Goal: Task Accomplishment & Management: Use online tool/utility

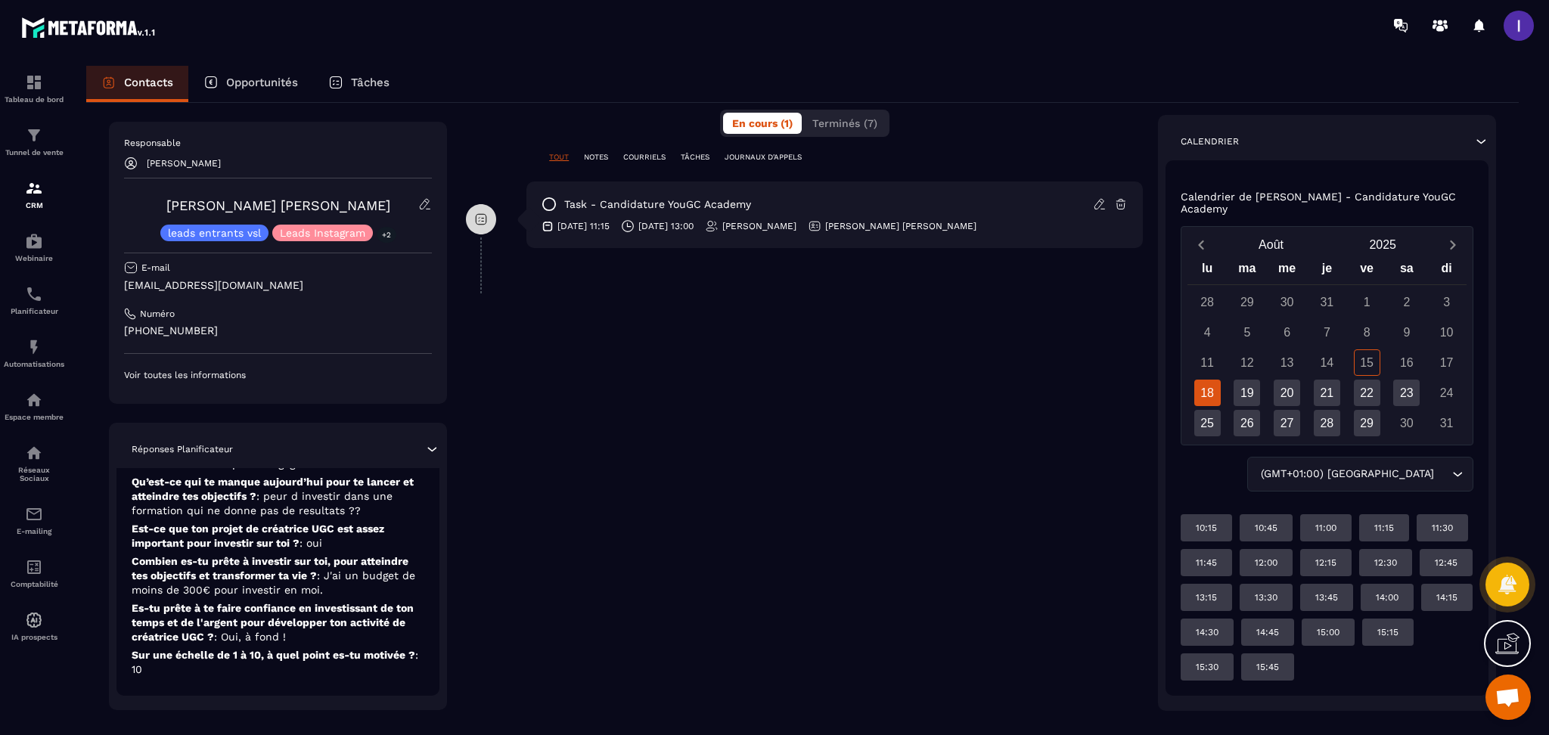
scroll to position [325, 0]
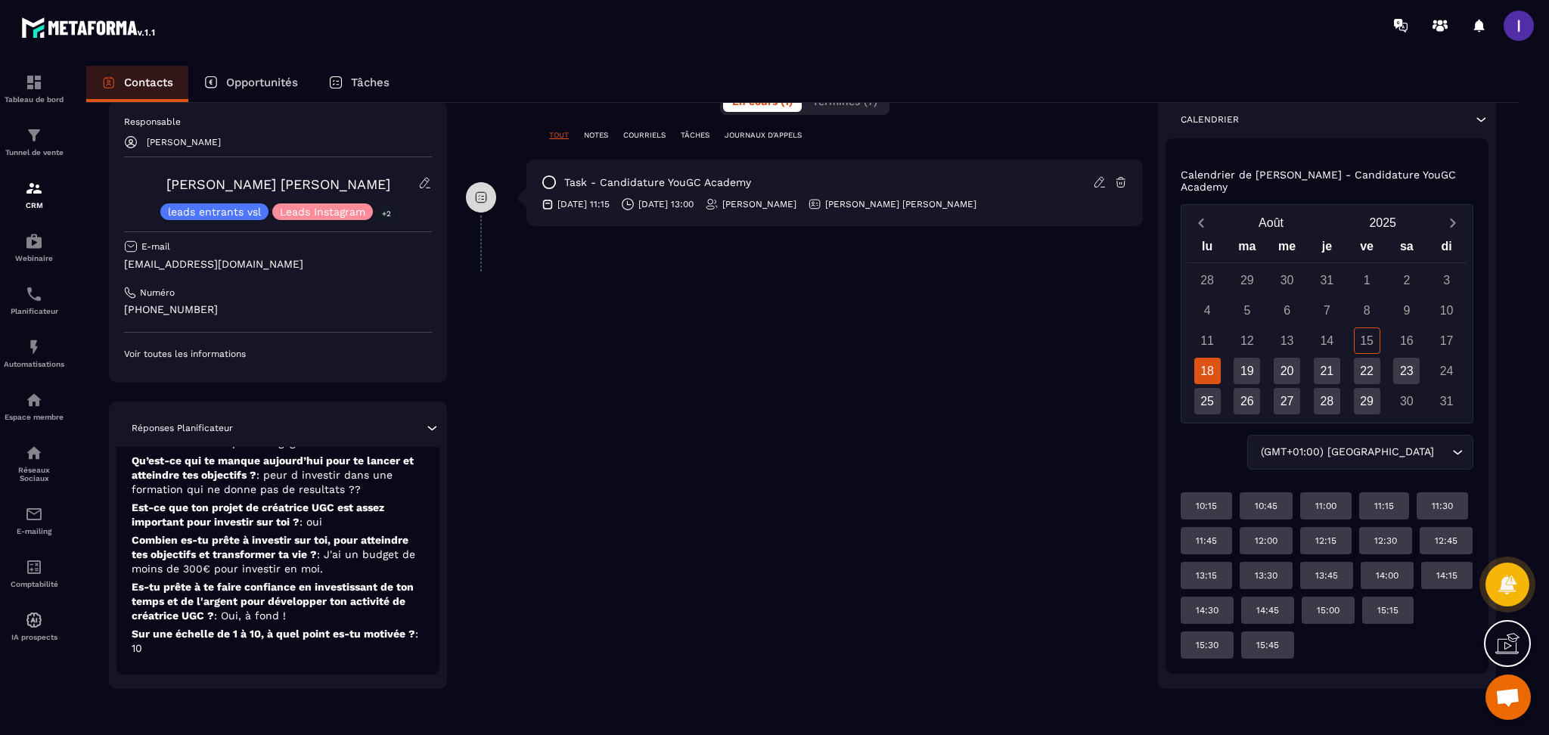
click at [781, 548] on div "**********" at bounding box center [804, 267] width 677 height 844
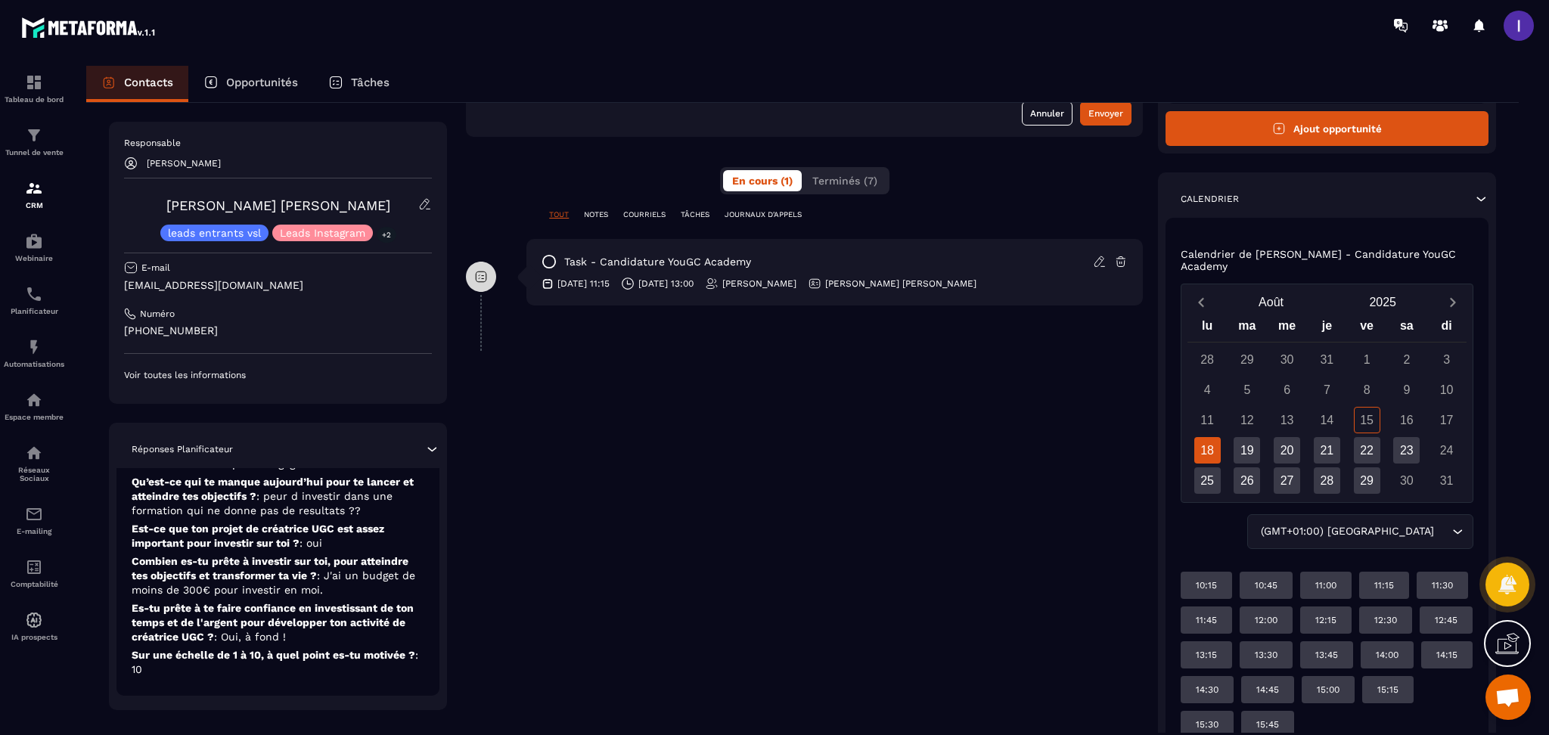
scroll to position [0, 0]
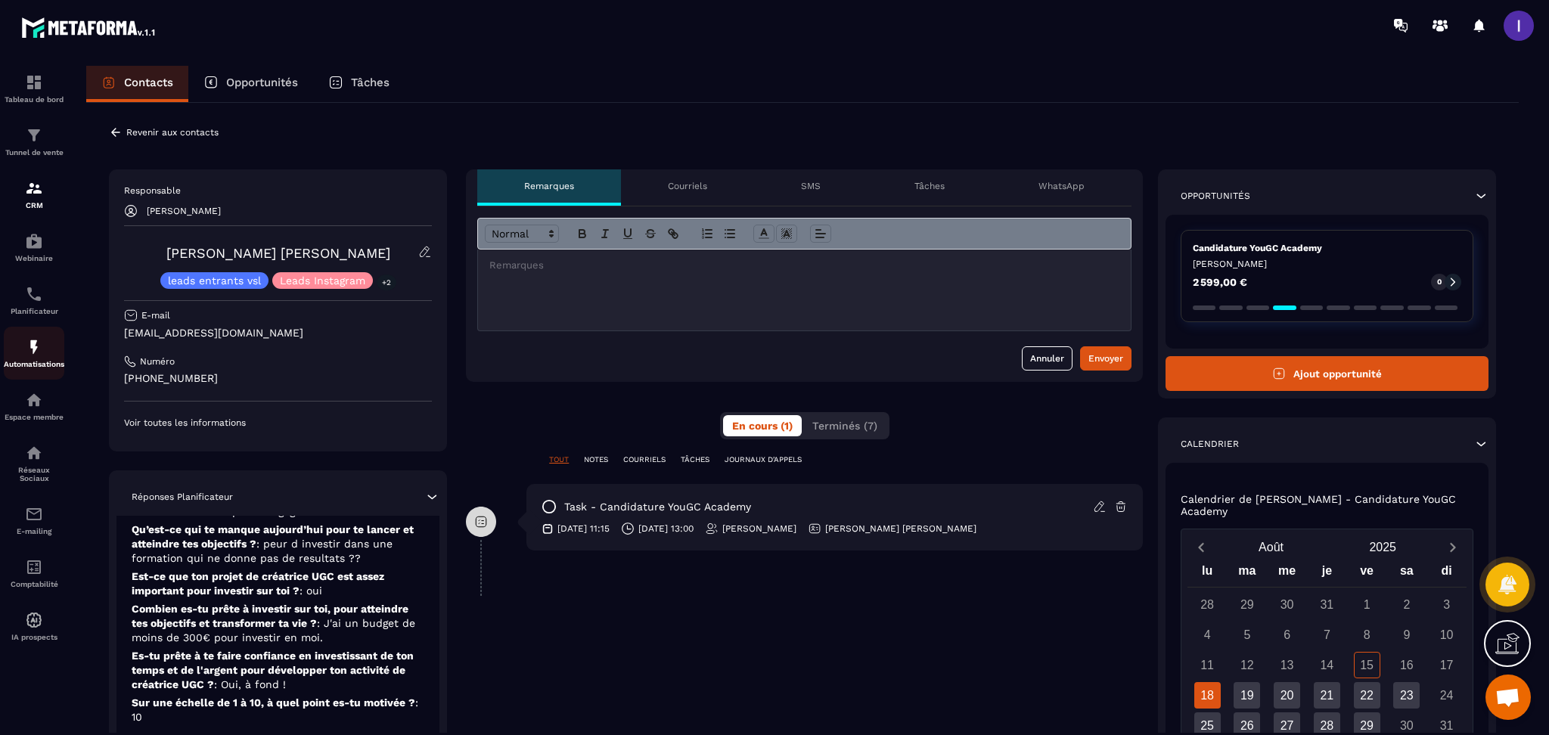
drag, startPoint x: 19, startPoint y: 357, endPoint x: 81, endPoint y: 358, distance: 62.0
click at [19, 357] on div "Automatisations" at bounding box center [34, 353] width 61 height 30
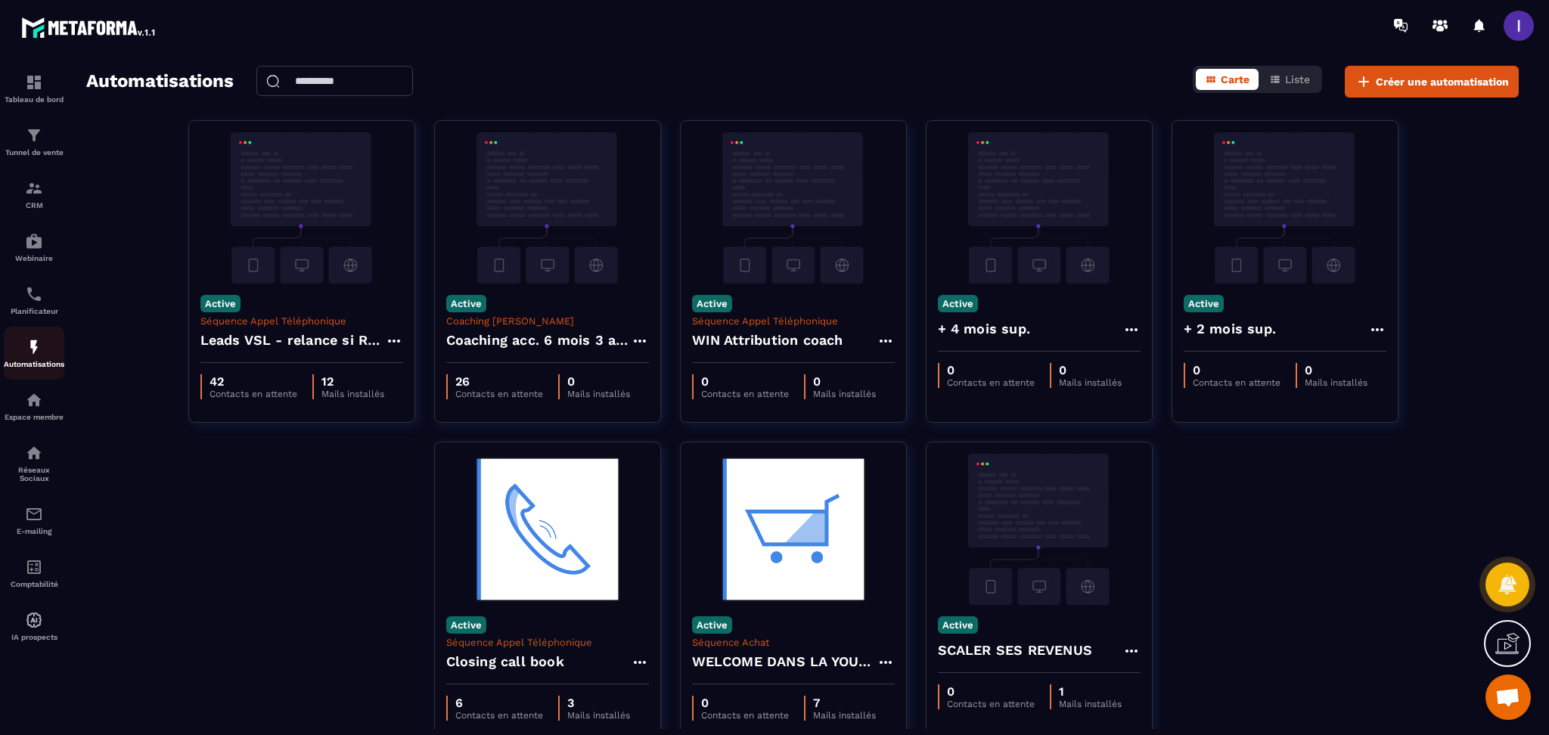
click at [29, 350] on img at bounding box center [34, 347] width 18 height 18
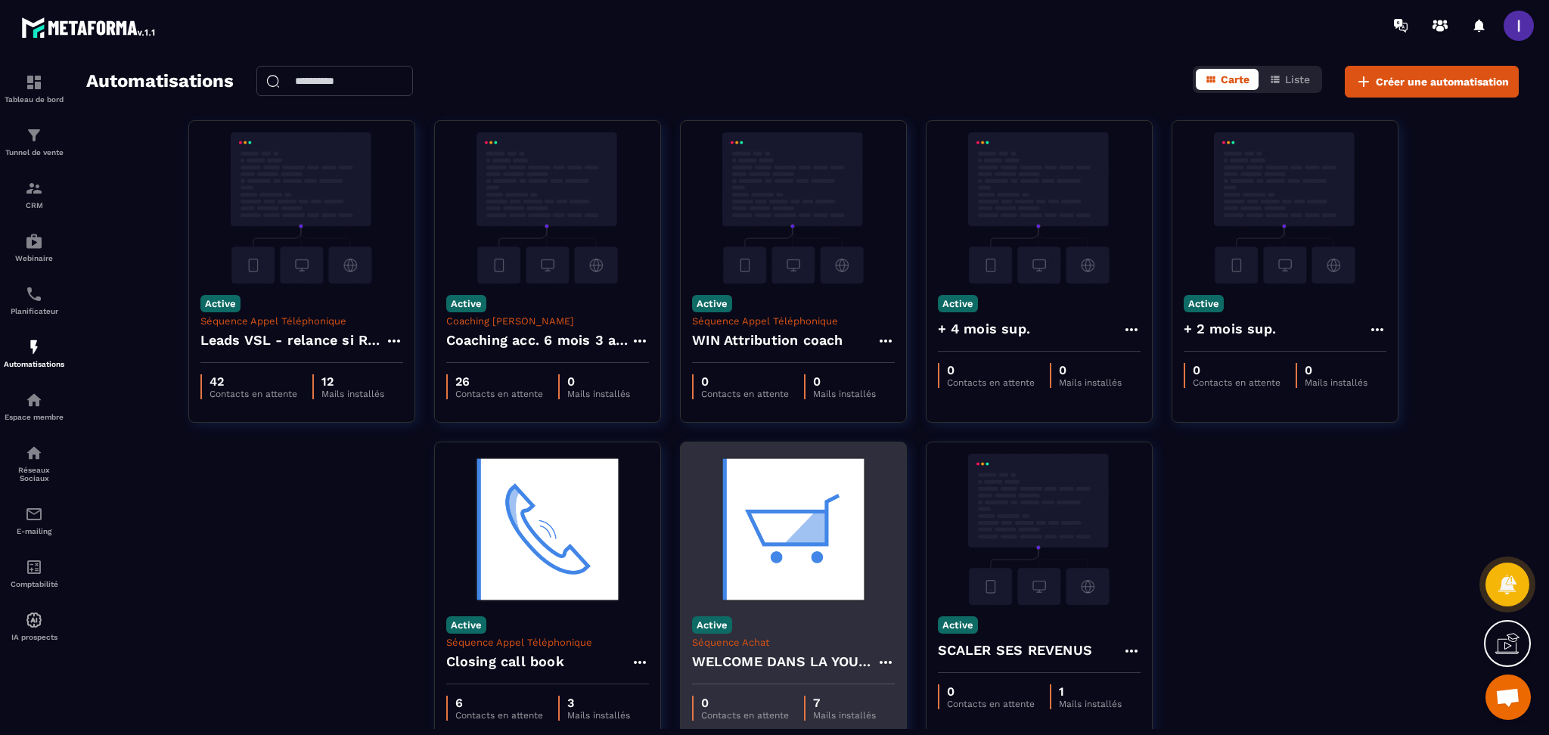
scroll to position [77, 0]
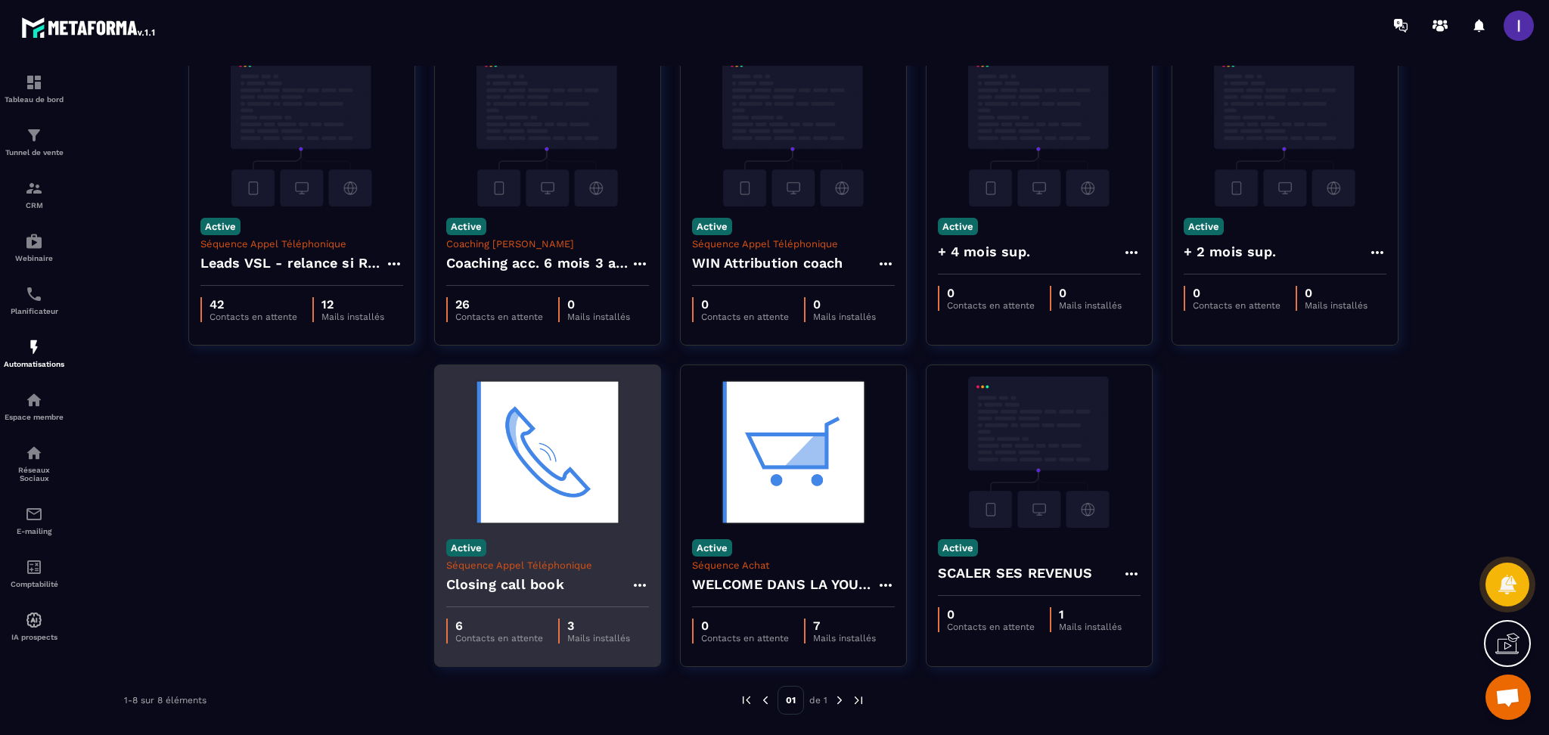
click at [514, 585] on h4 "Closing call book" at bounding box center [505, 584] width 118 height 21
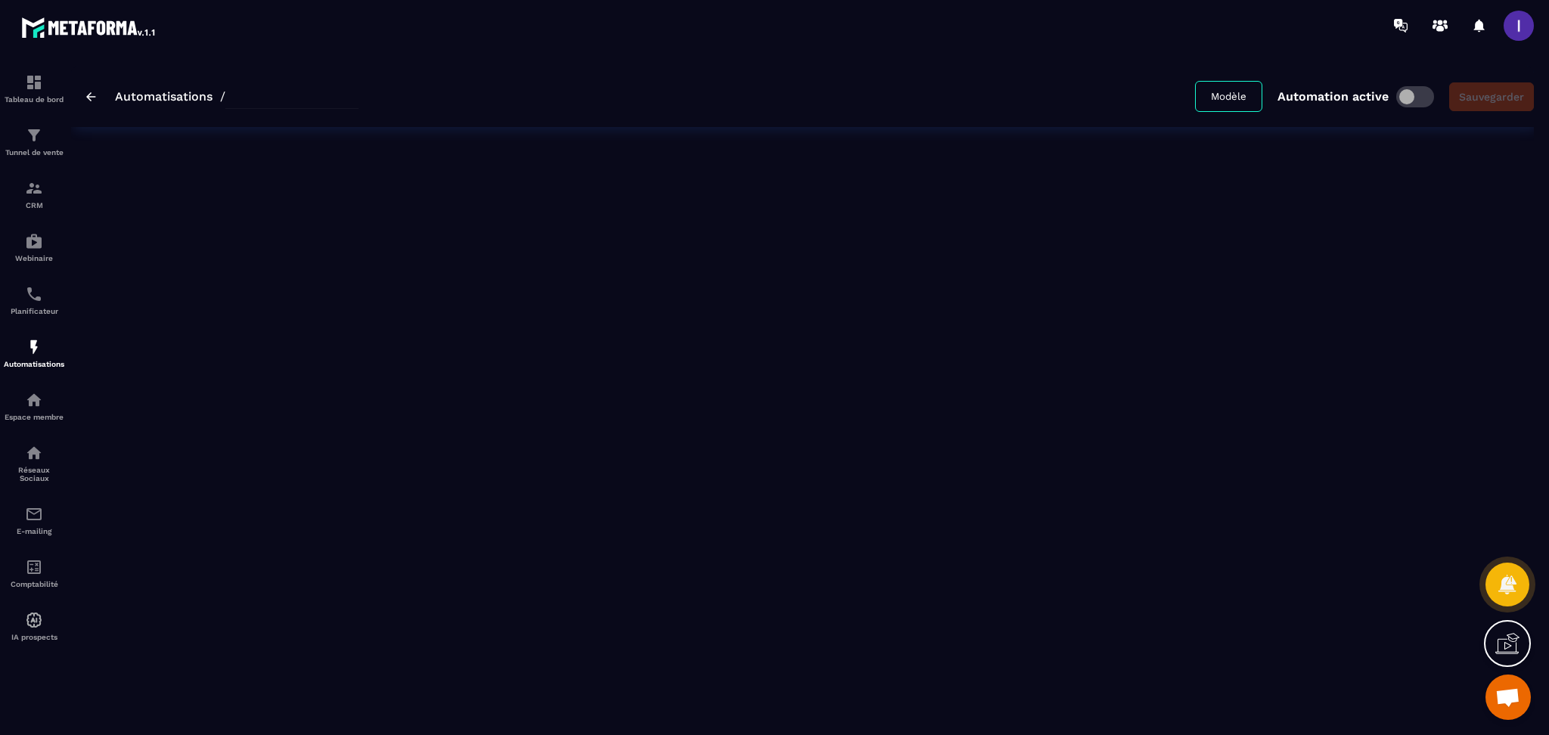
type input "**********"
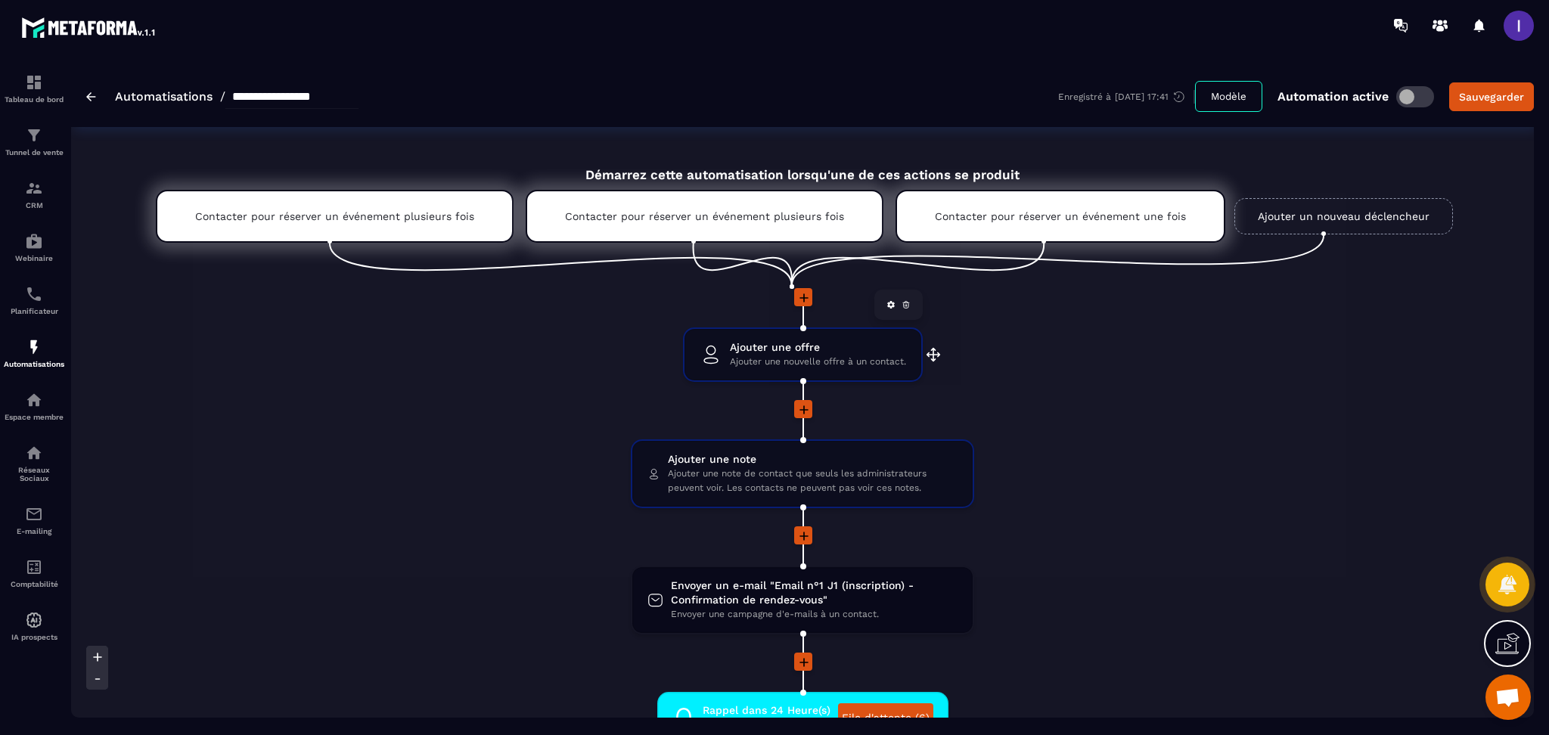
click at [813, 346] on span "Ajouter une offre" at bounding box center [818, 347] width 176 height 14
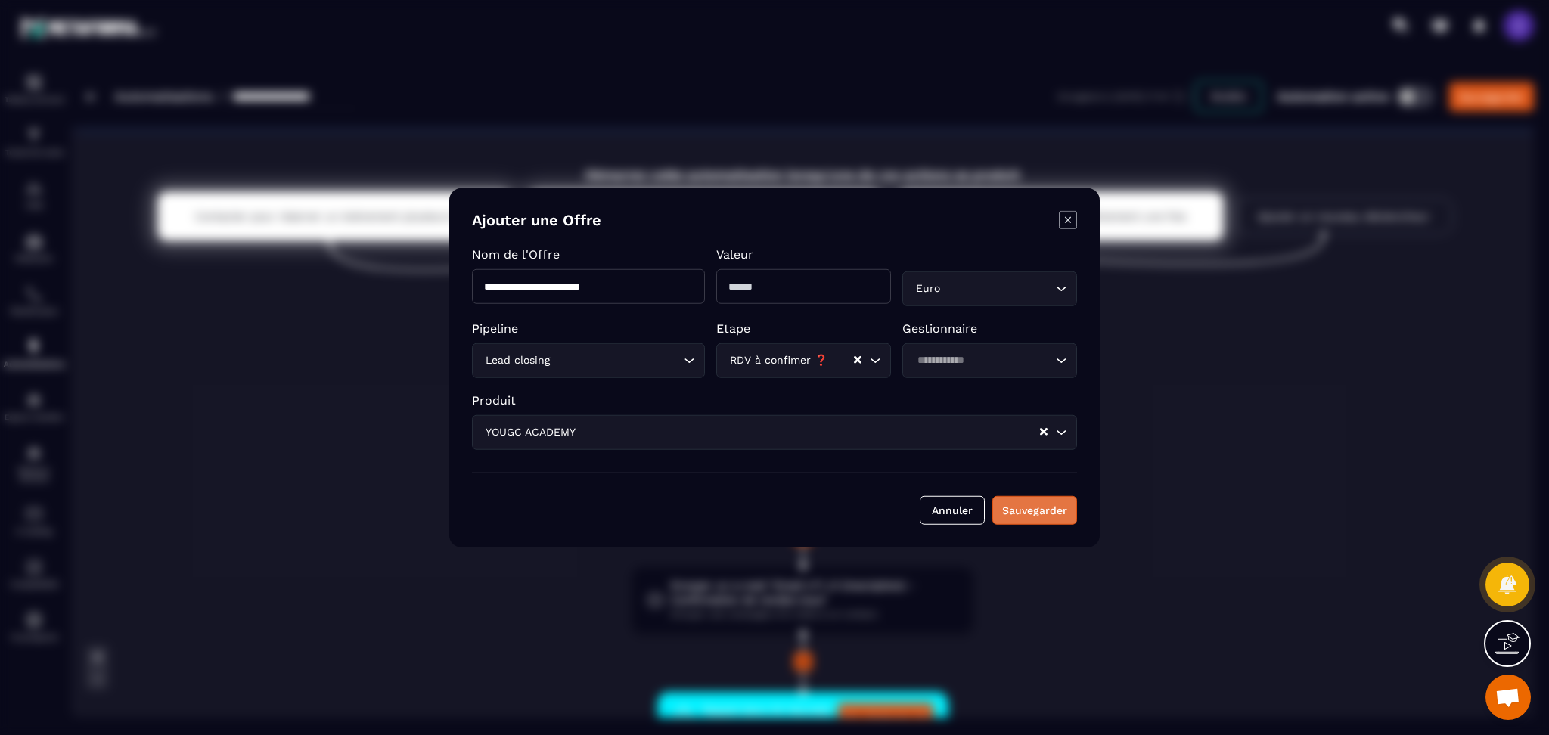
click at [1076, 514] on button "Sauvegarder" at bounding box center [1035, 510] width 85 height 29
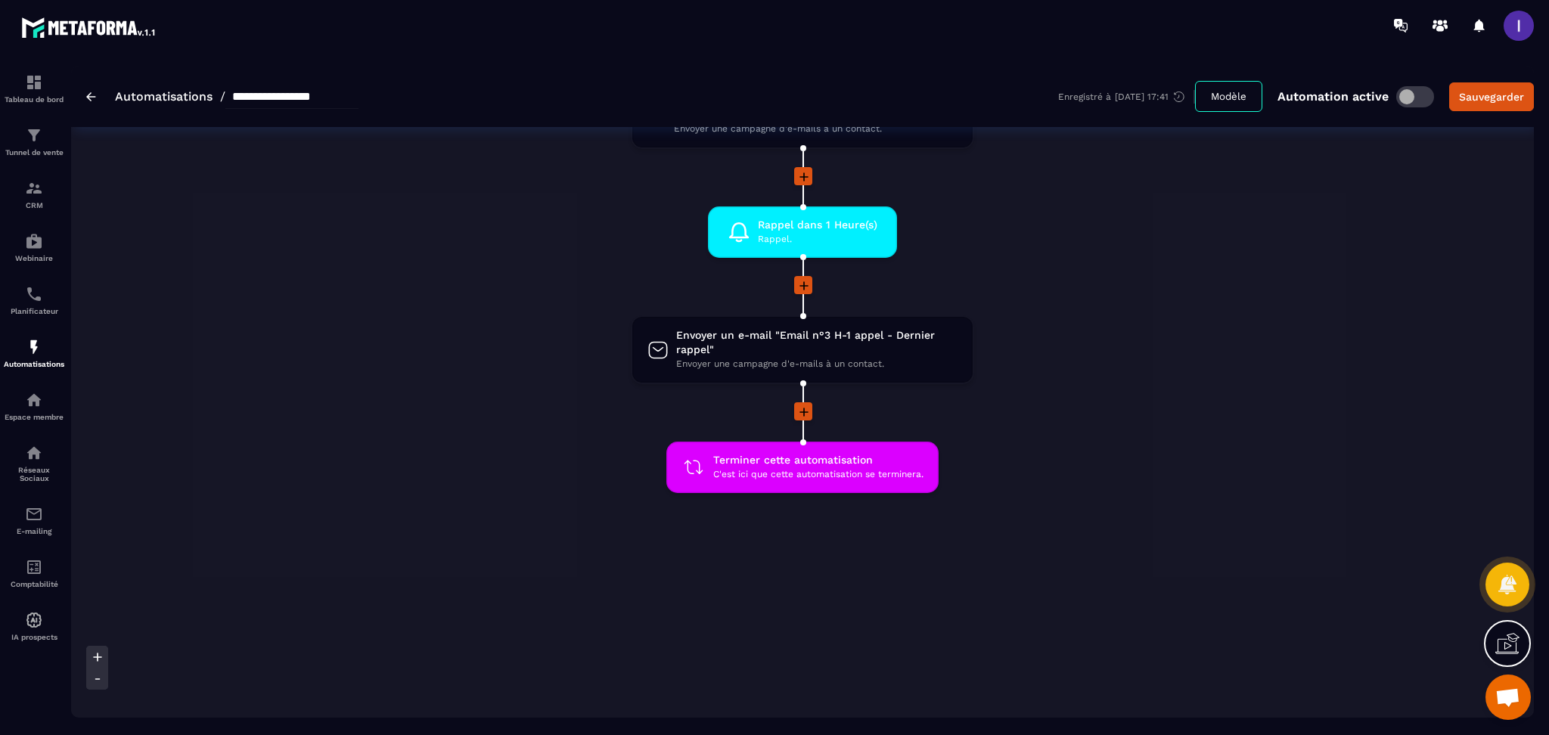
scroll to position [318, 0]
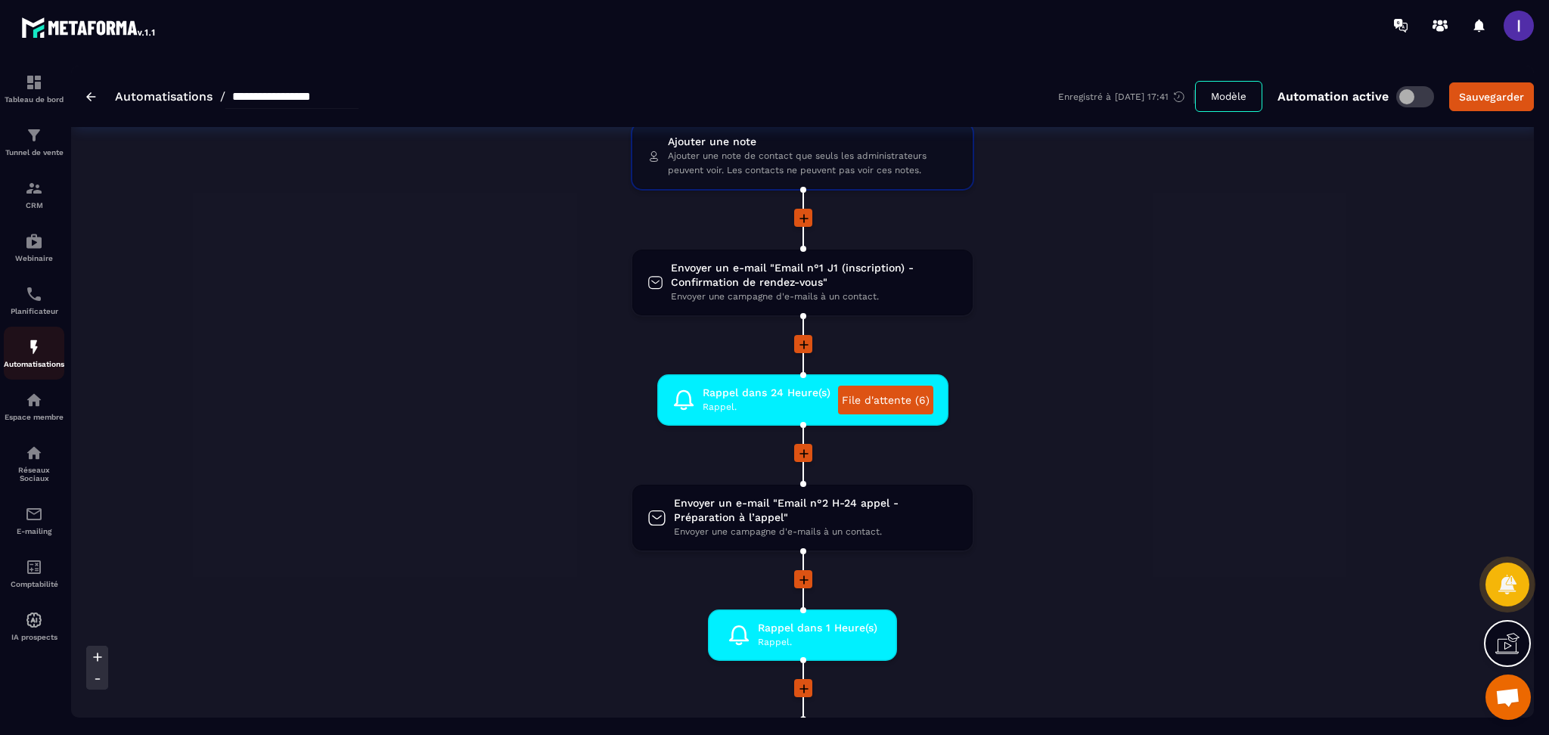
click at [25, 355] on img at bounding box center [34, 347] width 18 height 18
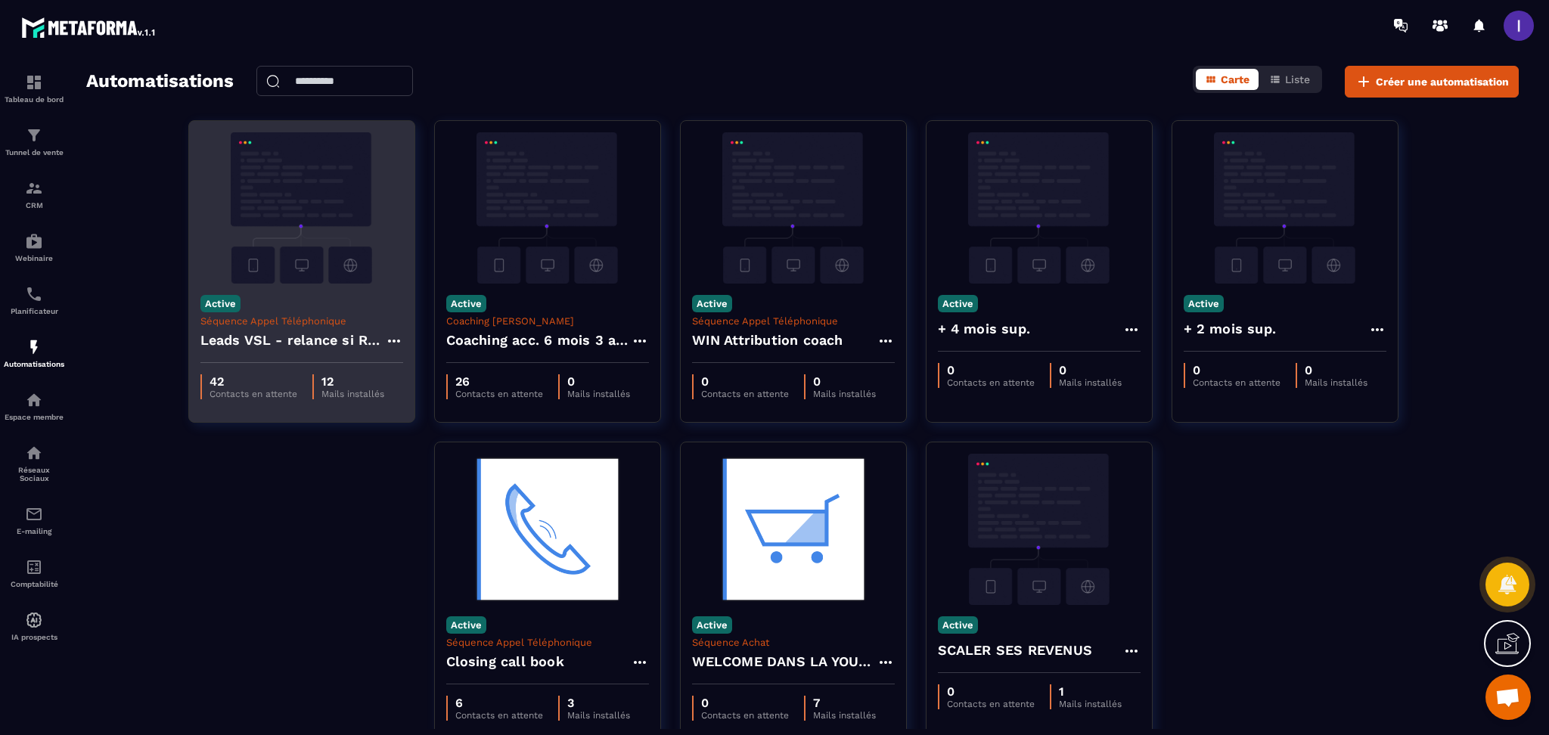
click at [343, 330] on h4 "Leads VSL - relance si RDV non pris" at bounding box center [292, 340] width 185 height 21
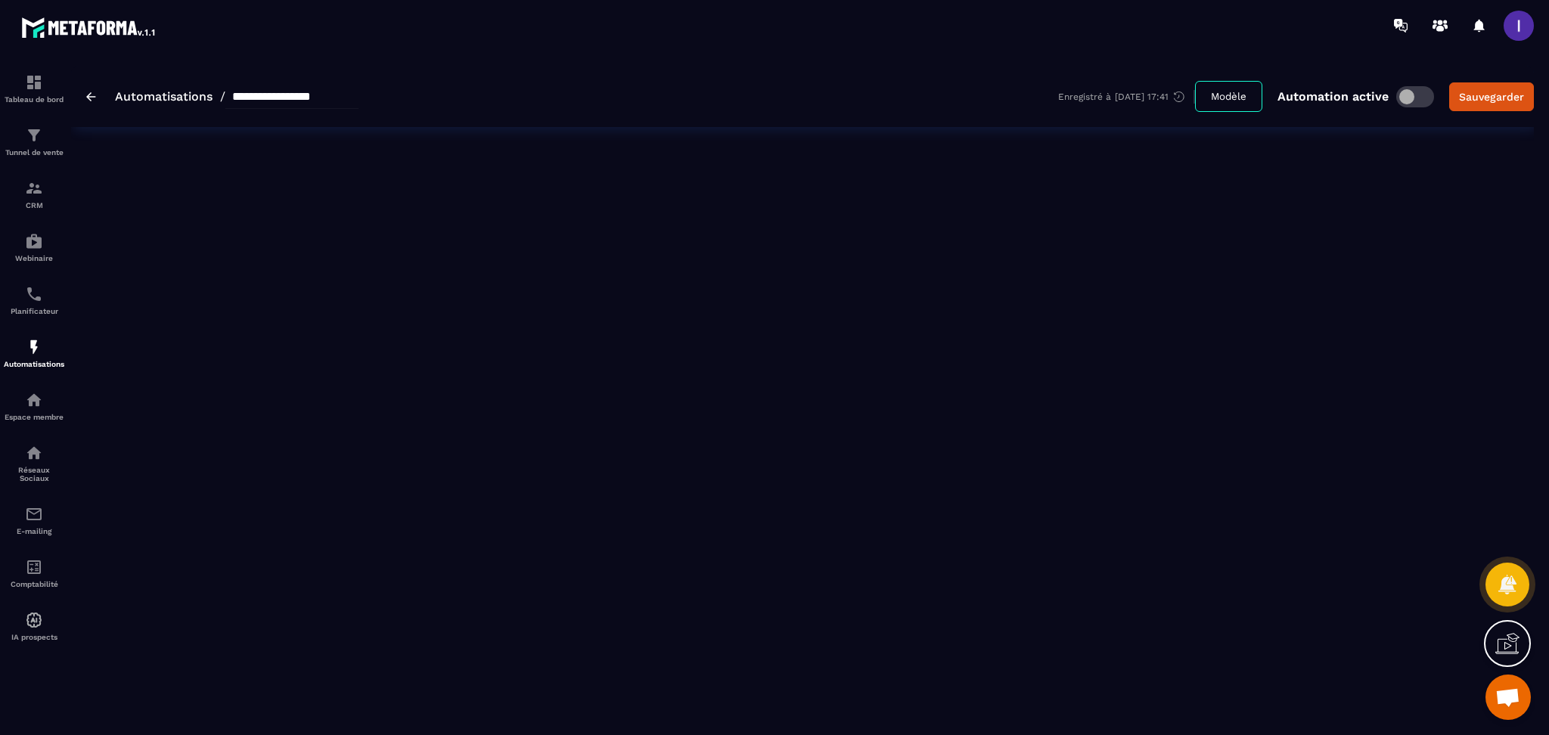
type input "**********"
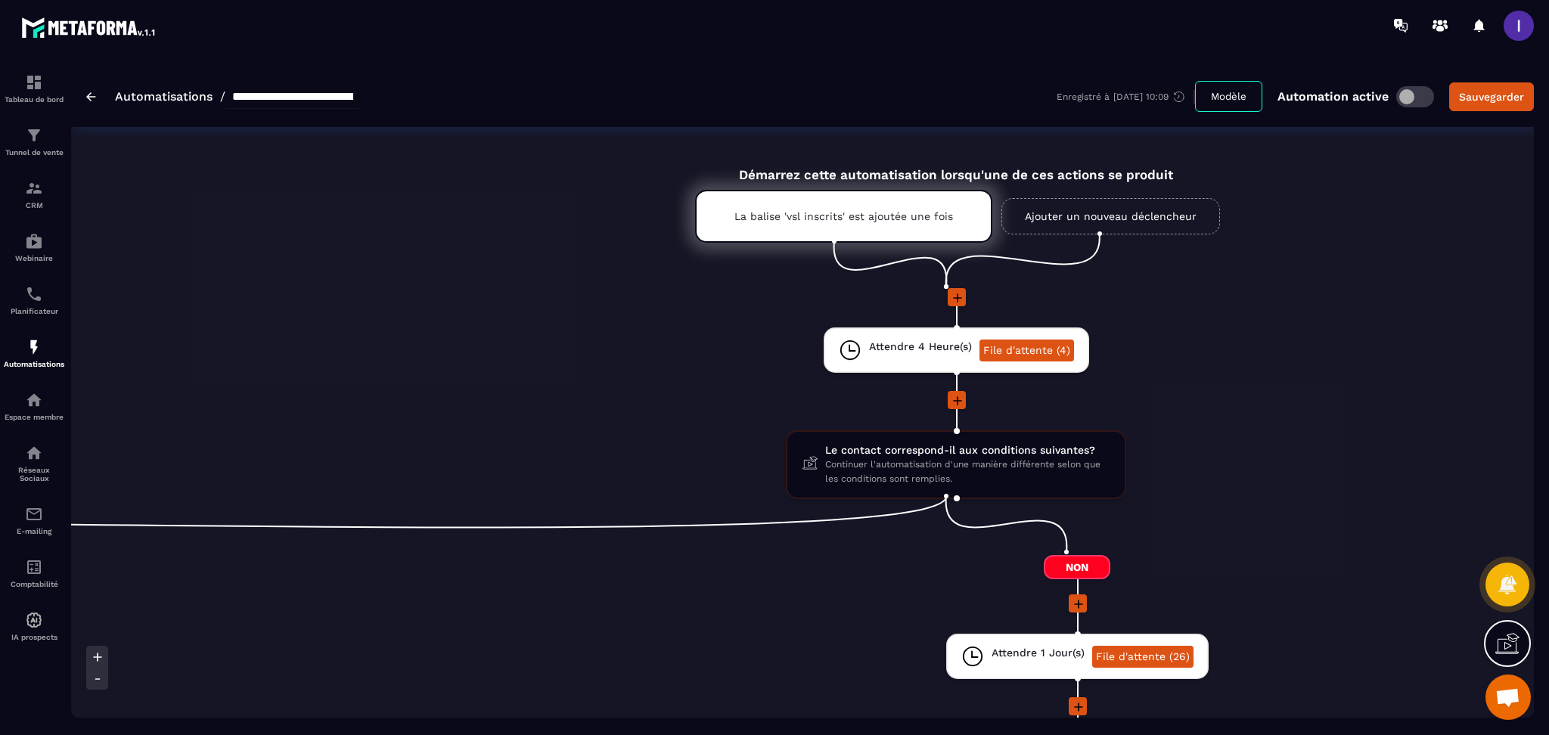
scroll to position [0, 908]
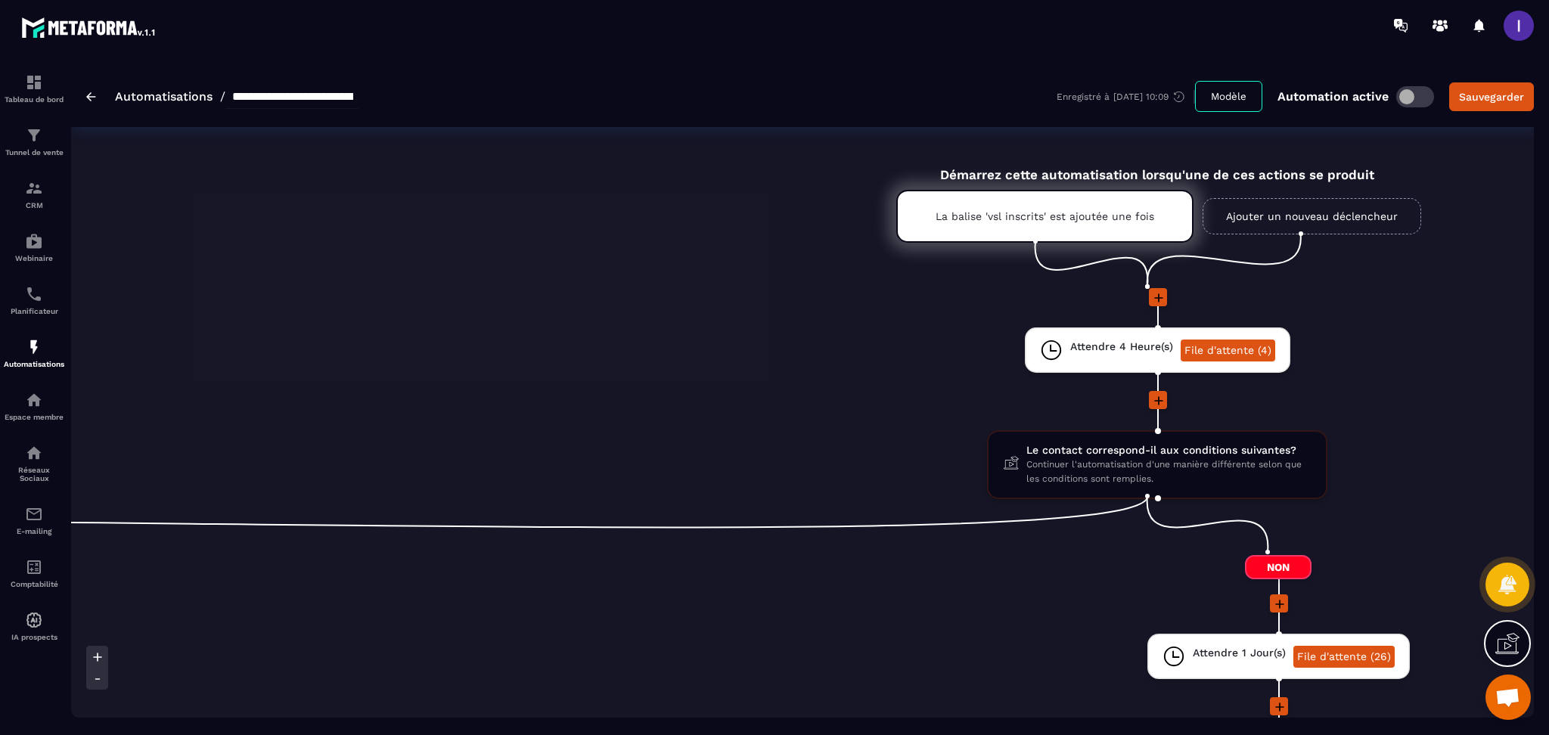
click at [1151, 300] on icon at bounding box center [1158, 298] width 15 height 15
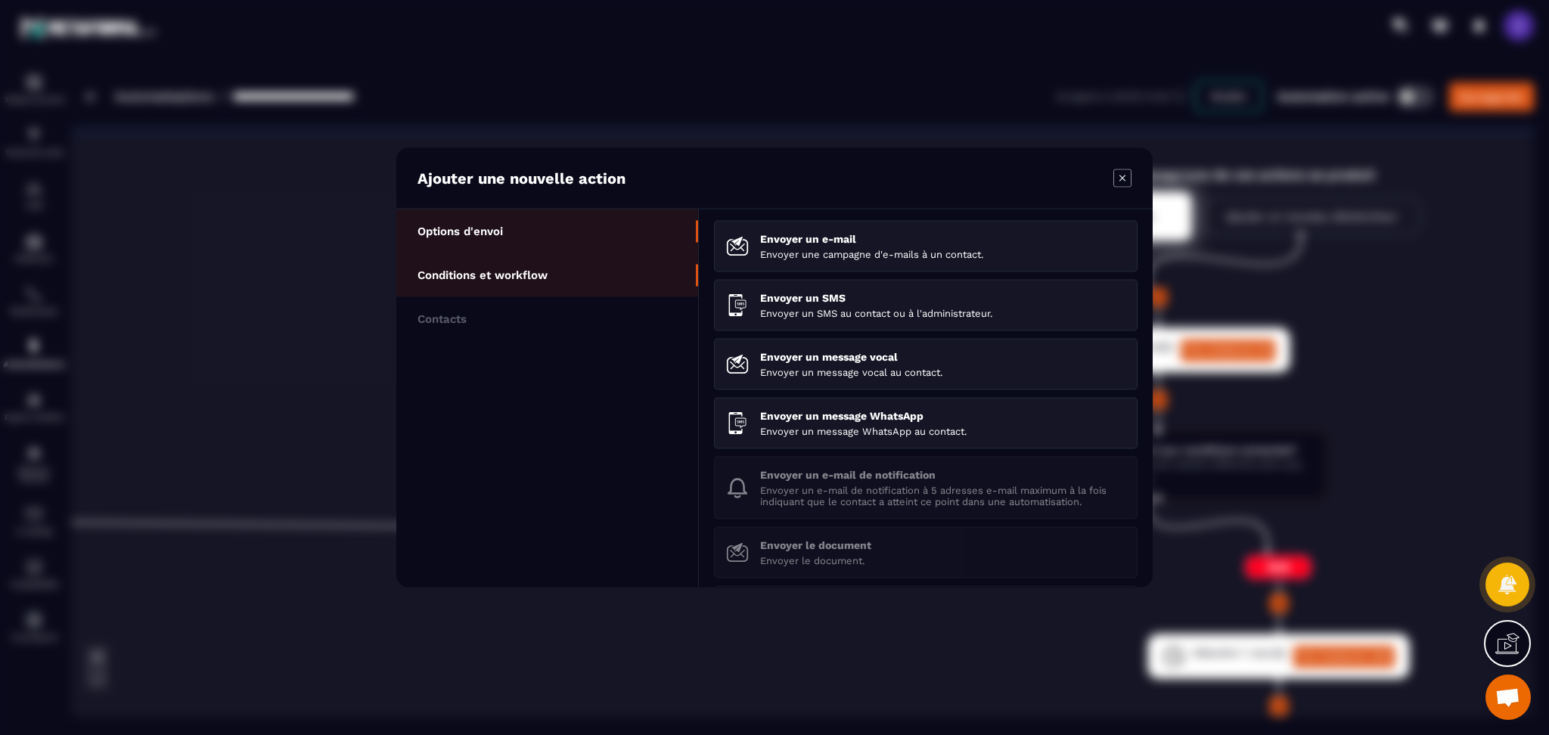
click at [482, 274] on p "Conditions et workflow" at bounding box center [483, 276] width 130 height 14
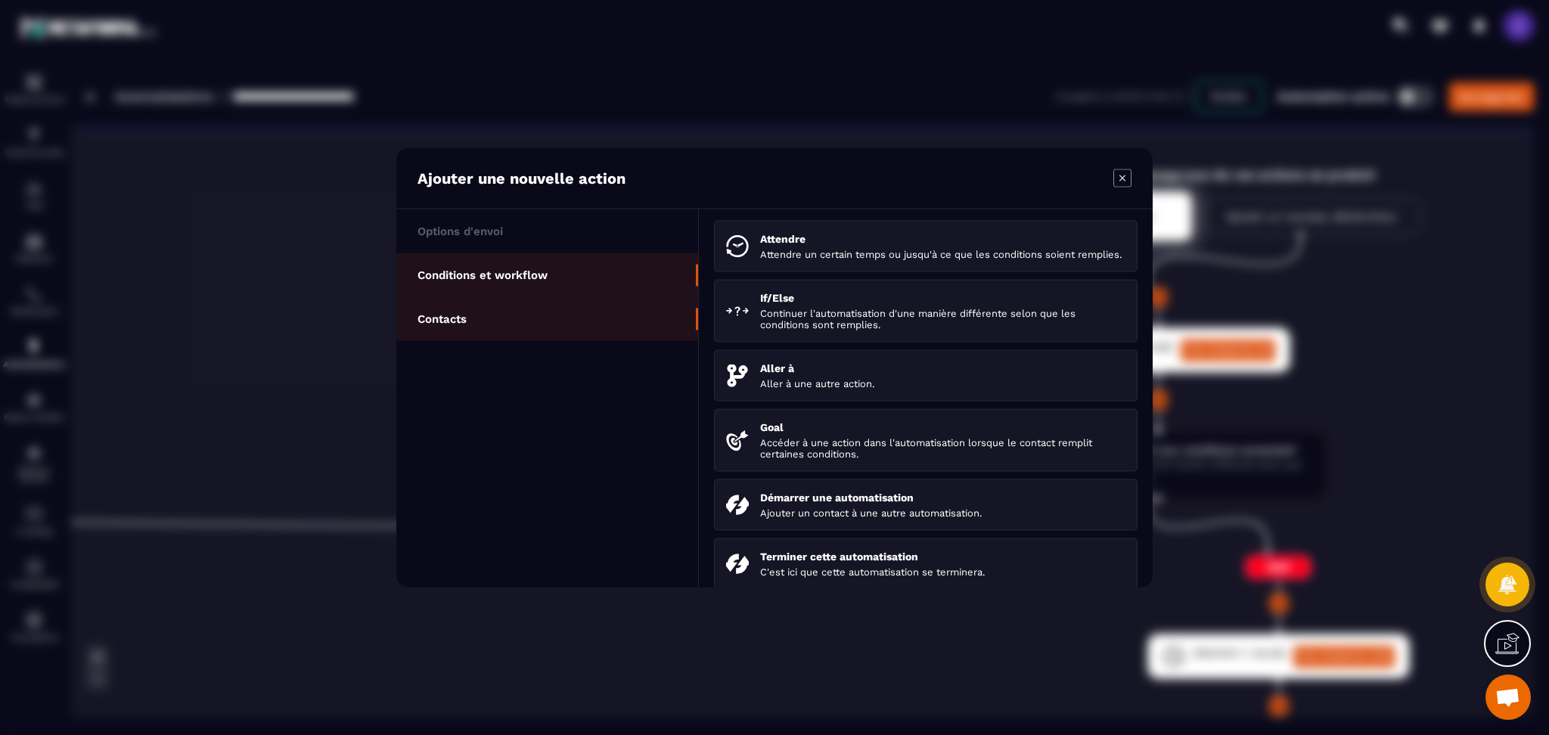
click at [461, 328] on li "Contacts" at bounding box center [547, 319] width 302 height 44
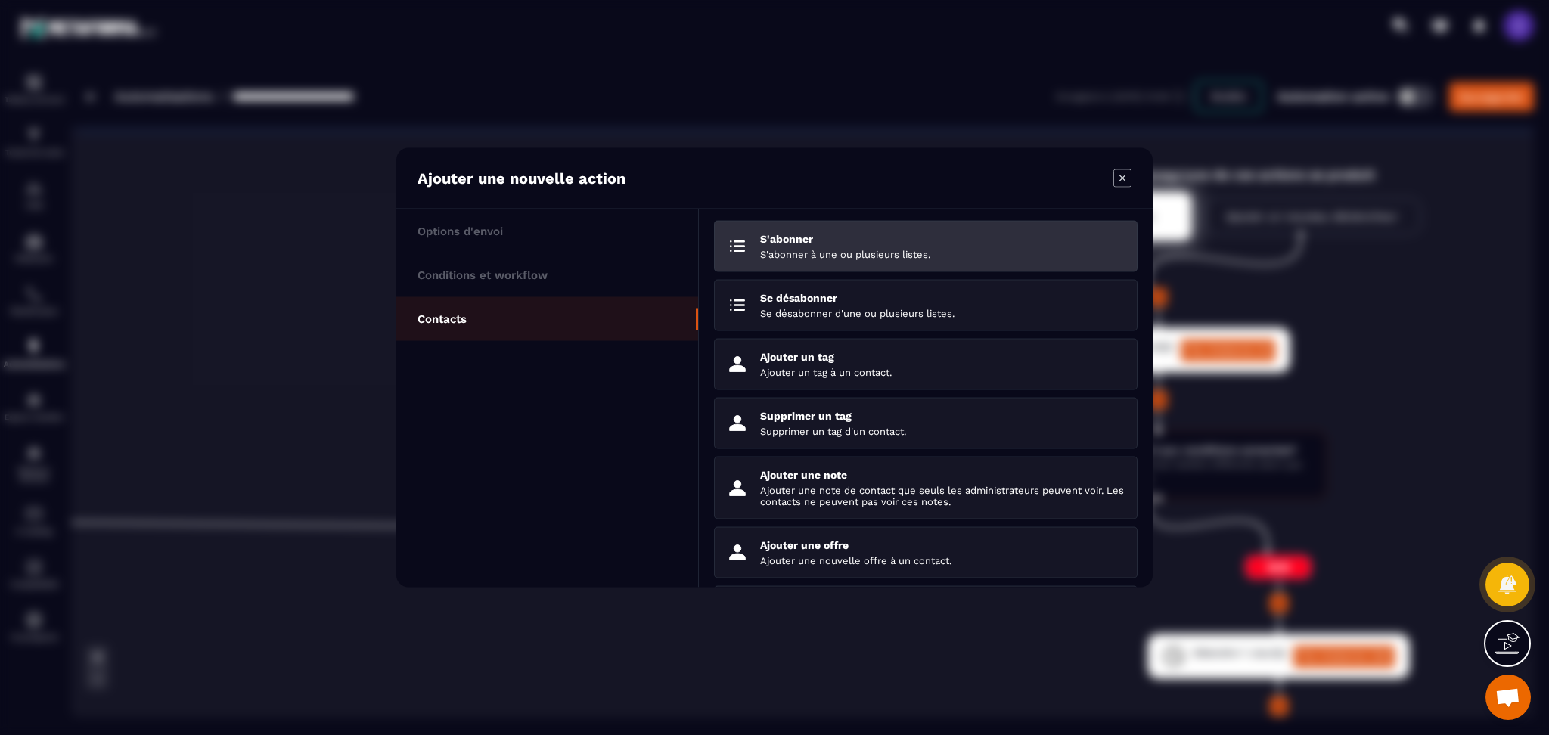
click at [901, 280] on li "S'abonner S'abonner à une ou plusieurs listes." at bounding box center [926, 305] width 424 height 51
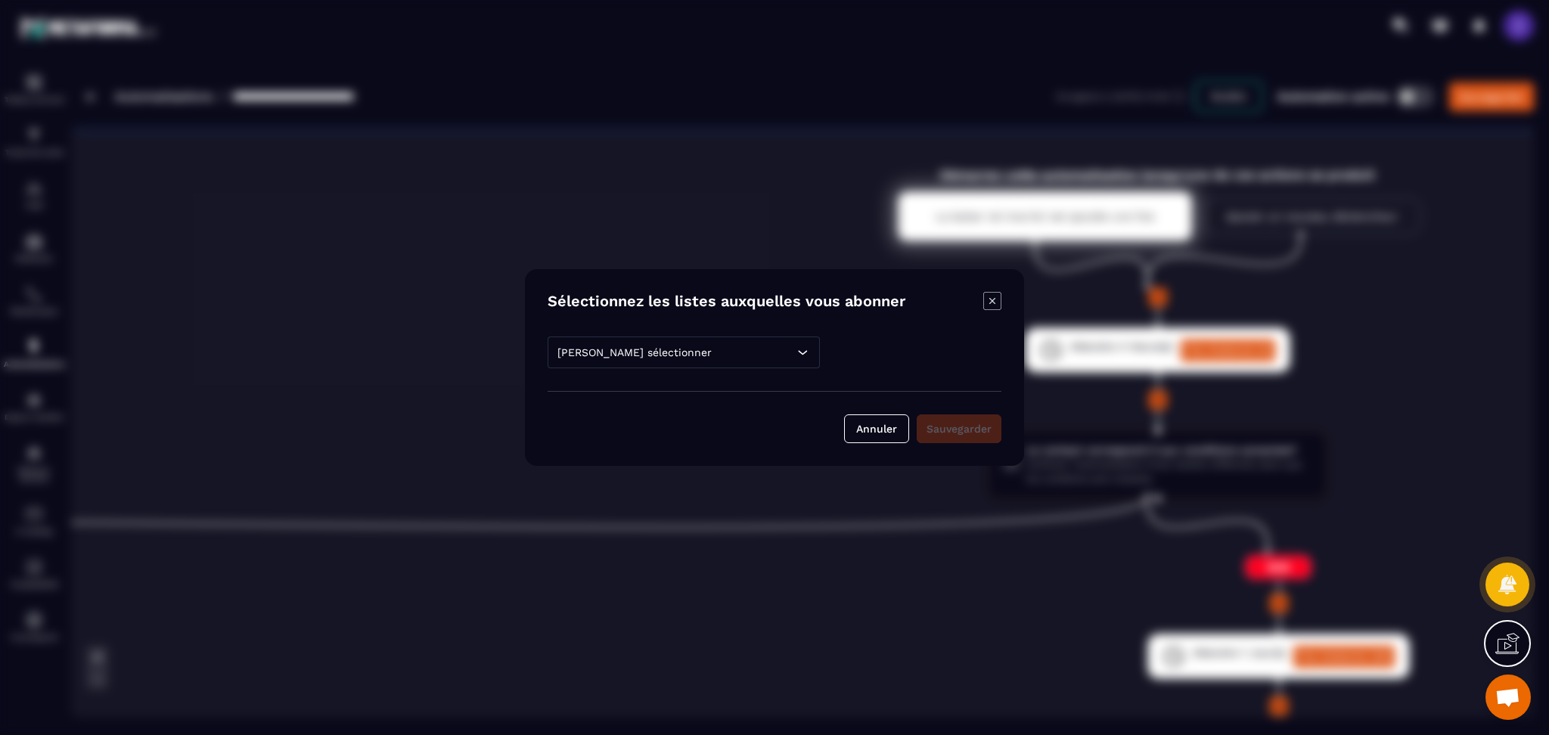
click at [685, 345] on div "[PERSON_NAME] sélectionner" at bounding box center [684, 353] width 272 height 32
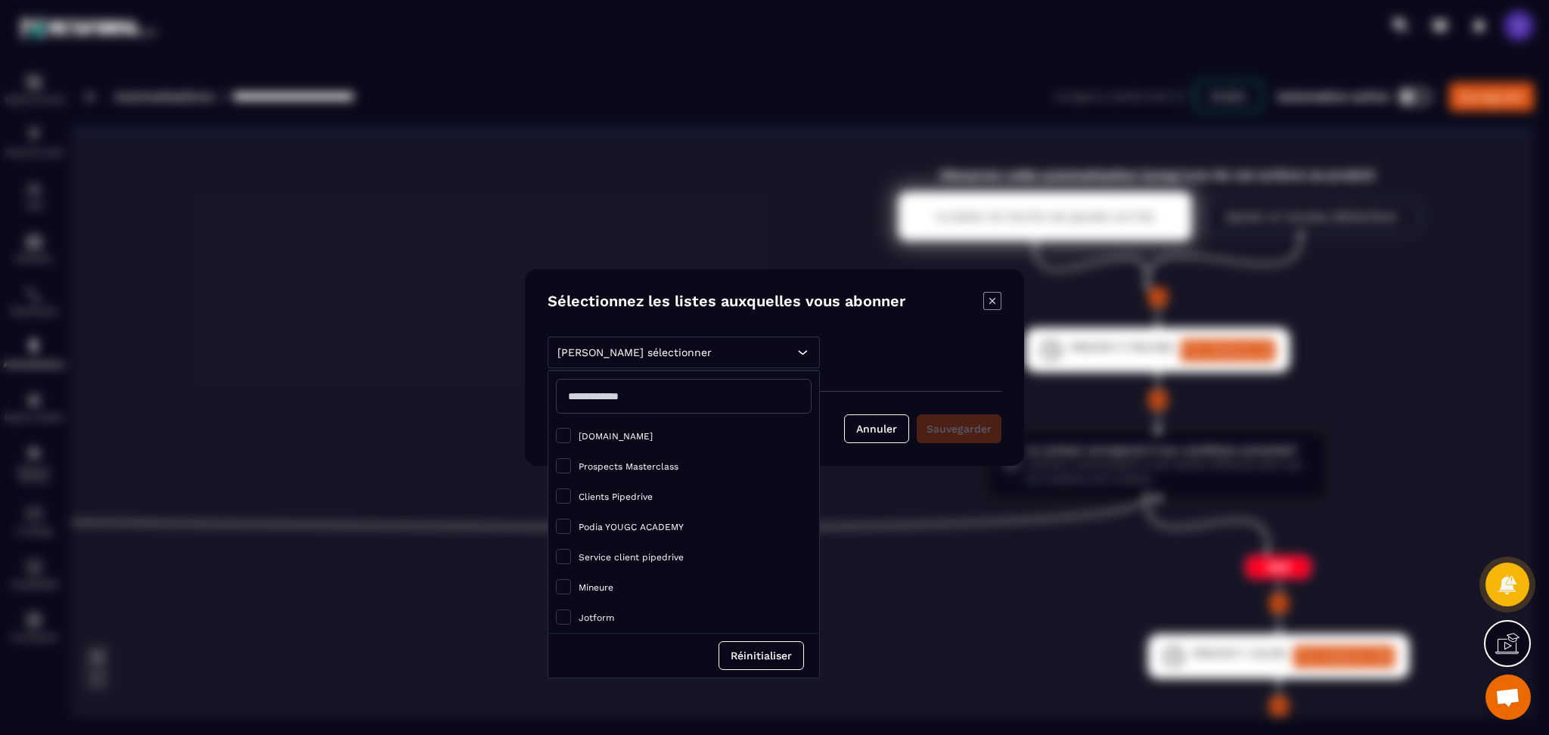
click at [748, 223] on div "Modal window" at bounding box center [774, 367] width 1549 height 735
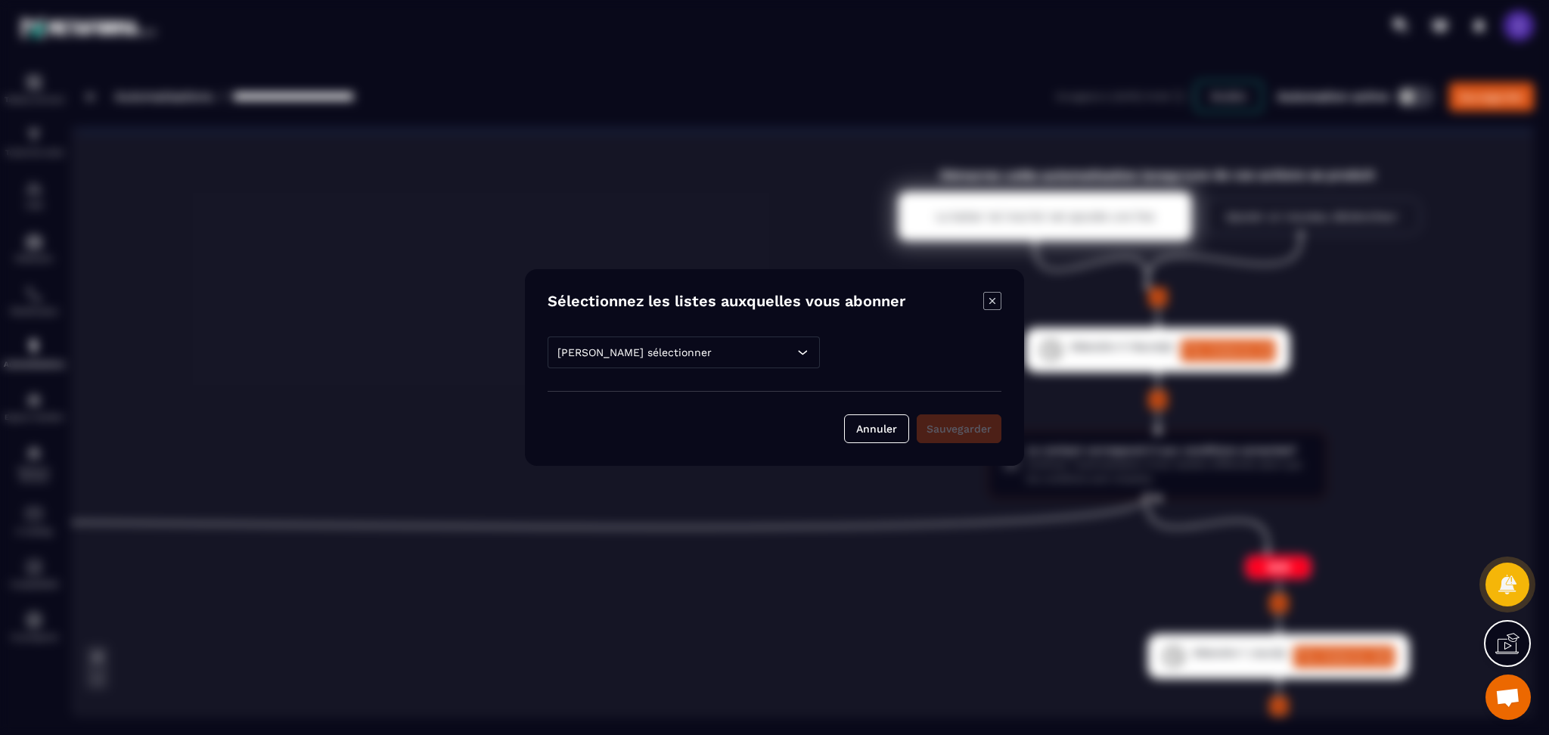
click at [732, 353] on div "[PERSON_NAME] sélectionner" at bounding box center [684, 353] width 272 height 32
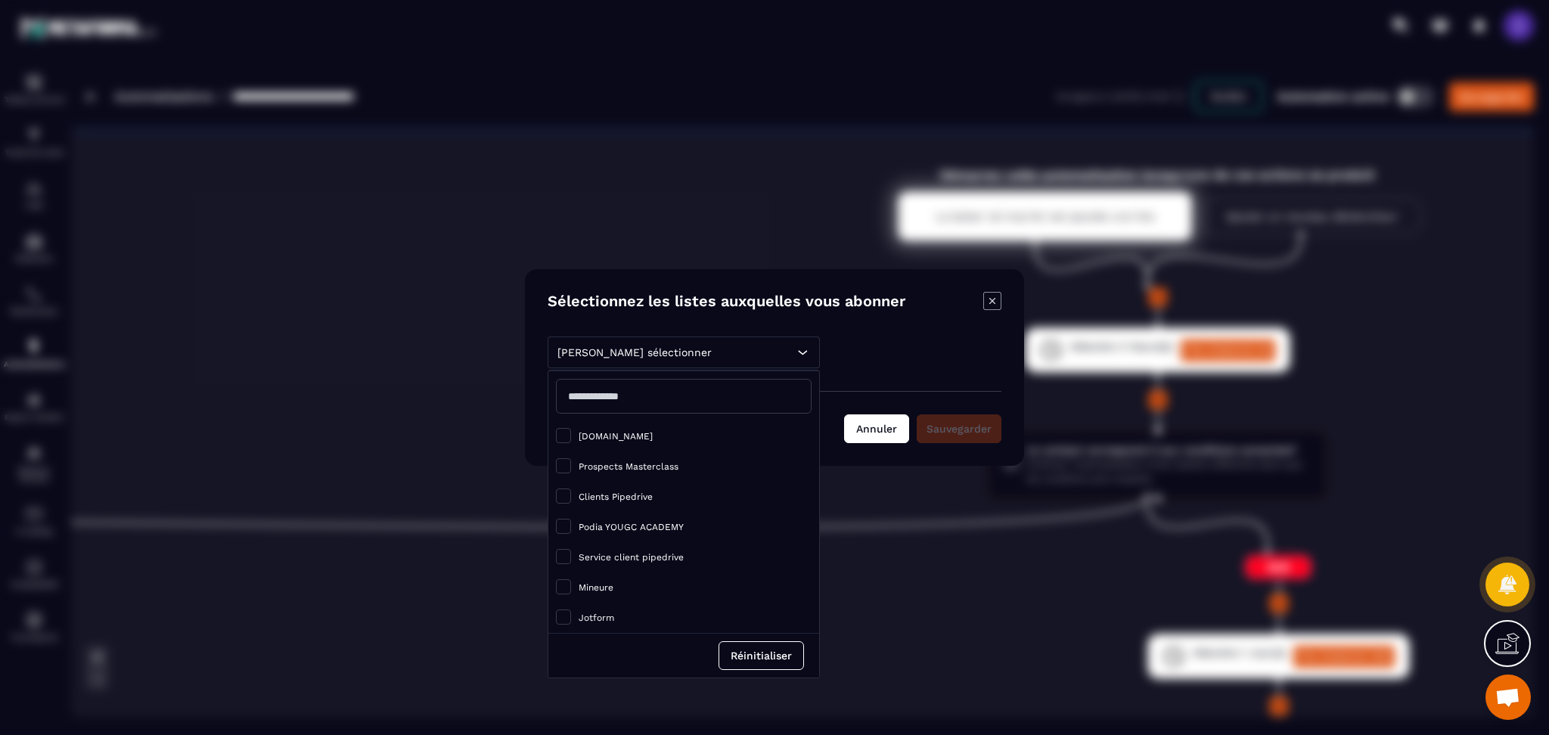
click at [882, 428] on button "Annuler" at bounding box center [876, 429] width 65 height 29
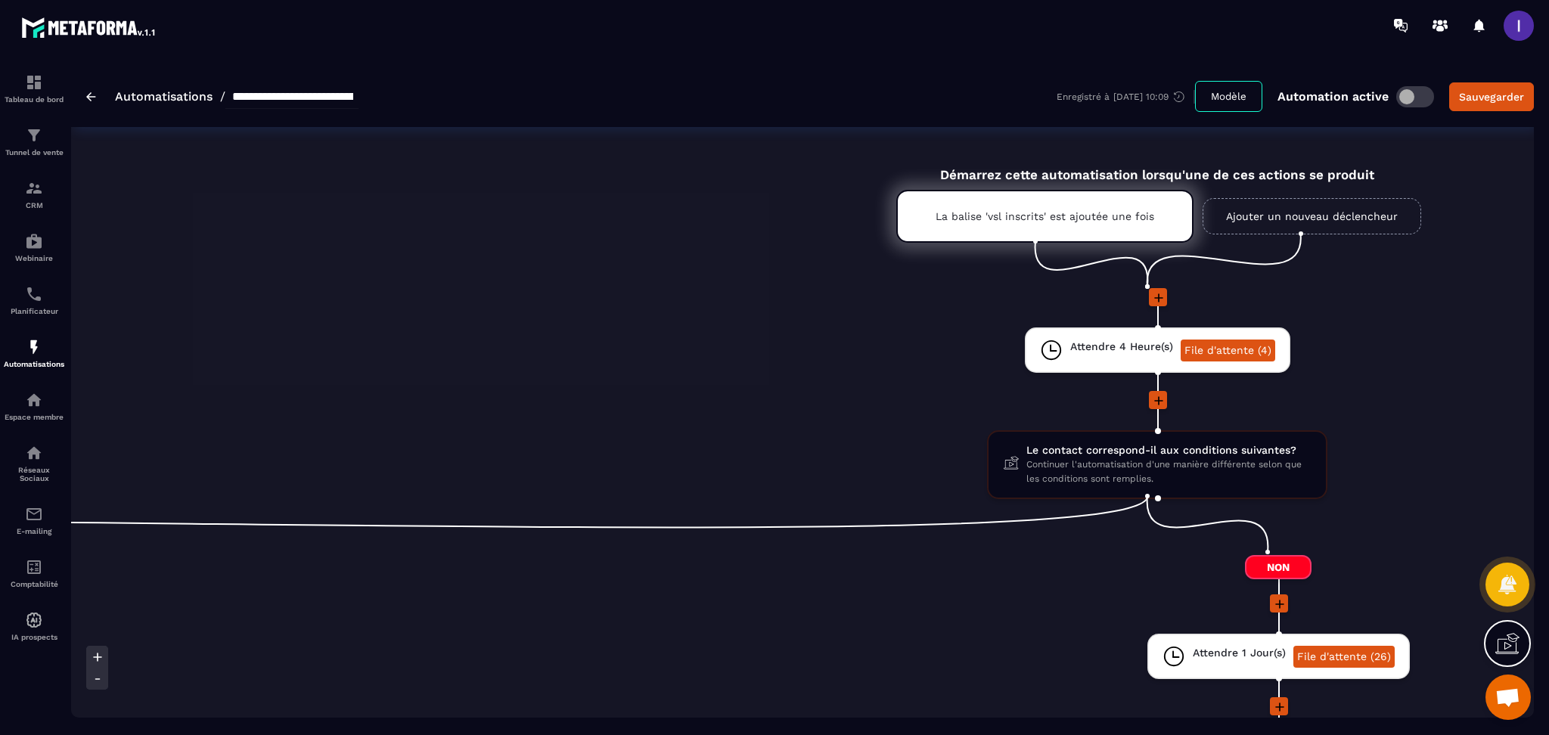
click at [1151, 296] on icon at bounding box center [1158, 298] width 15 height 15
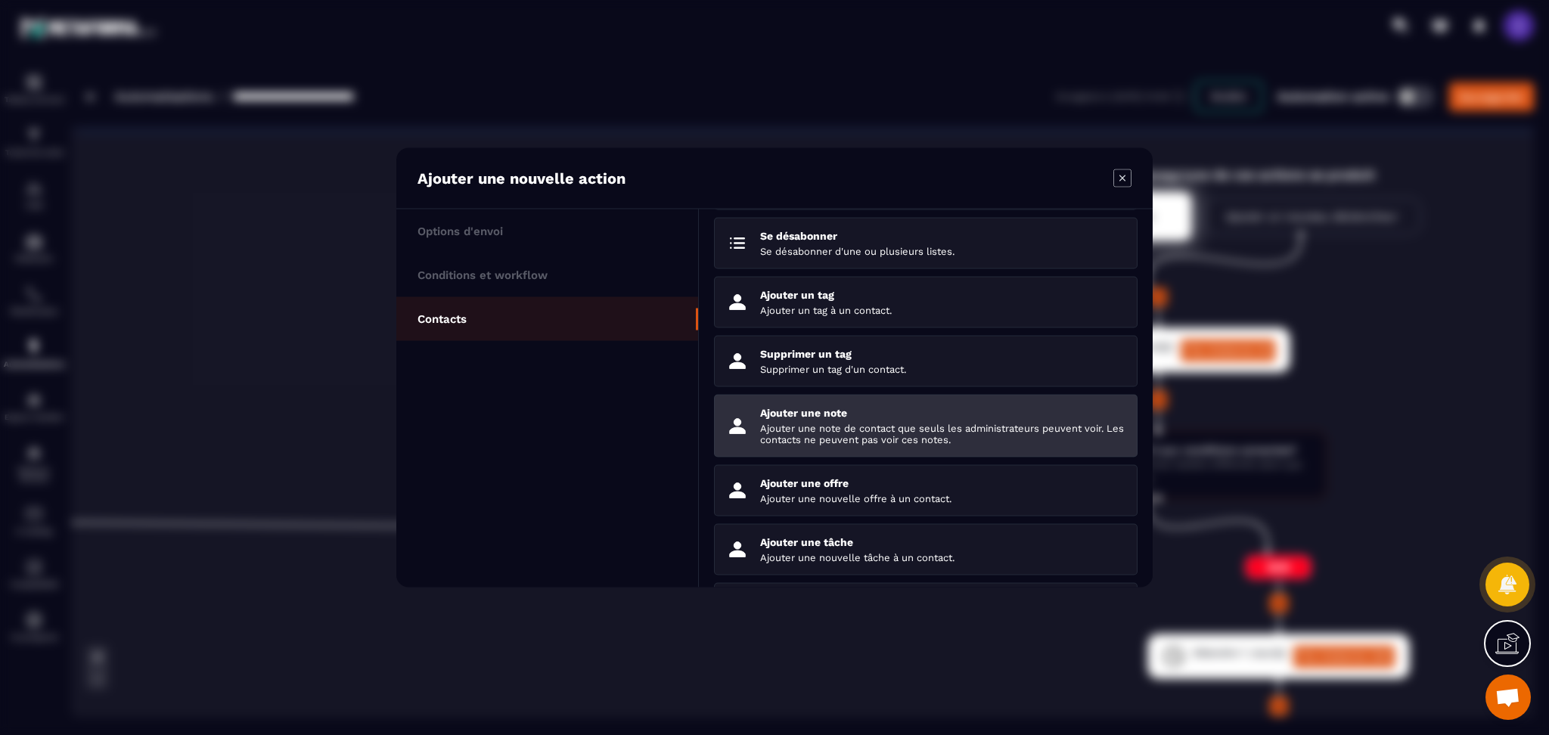
scroll to position [128, 0]
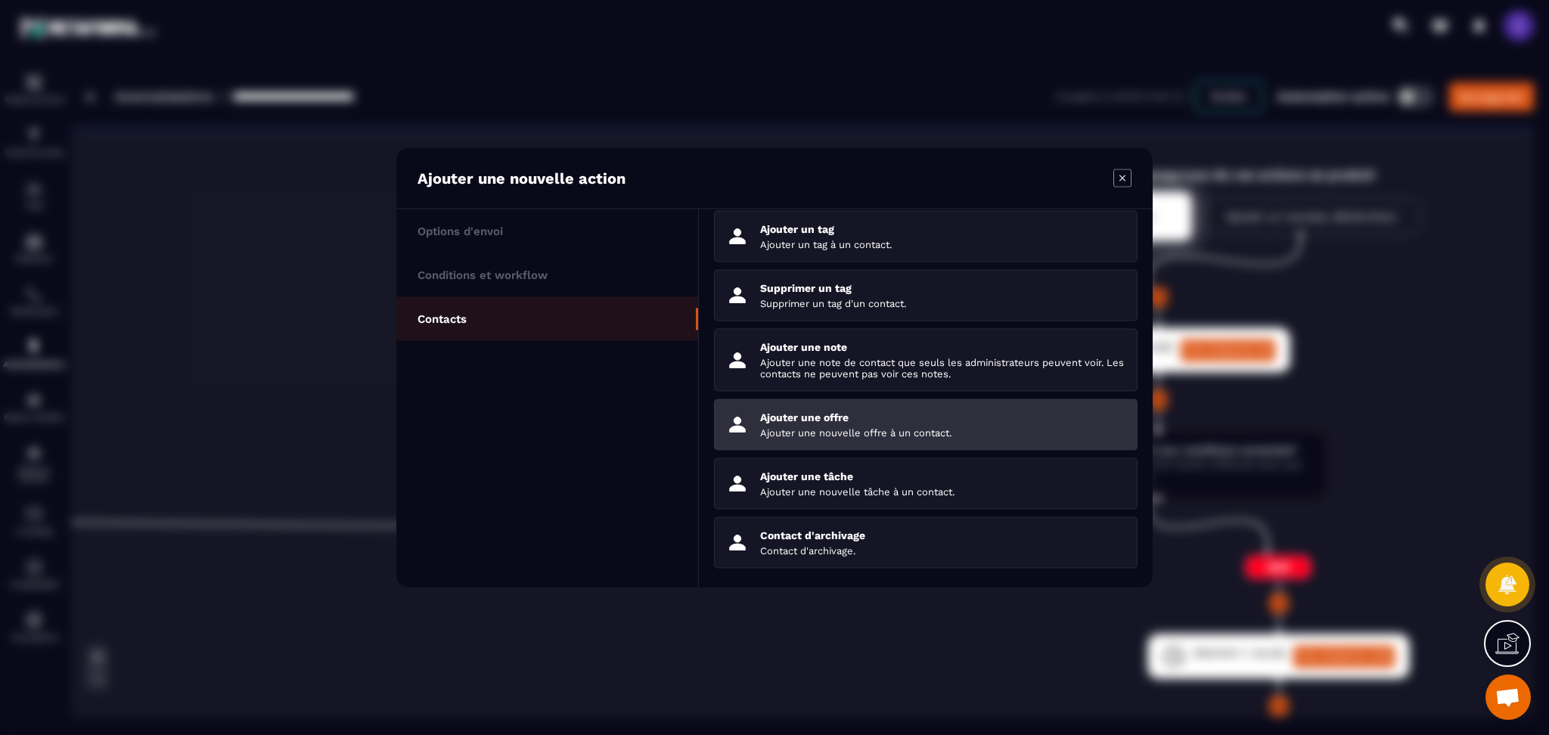
click at [866, 425] on div "Ajouter une offre Ajouter une nouvelle offre à un contact." at bounding box center [942, 425] width 365 height 27
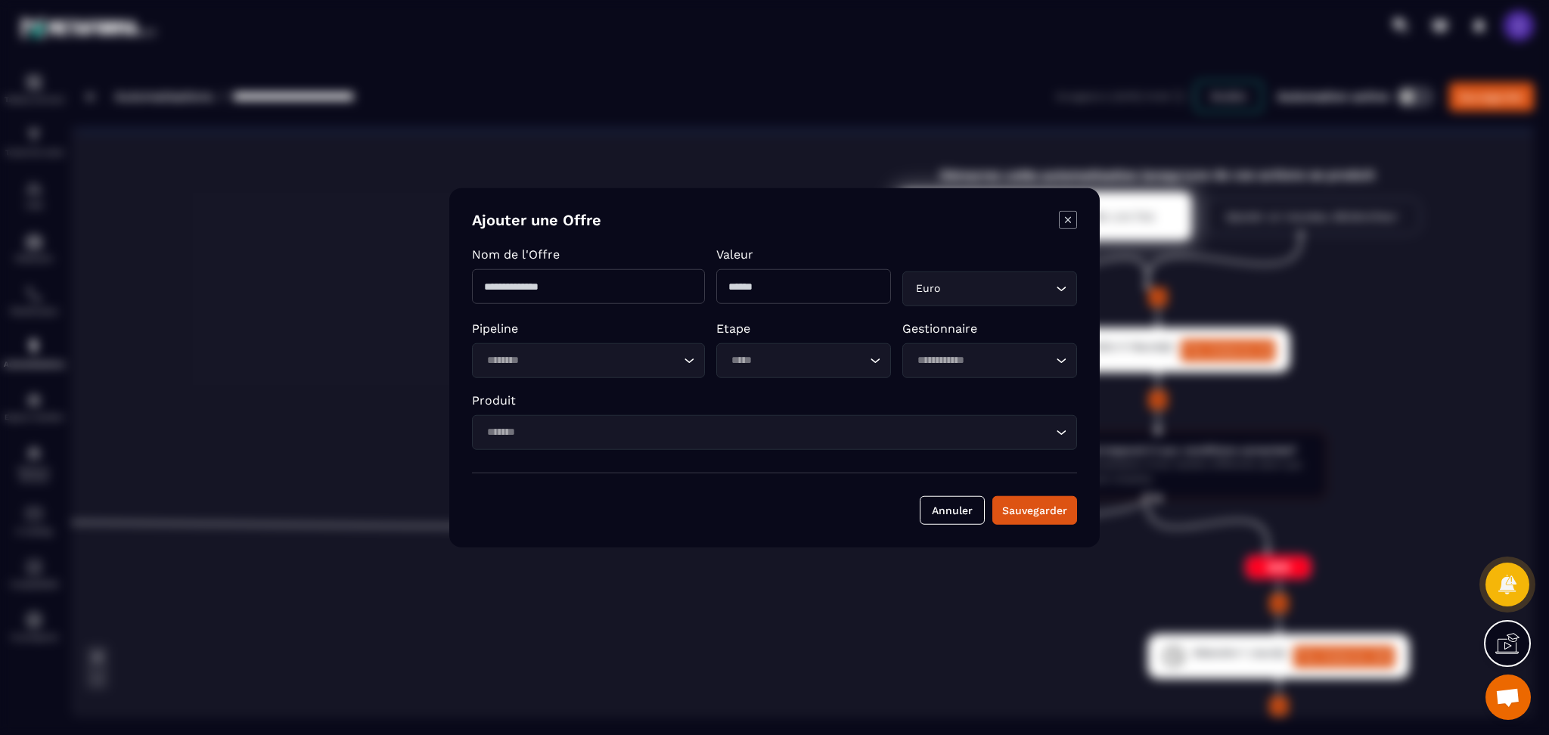
click at [559, 287] on input "Modal window" at bounding box center [588, 286] width 233 height 35
type input "**********"
click at [790, 291] on input "Modal window" at bounding box center [803, 286] width 175 height 35
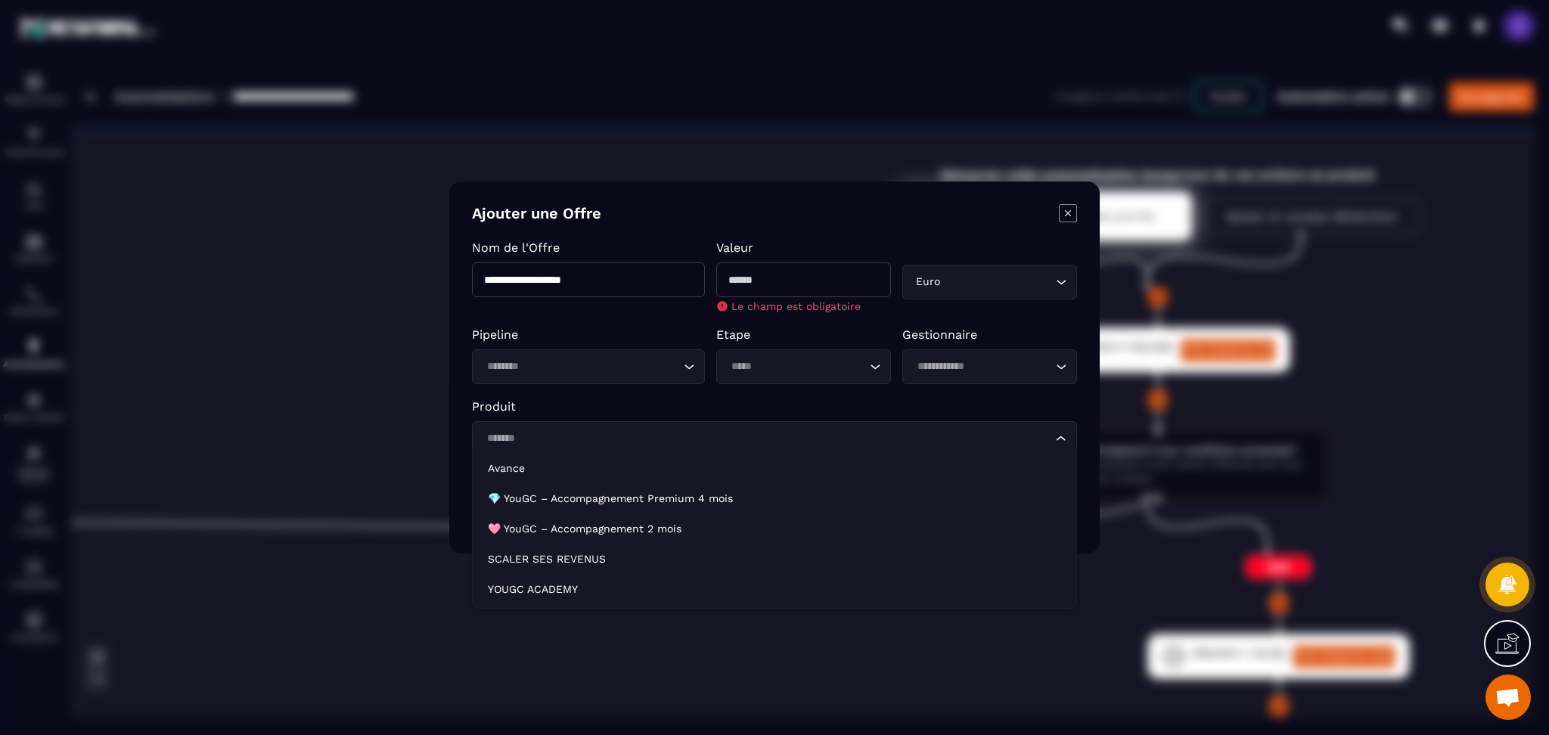
click at [581, 416] on div "Produit Loading..." at bounding box center [774, 427] width 605 height 57
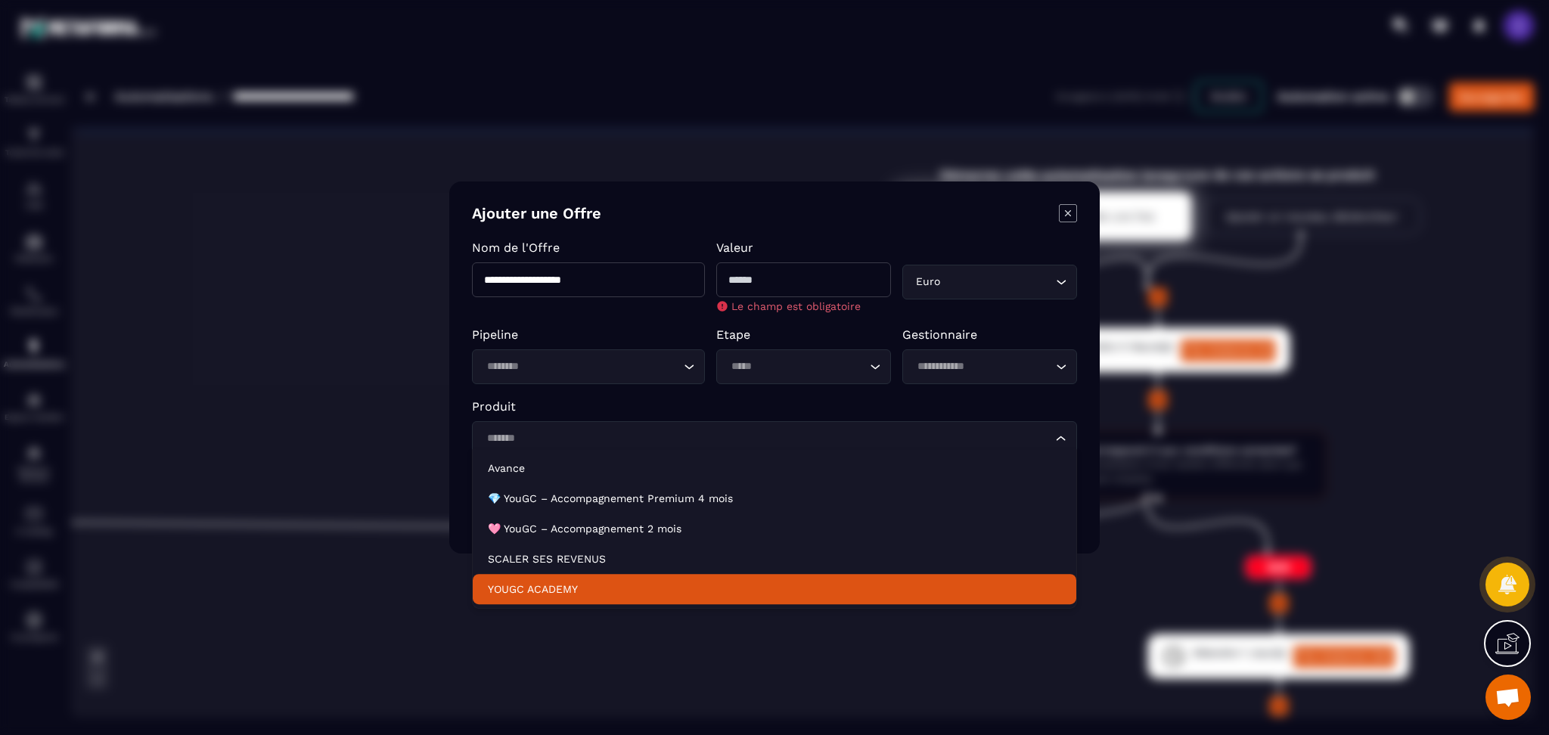
click at [539, 582] on p "YOUGC ACADEMY" at bounding box center [774, 589] width 573 height 15
type input "*******"
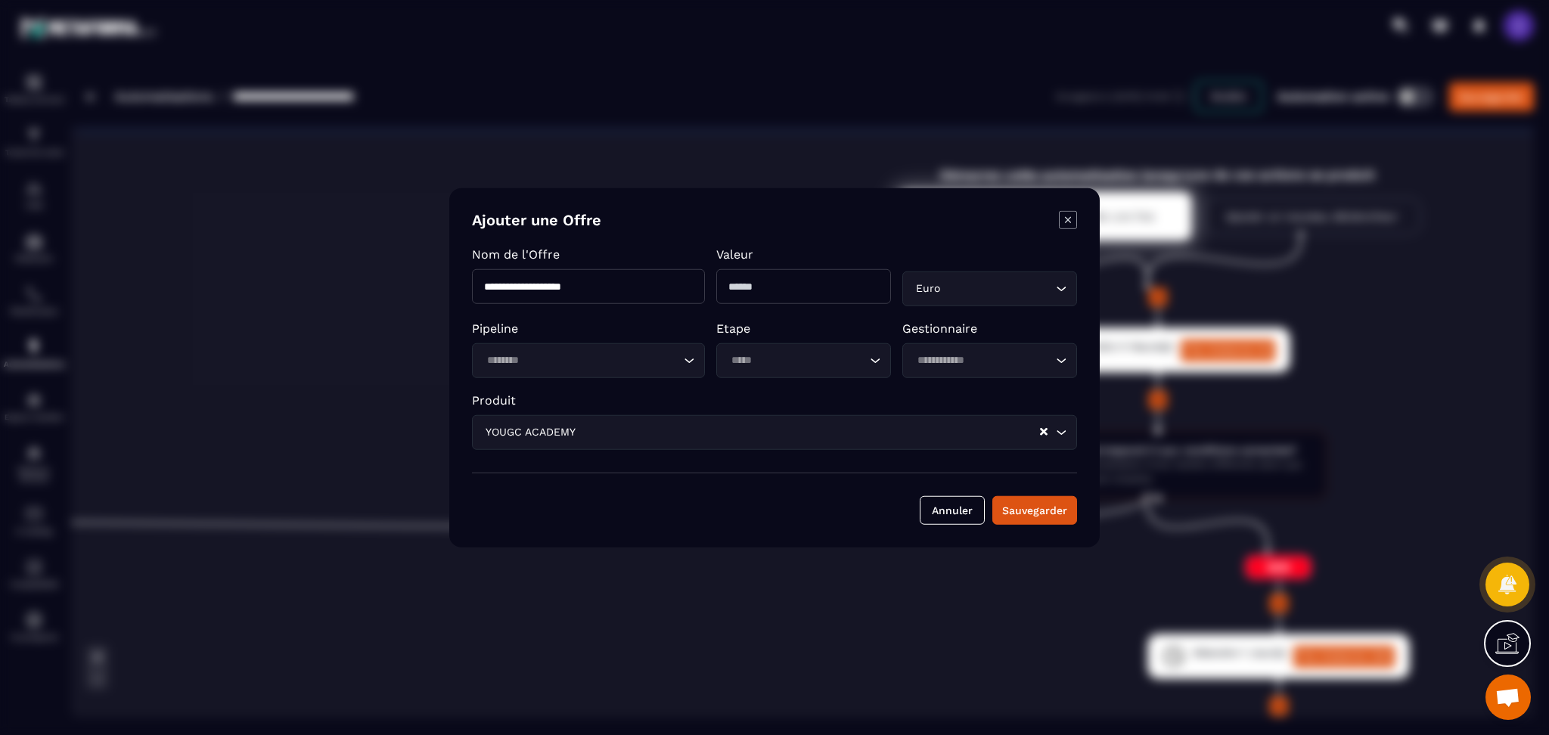
click at [586, 363] on input "Search for option" at bounding box center [581, 360] width 198 height 17
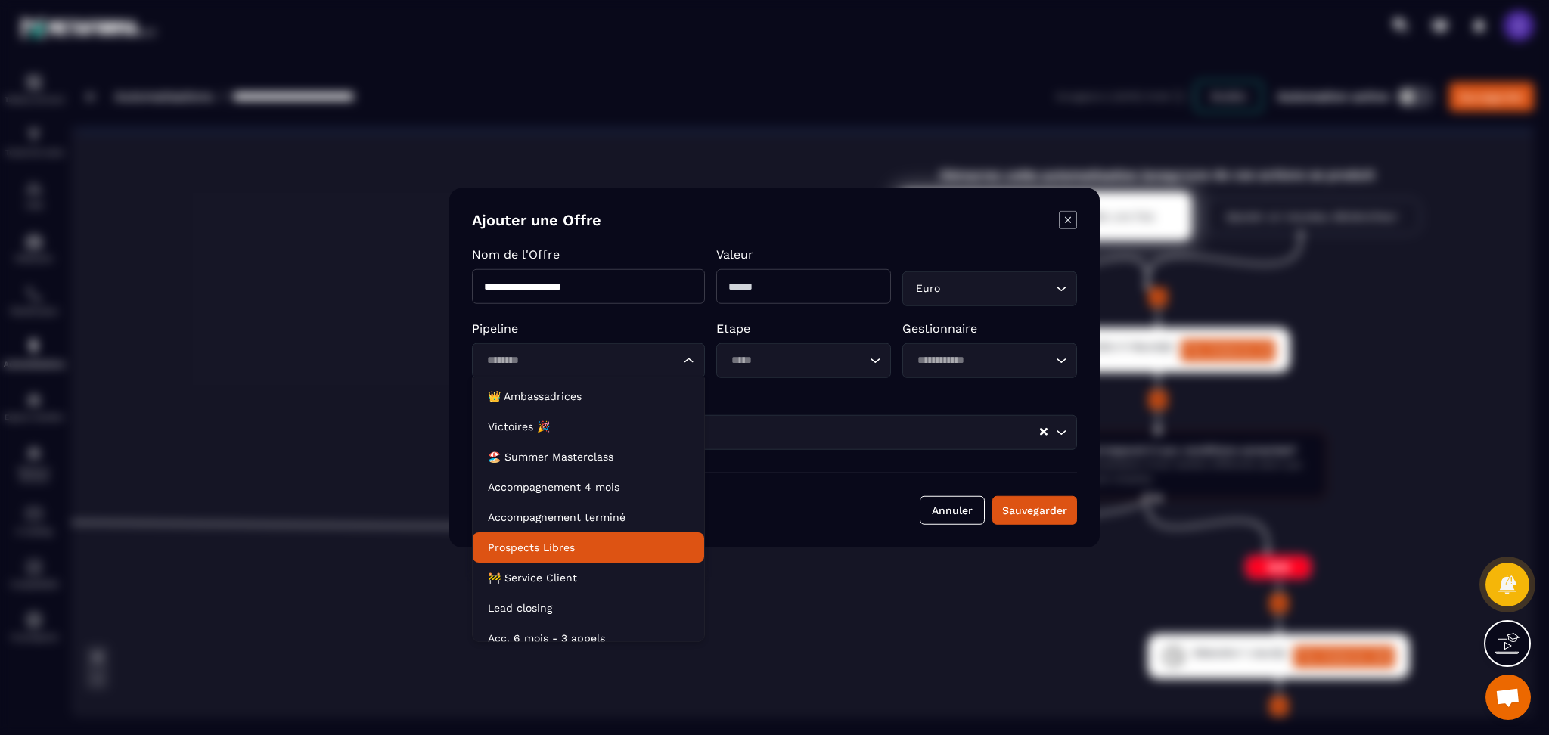
click at [524, 549] on p "Prospects Libres" at bounding box center [588, 547] width 201 height 15
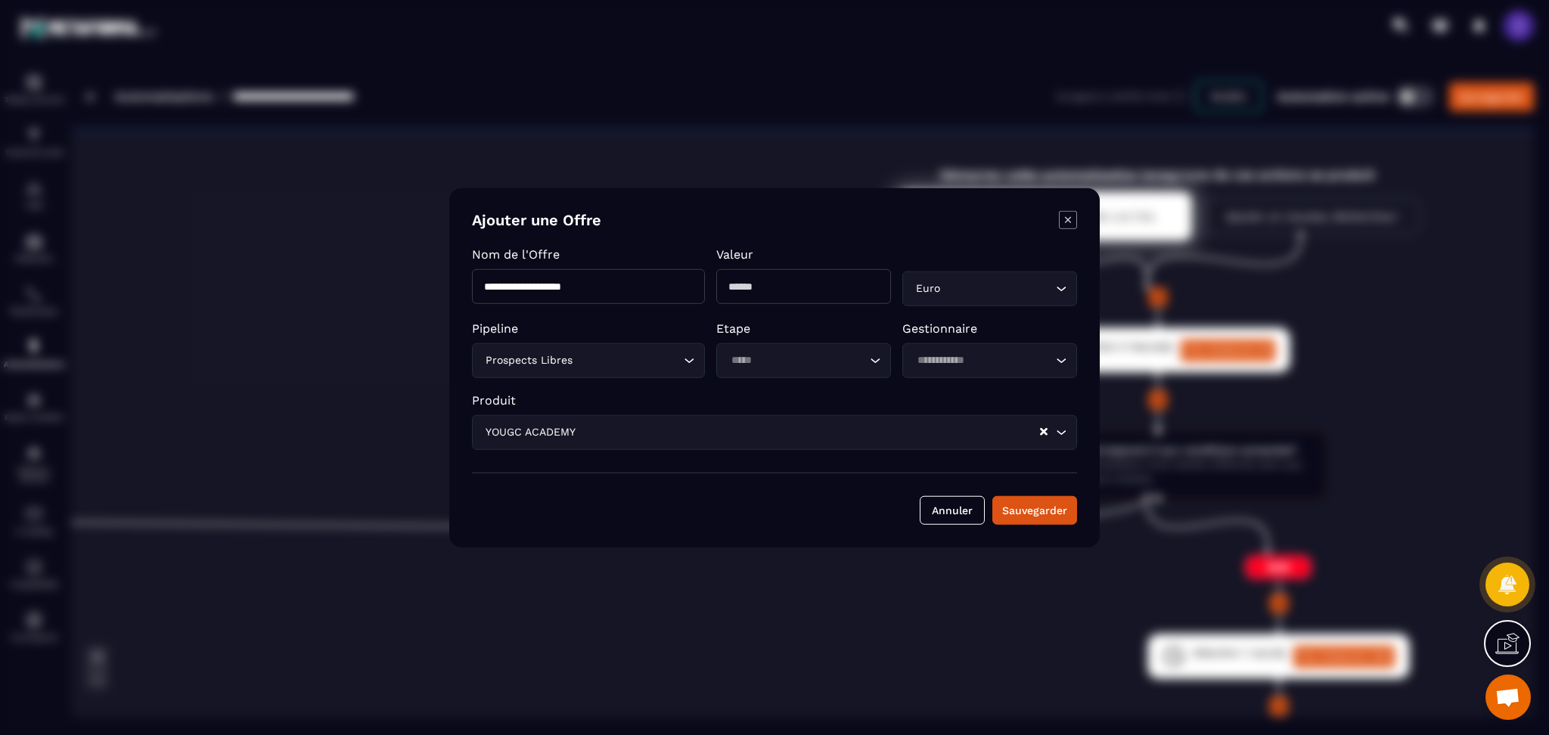
click at [797, 356] on input "Search for option" at bounding box center [796, 360] width 140 height 17
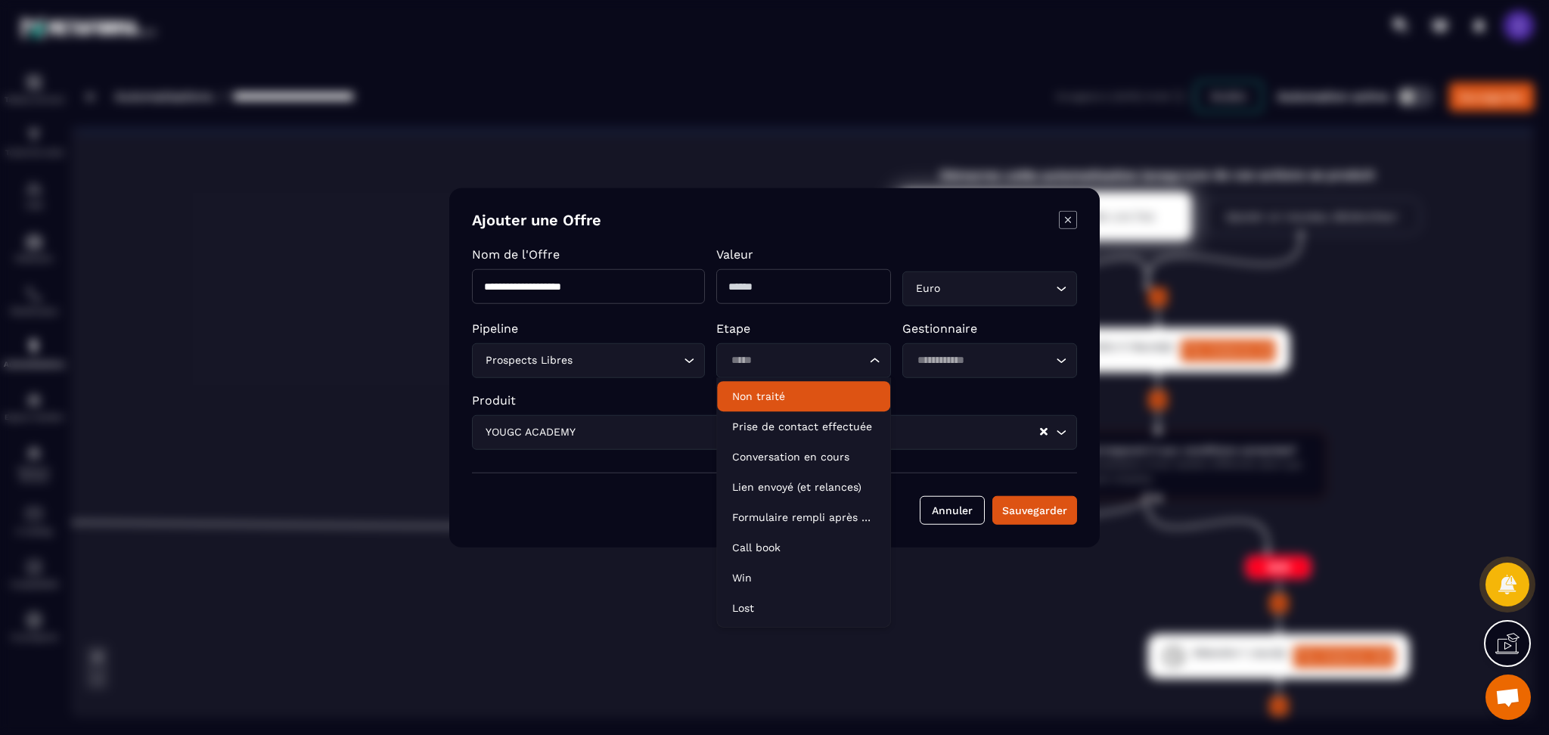
click at [795, 393] on p "Non traité" at bounding box center [803, 396] width 143 height 15
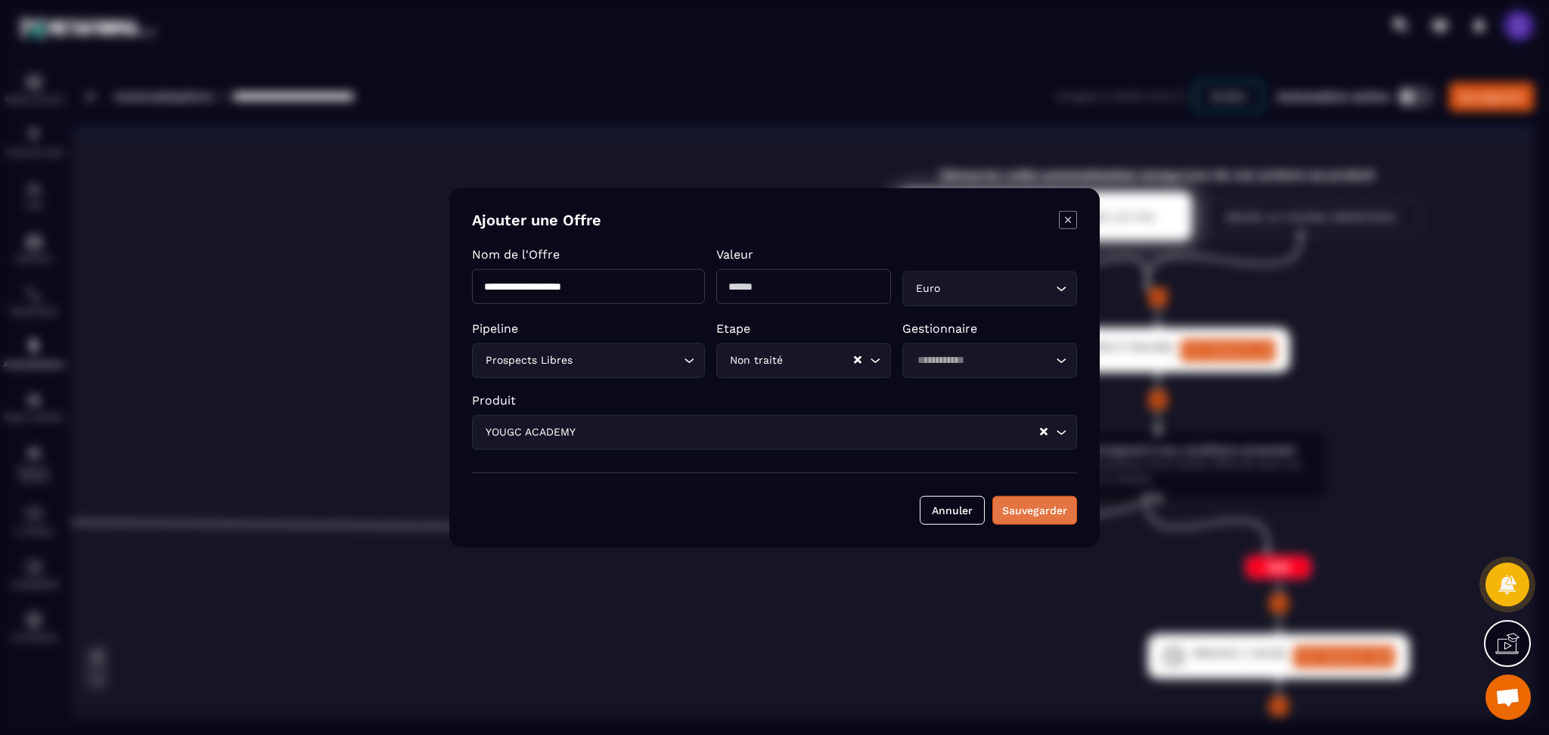
click at [1033, 523] on button "Sauvegarder" at bounding box center [1035, 510] width 85 height 29
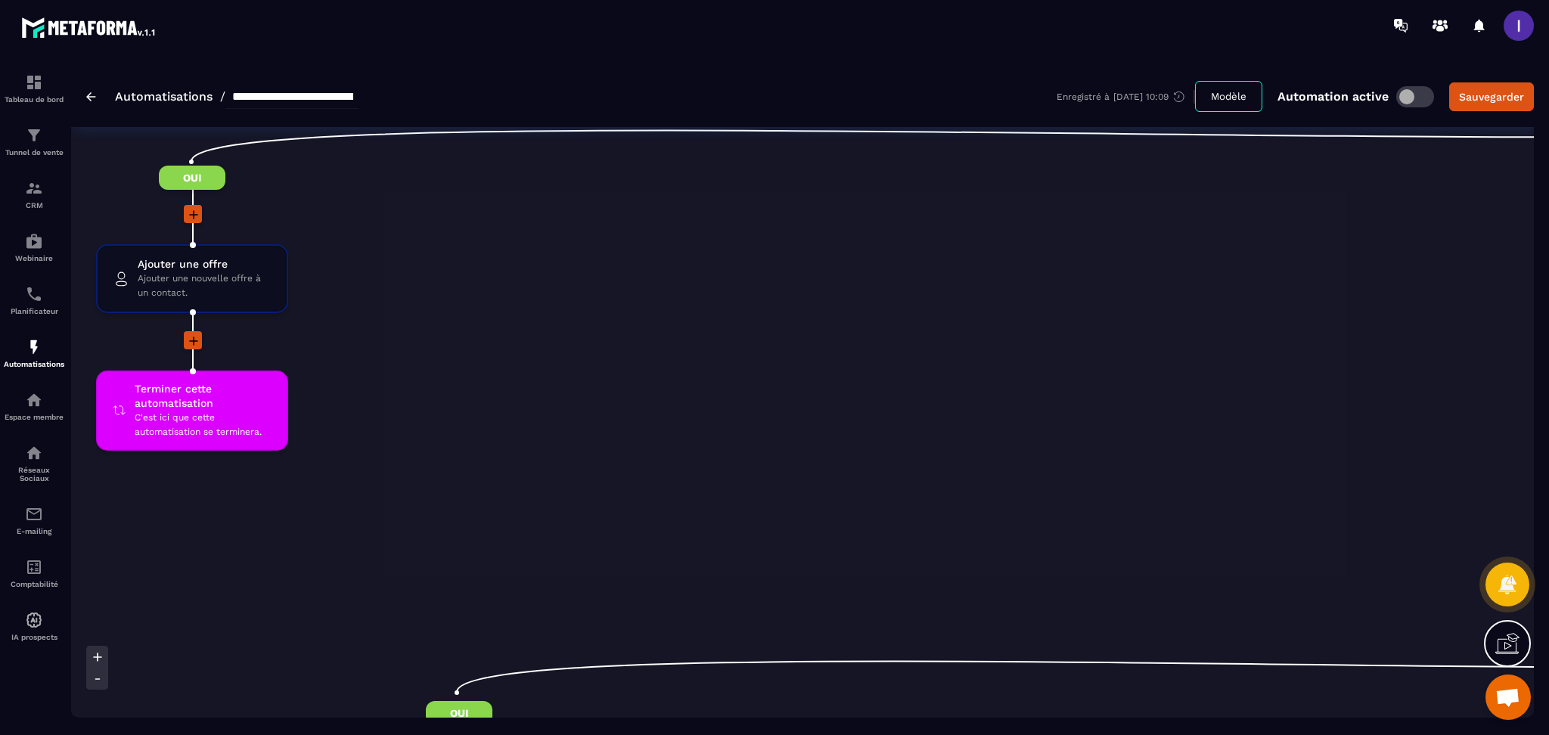
scroll to position [504, 0]
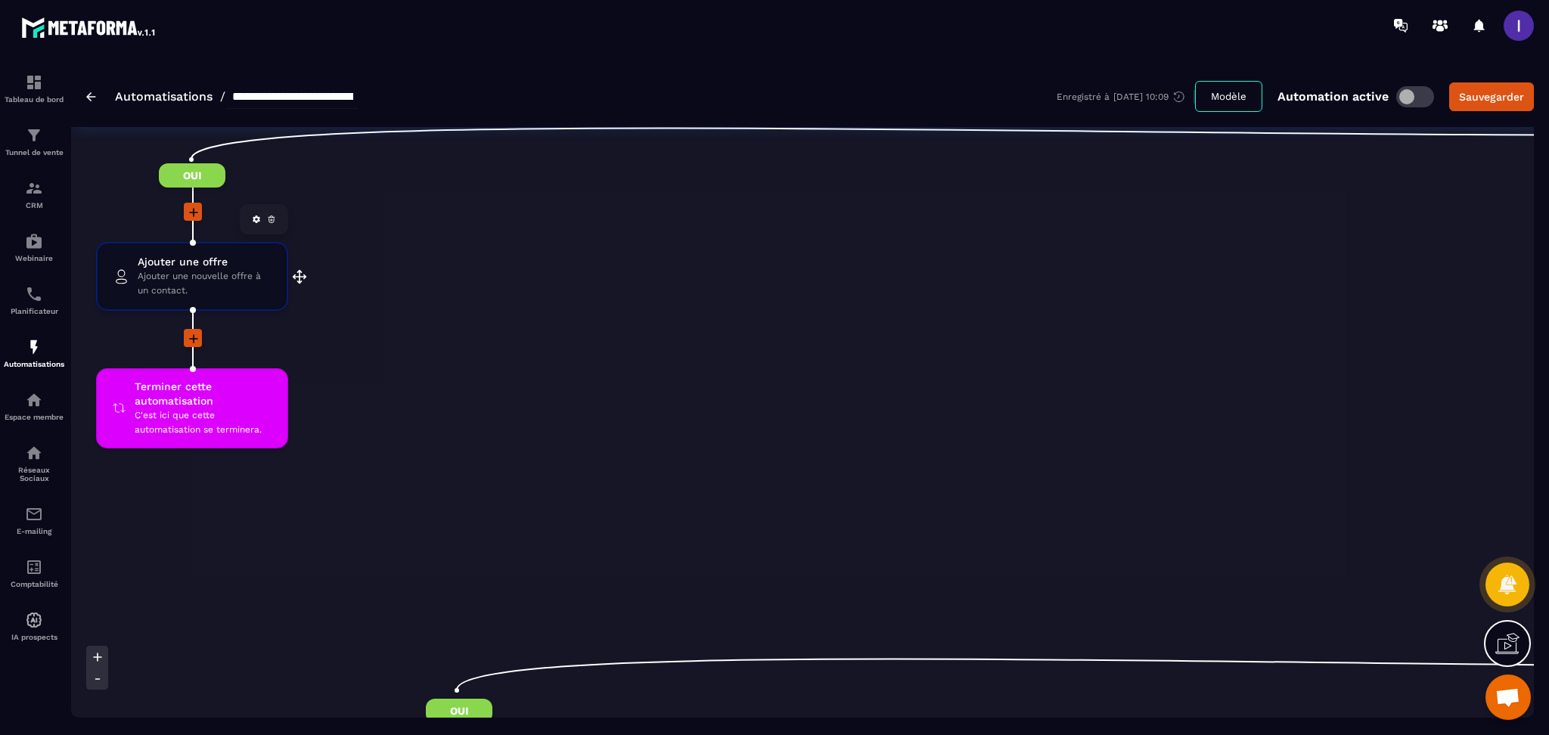
click at [176, 261] on span "Ajouter une offre" at bounding box center [205, 262] width 134 height 14
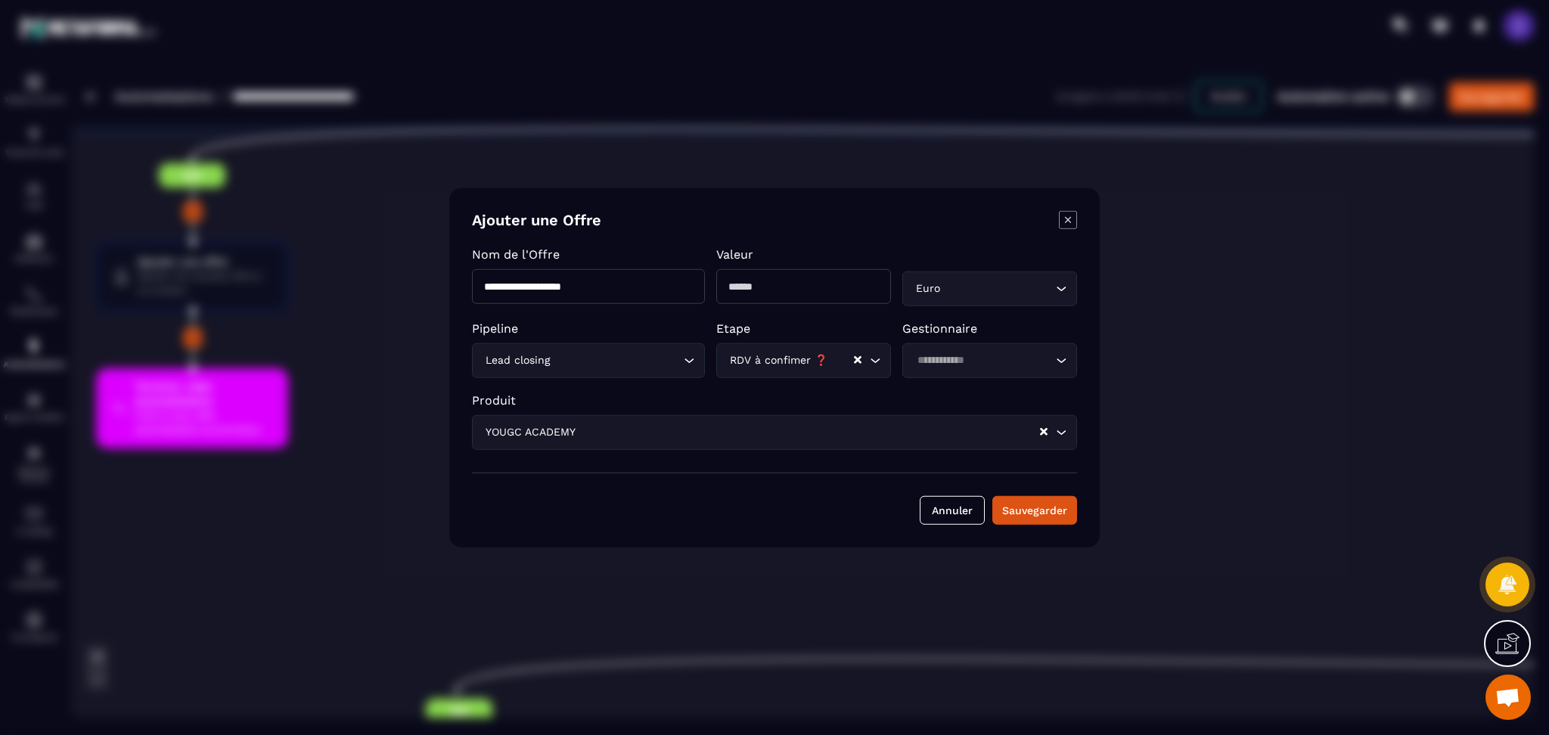
click at [343, 216] on div "Modal window" at bounding box center [774, 367] width 1549 height 735
click at [1074, 220] on icon "Modal window" at bounding box center [1068, 220] width 18 height 18
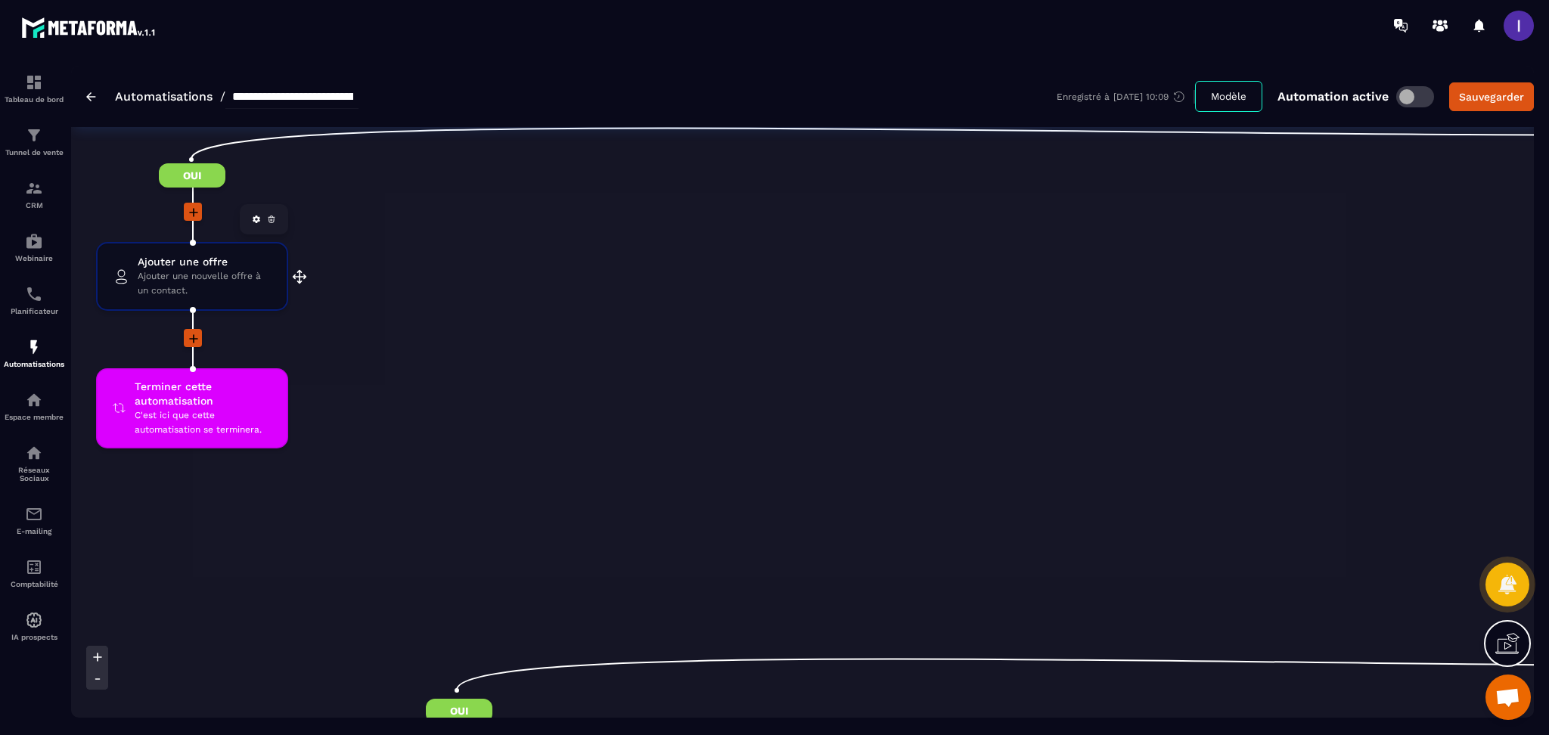
click at [269, 219] on icon at bounding box center [271, 221] width 5 height 4
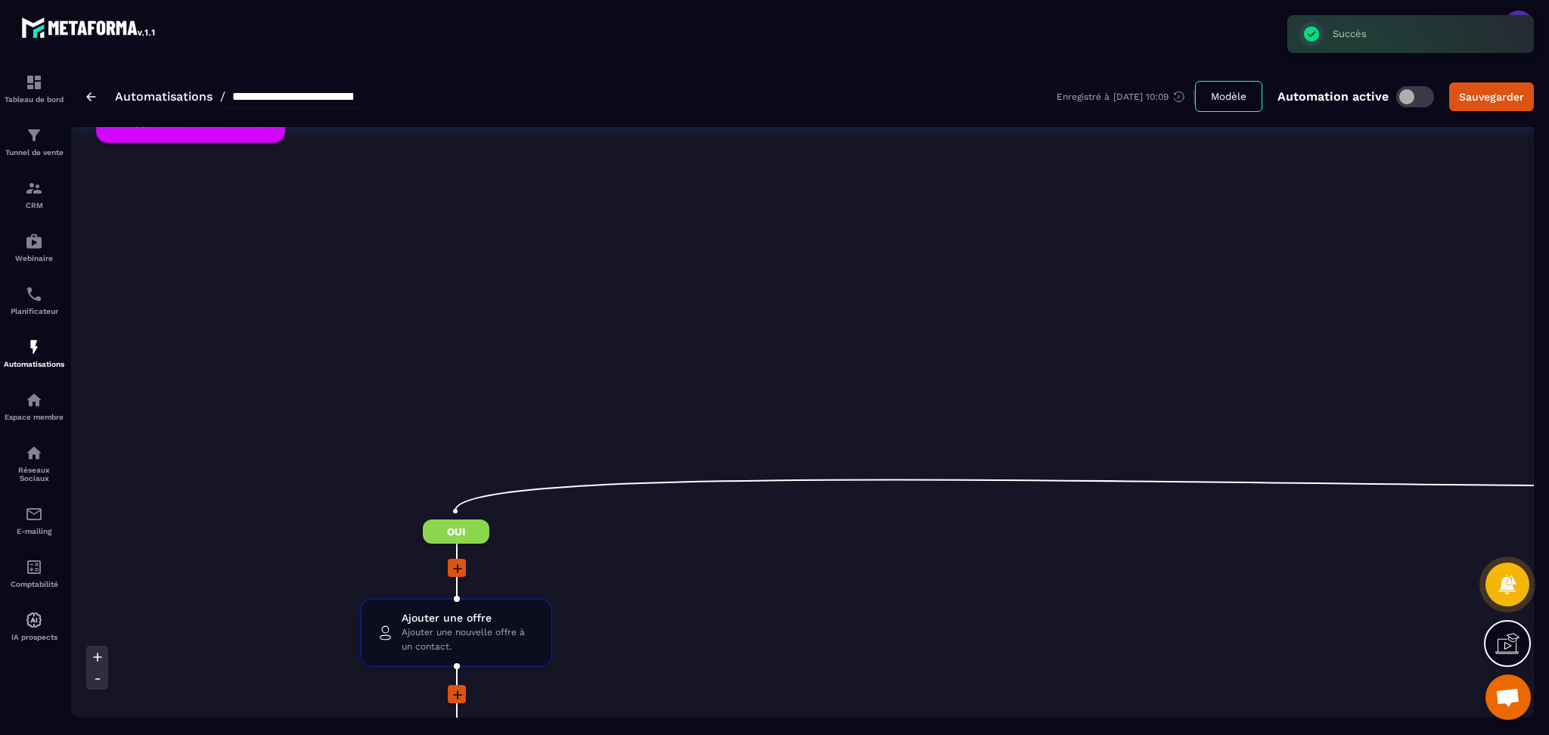
scroll to position [706, 0]
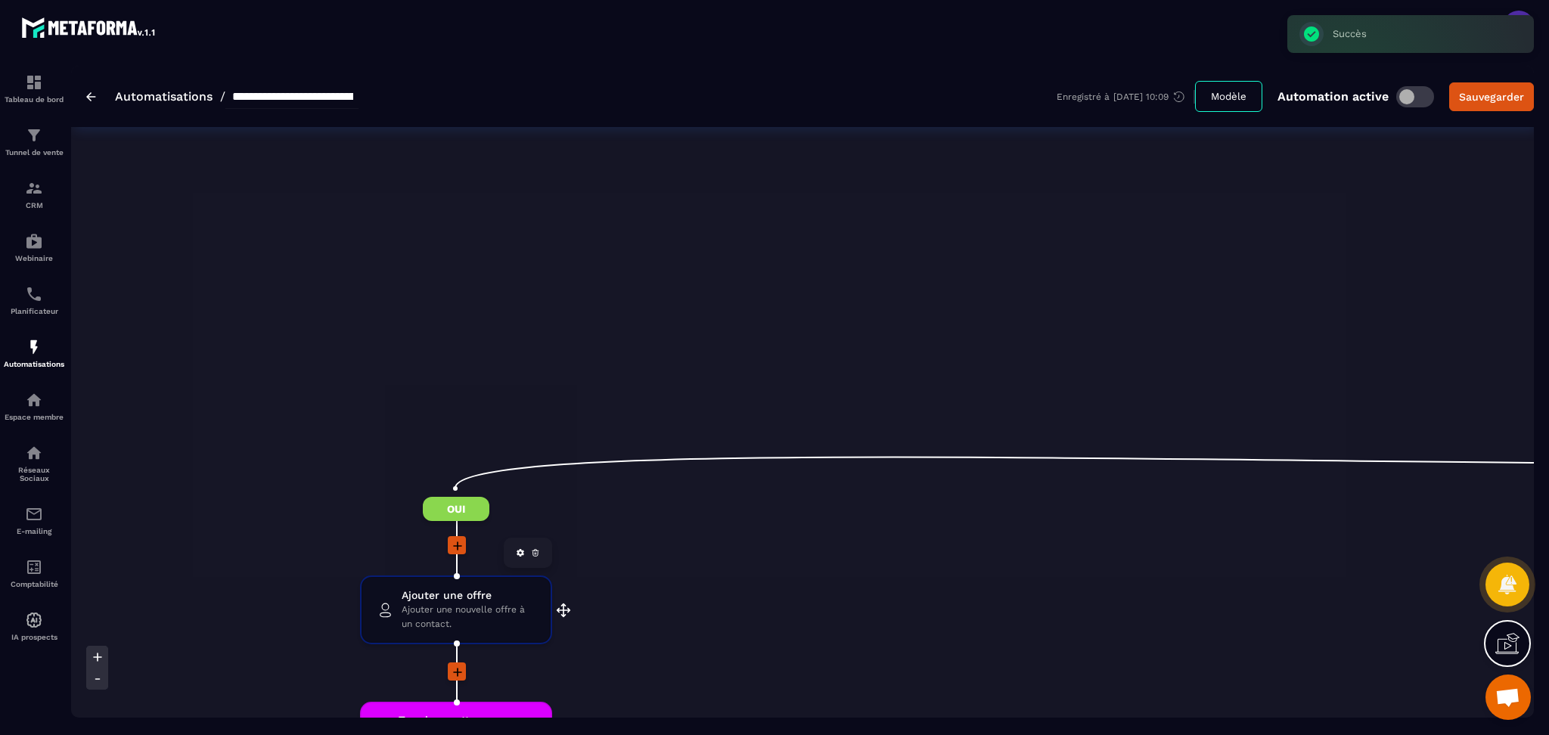
click at [533, 549] on icon at bounding box center [535, 553] width 9 height 9
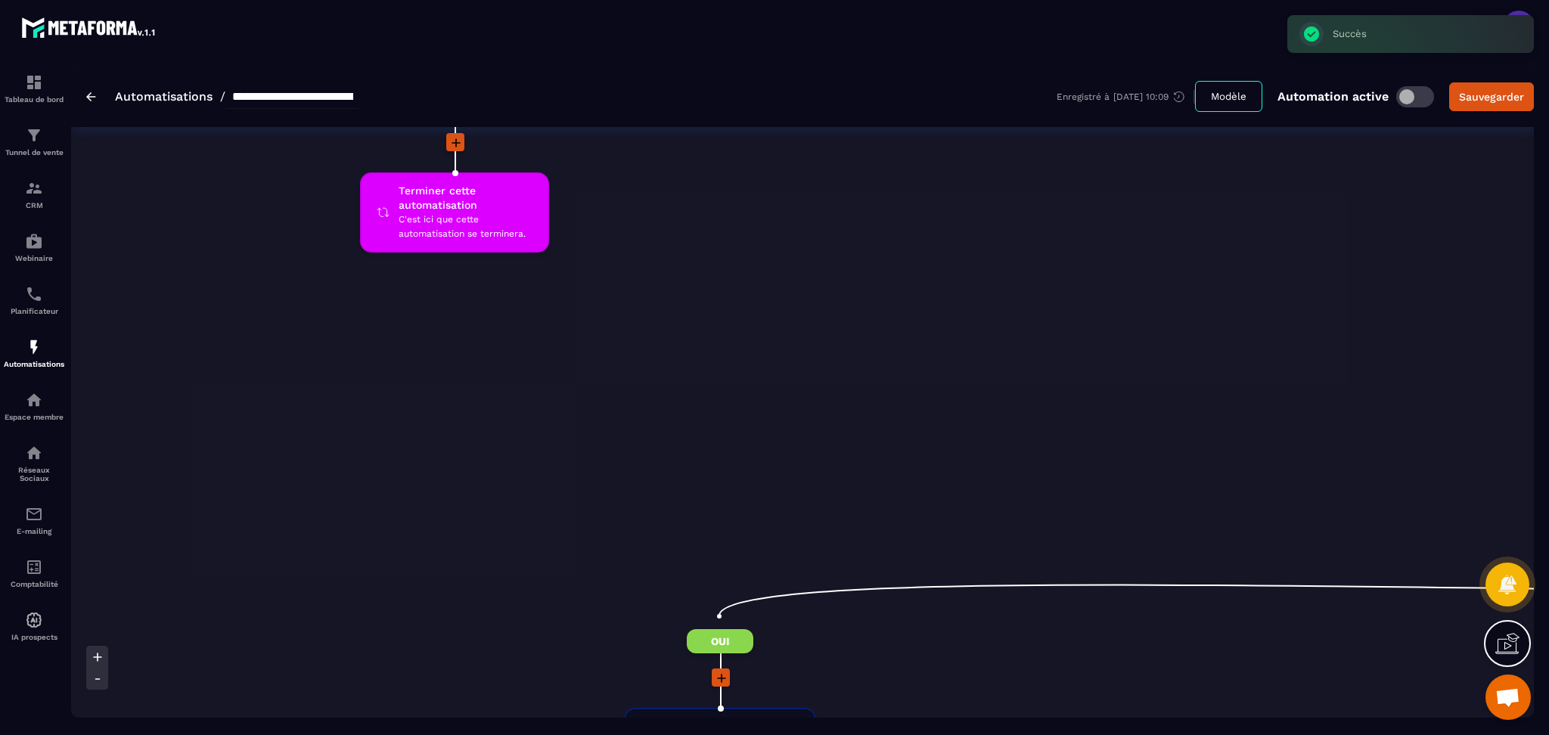
scroll to position [1412, 0]
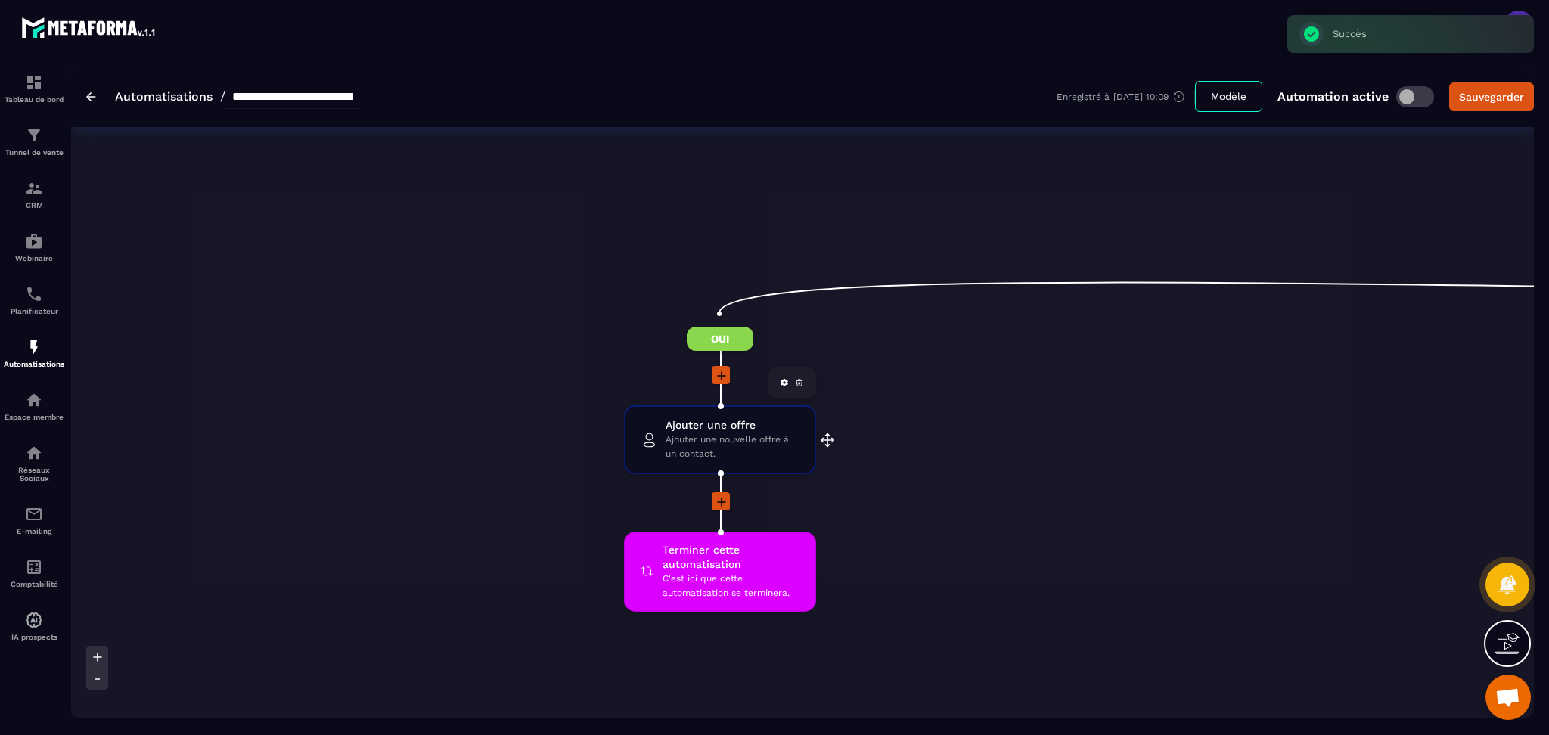
click at [799, 381] on icon at bounding box center [800, 381] width 6 height 0
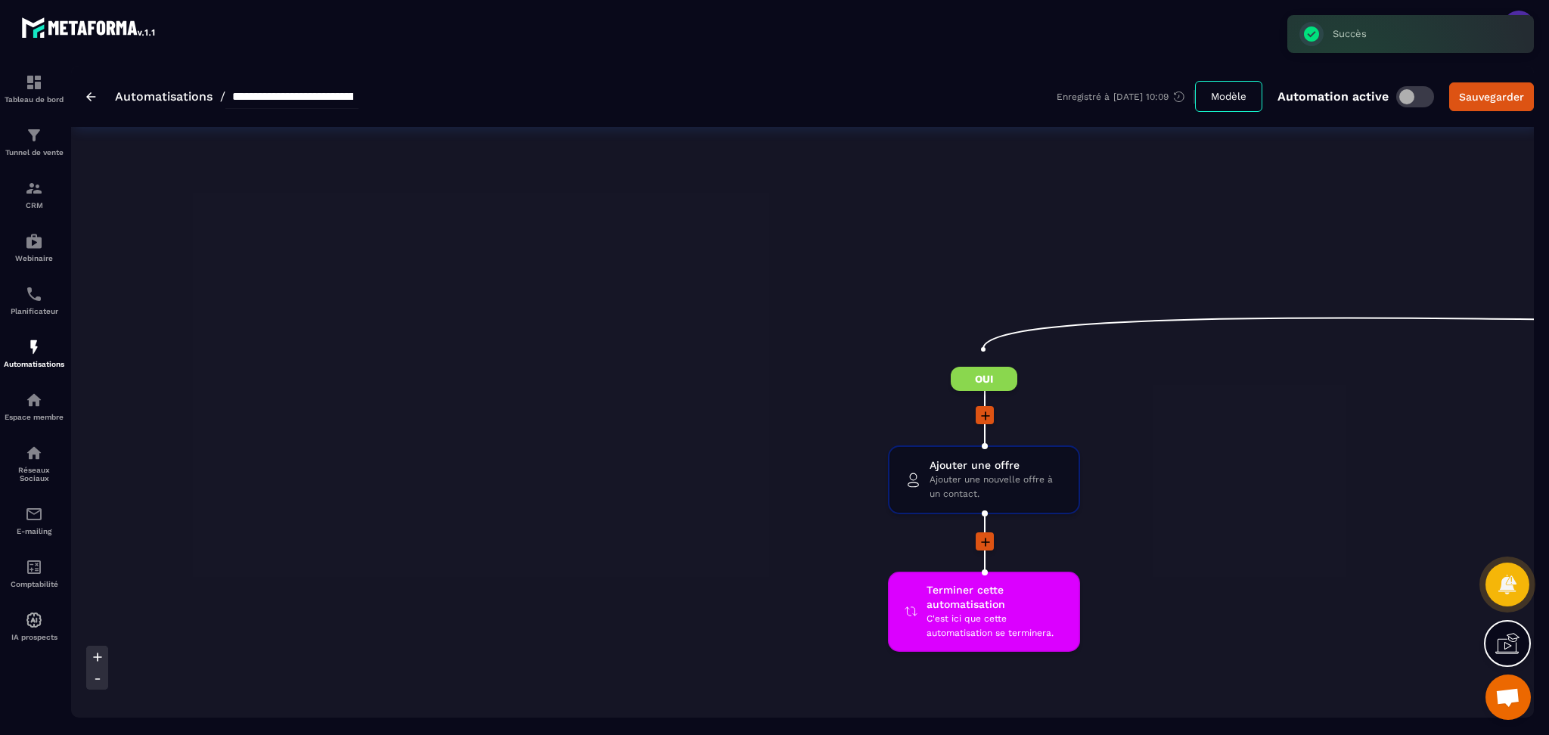
scroll to position [1916, 0]
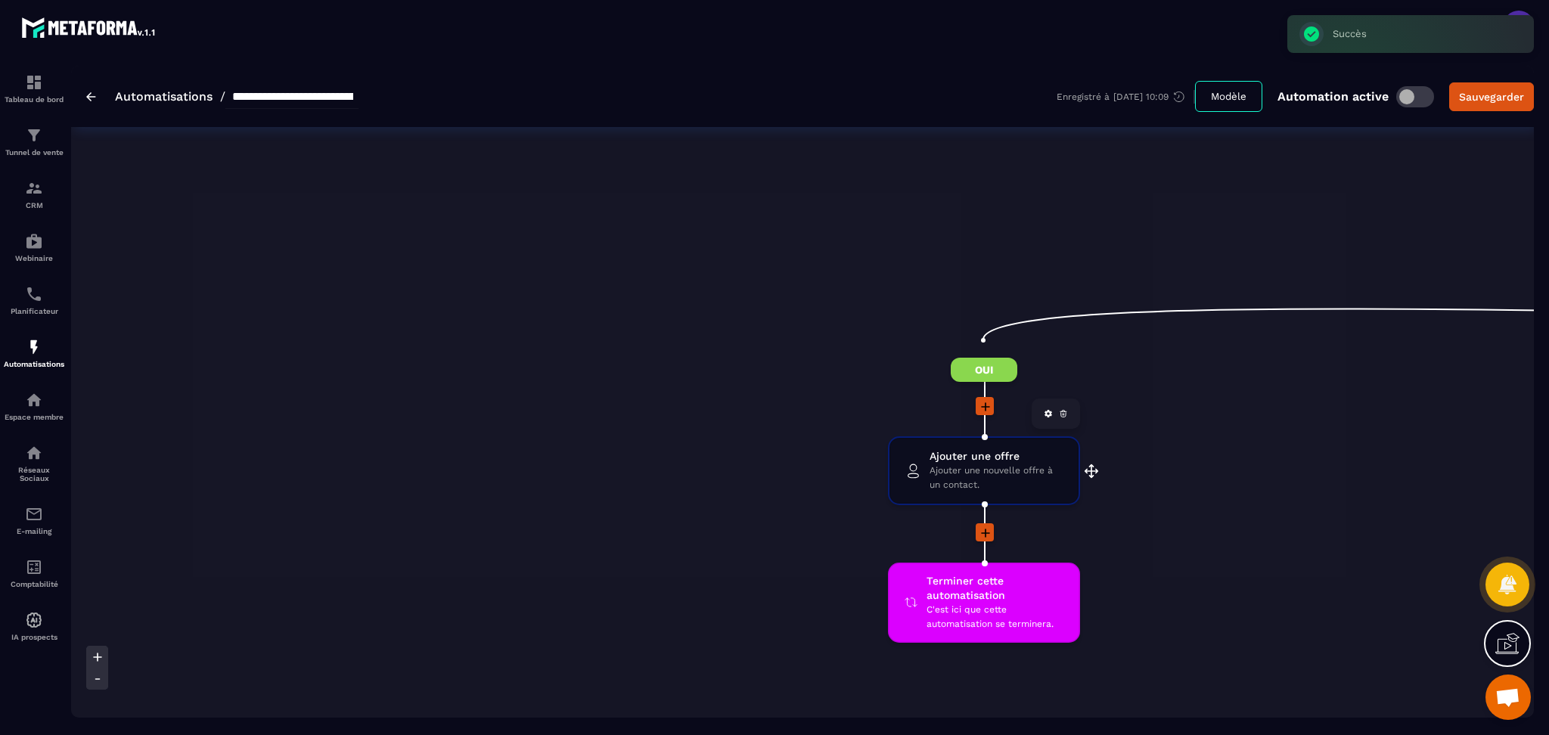
click at [1063, 409] on icon at bounding box center [1063, 413] width 9 height 9
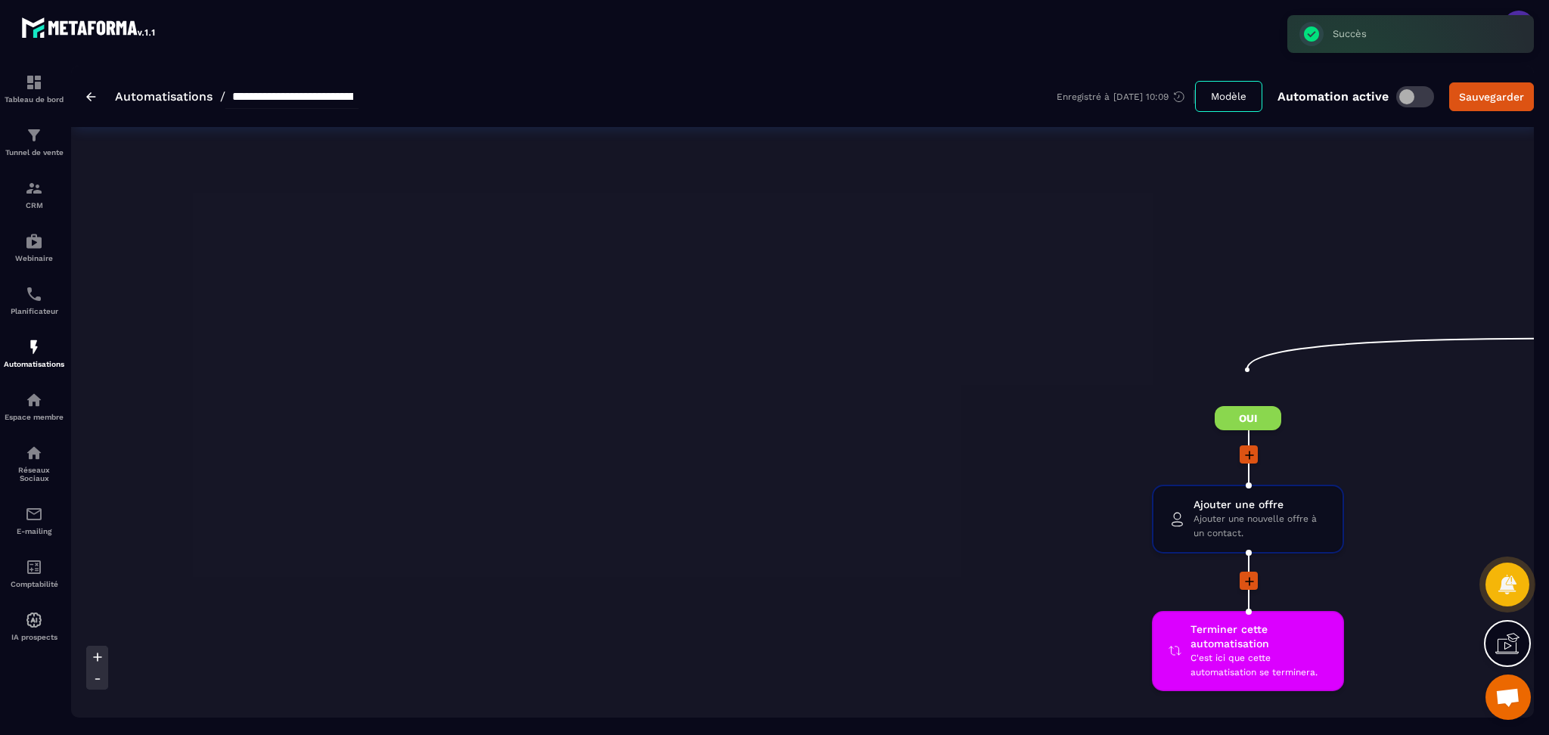
scroll to position [2421, 0]
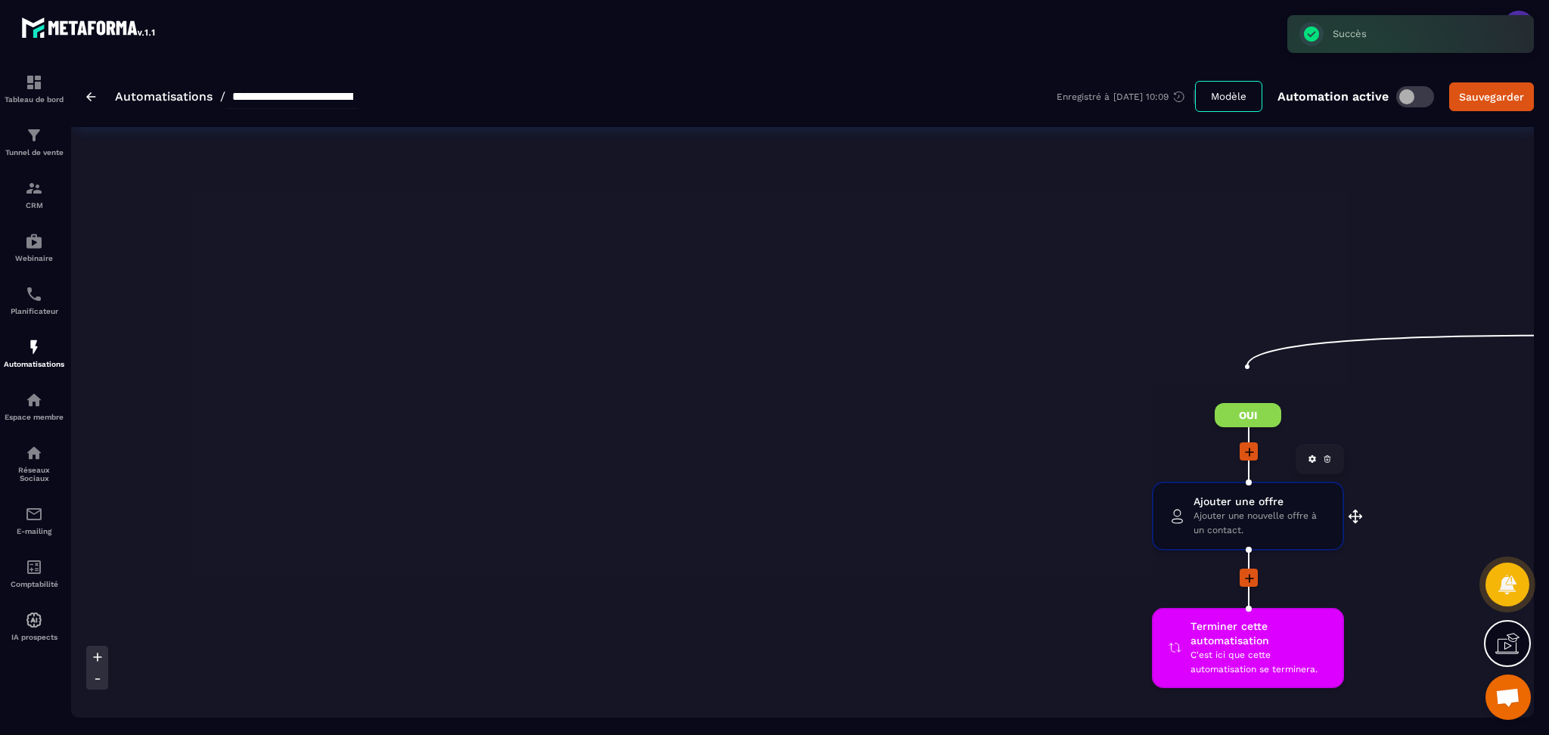
click at [1327, 459] on icon at bounding box center [1328, 460] width 2 height 2
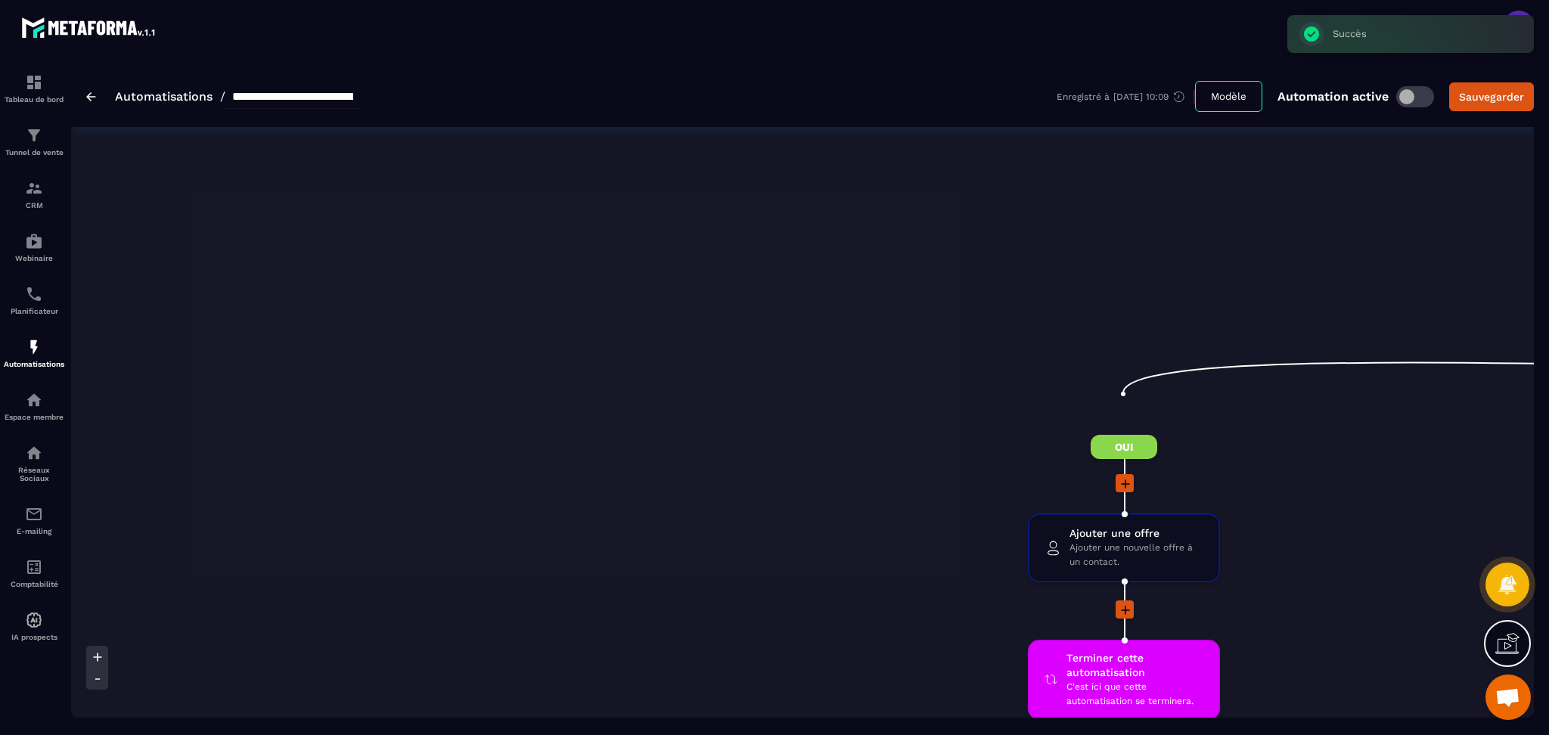
scroll to position [0, 403]
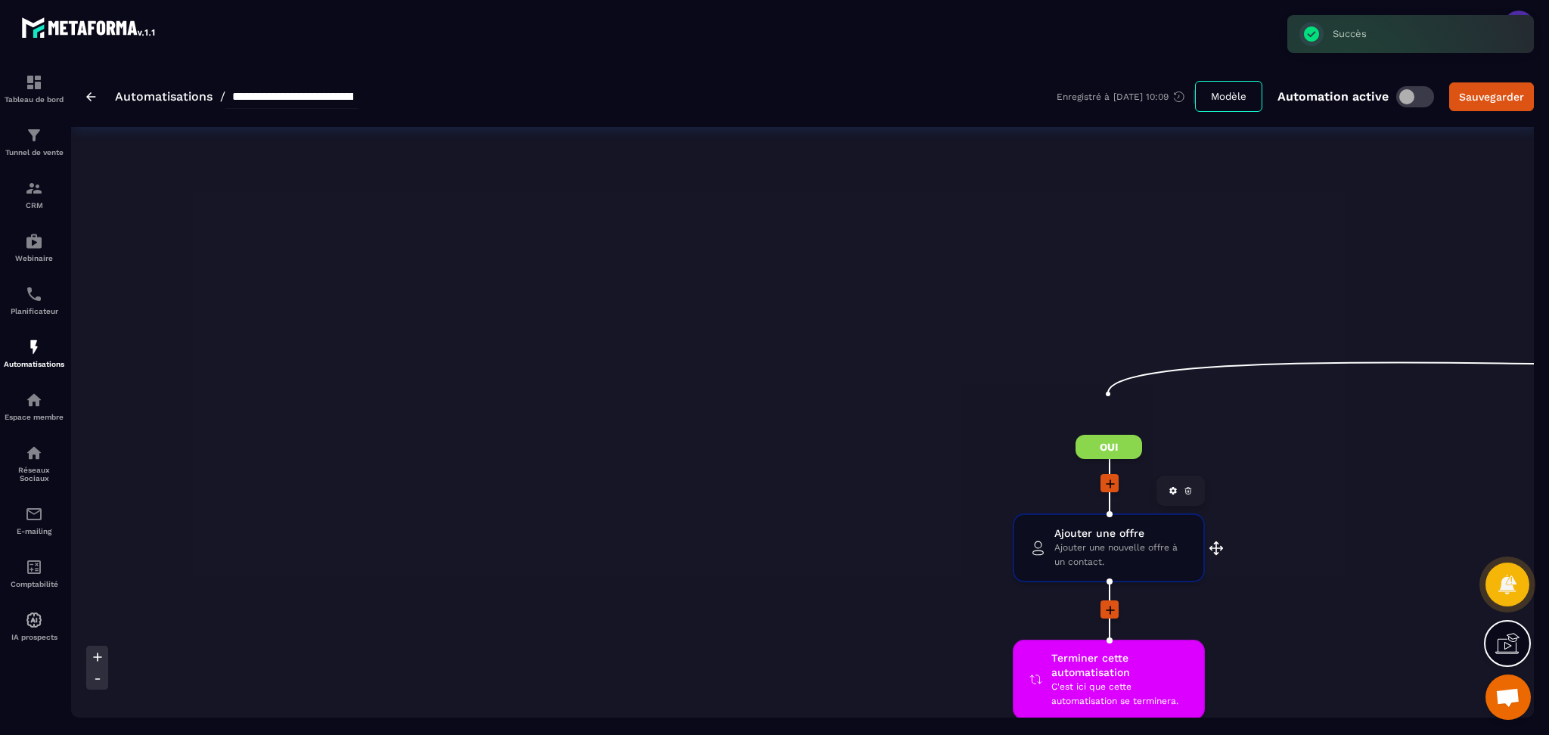
click at [1188, 486] on icon at bounding box center [1188, 490] width 9 height 9
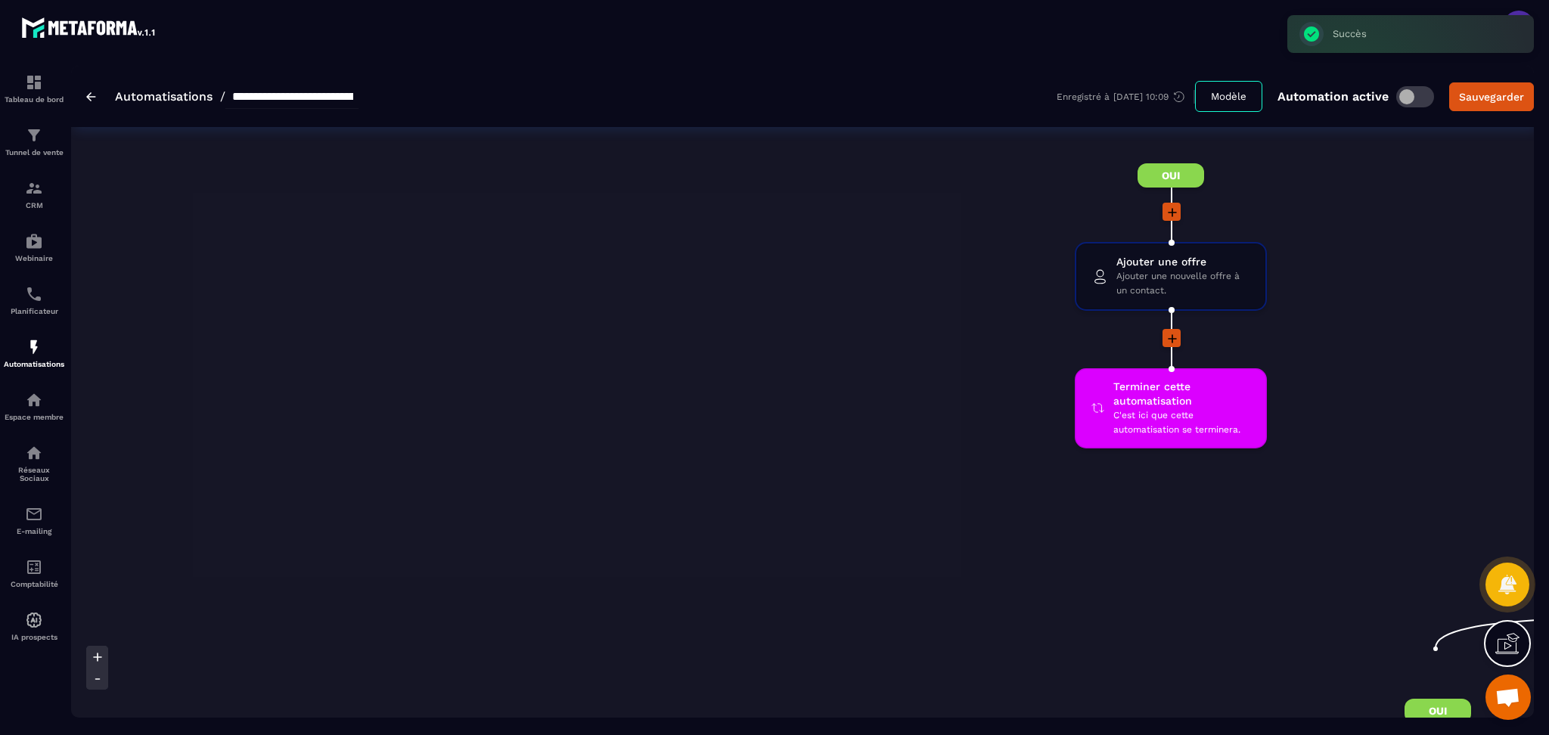
scroll to position [3430, 0]
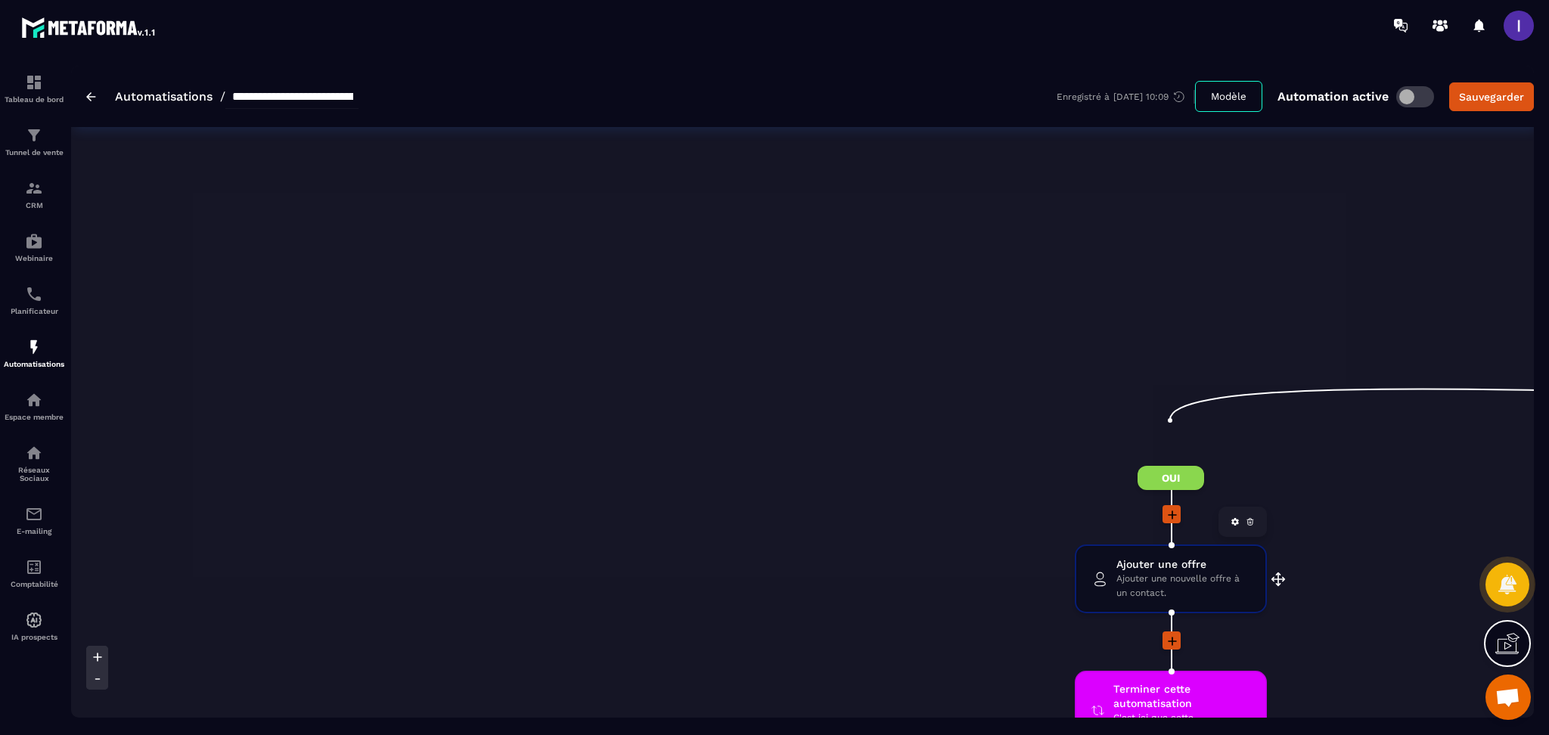
click at [1247, 517] on icon at bounding box center [1250, 521] width 9 height 9
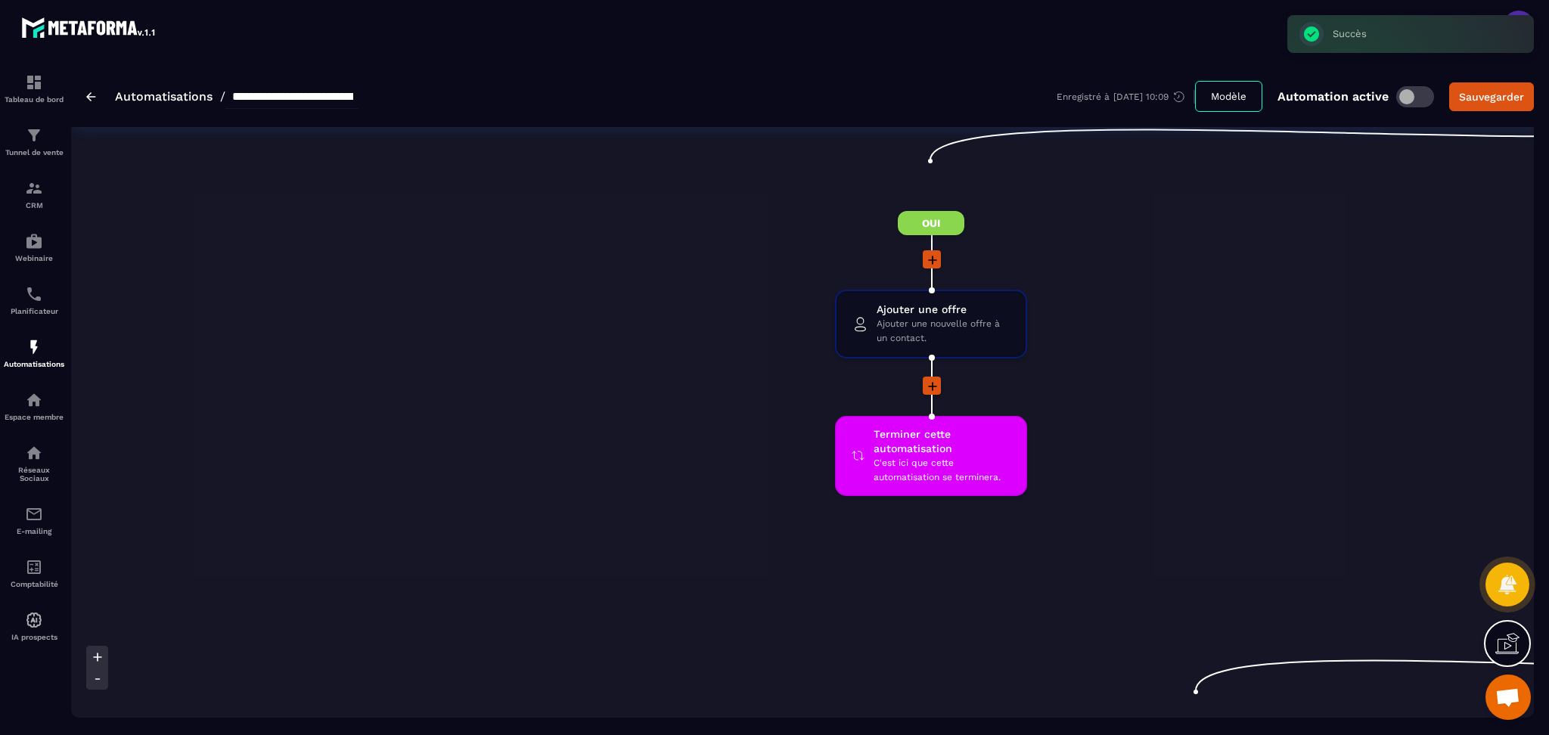
scroll to position [4237, 0]
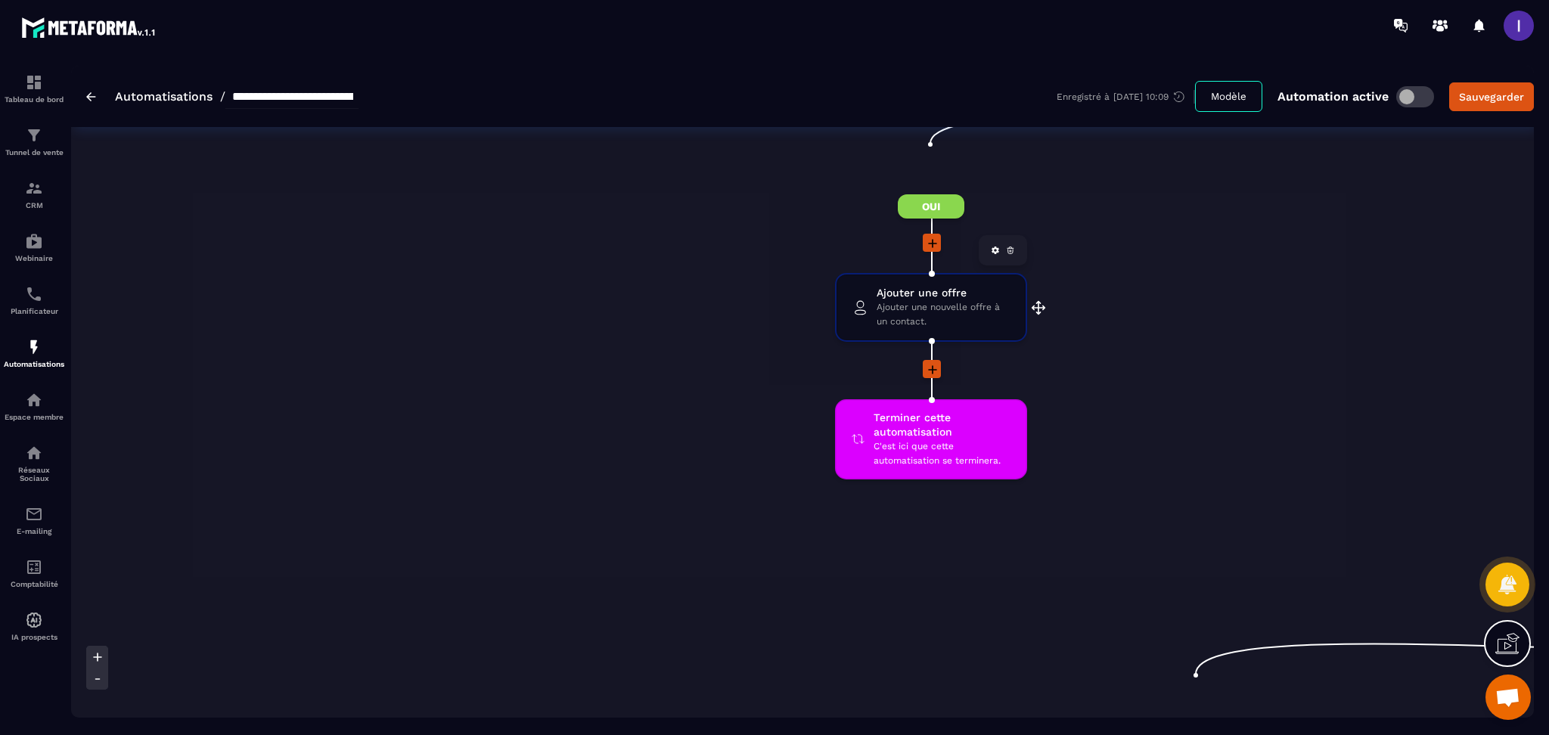
click at [1012, 246] on icon at bounding box center [1010, 250] width 9 height 9
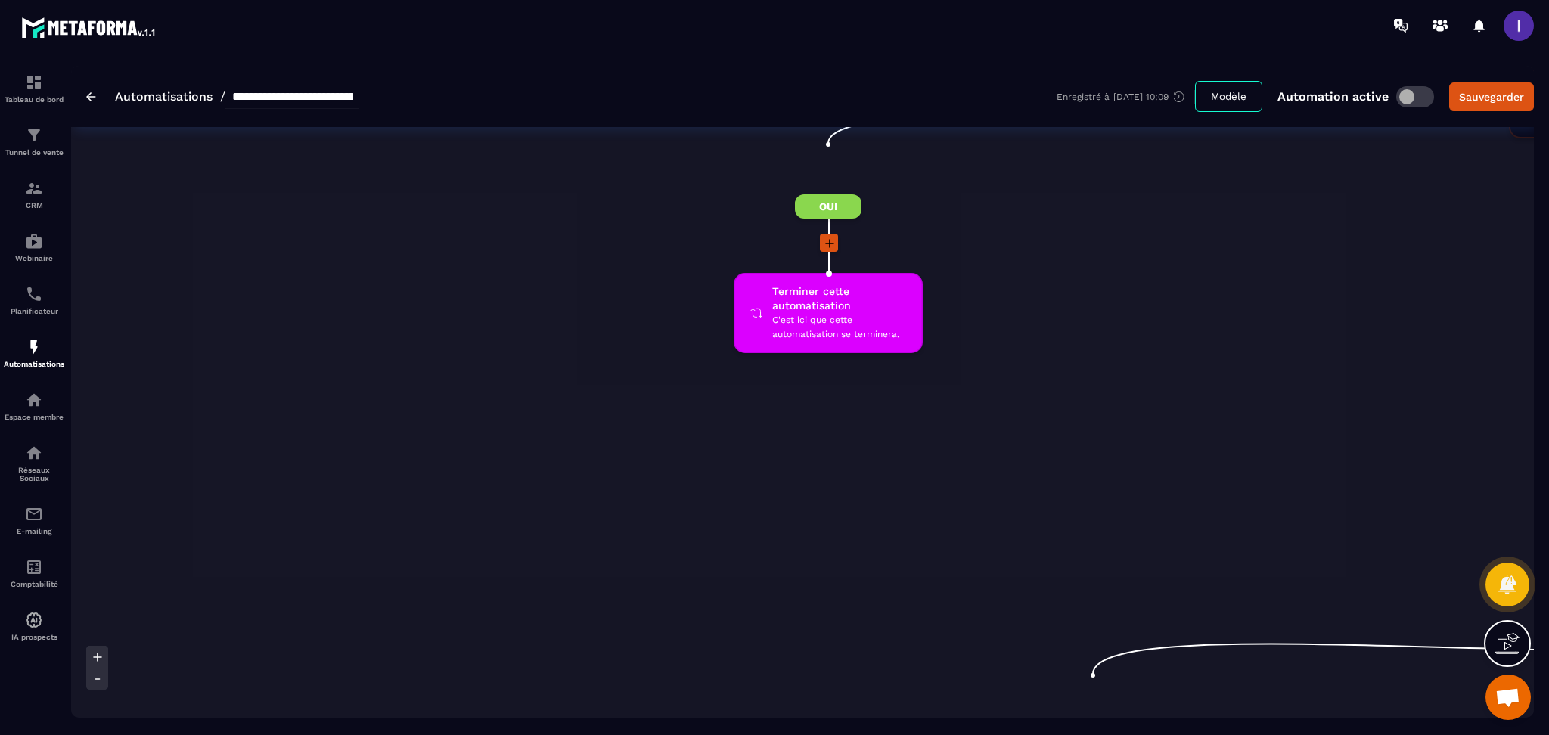
scroll to position [4640, 0]
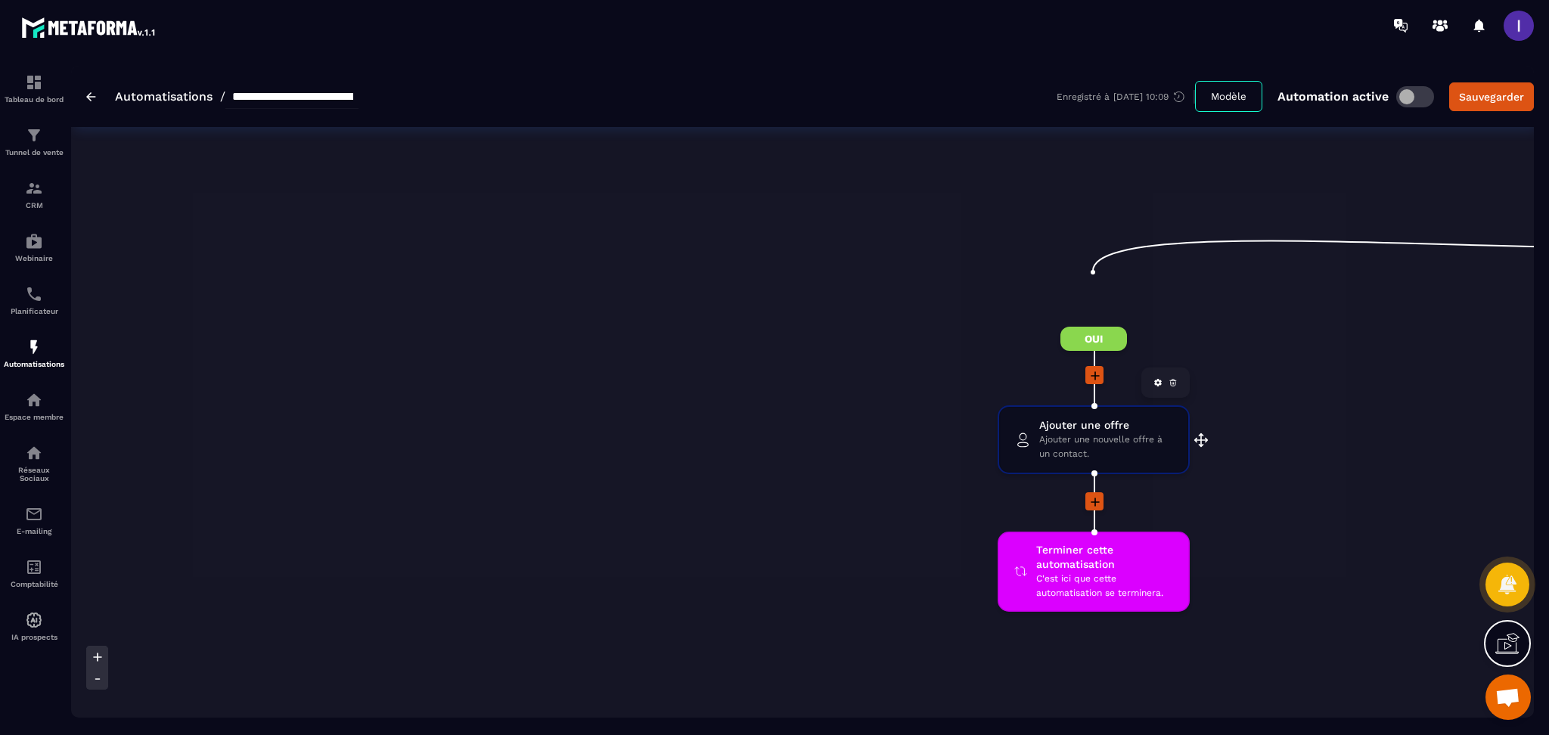
click at [1172, 378] on icon at bounding box center [1173, 382] width 9 height 9
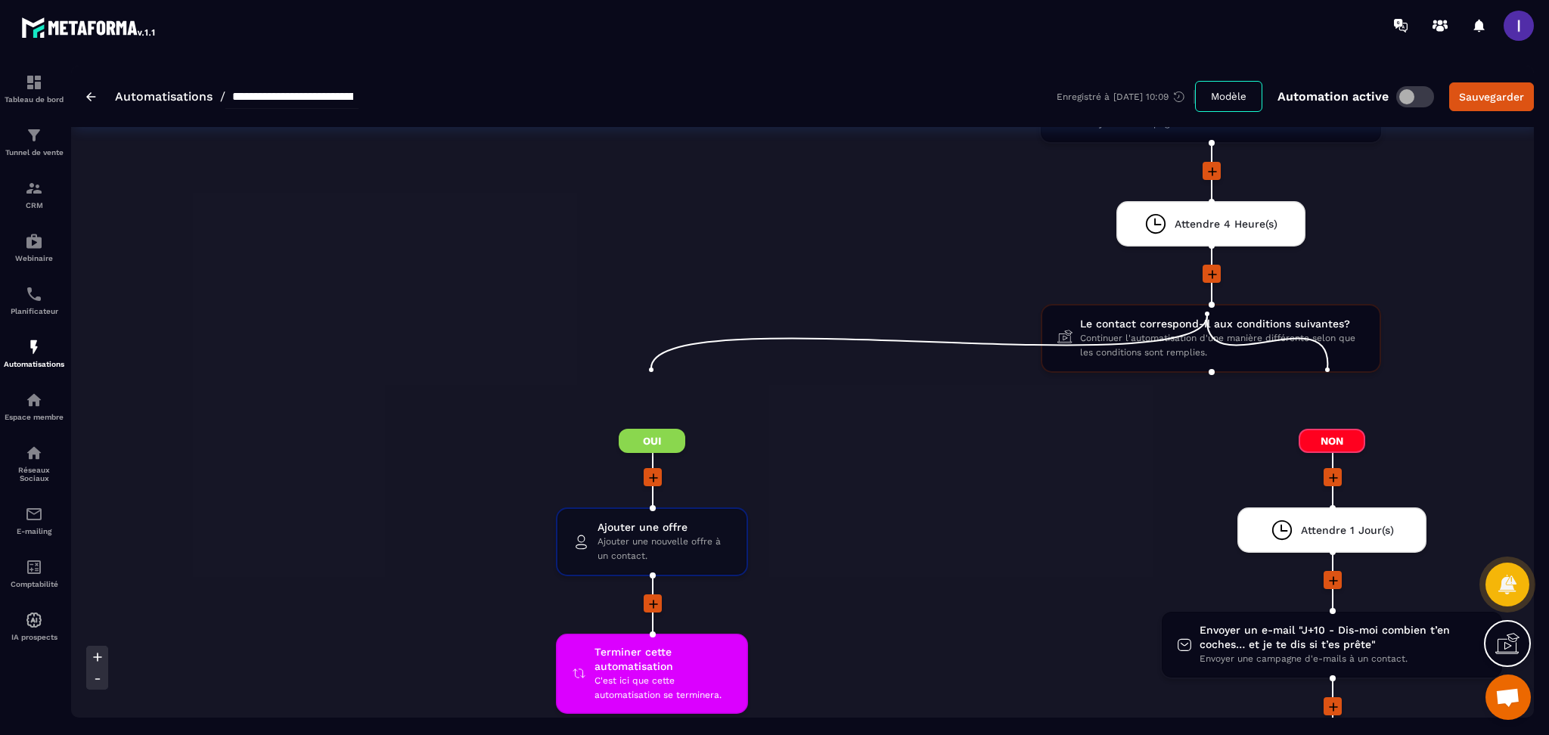
scroll to position [5245, 0]
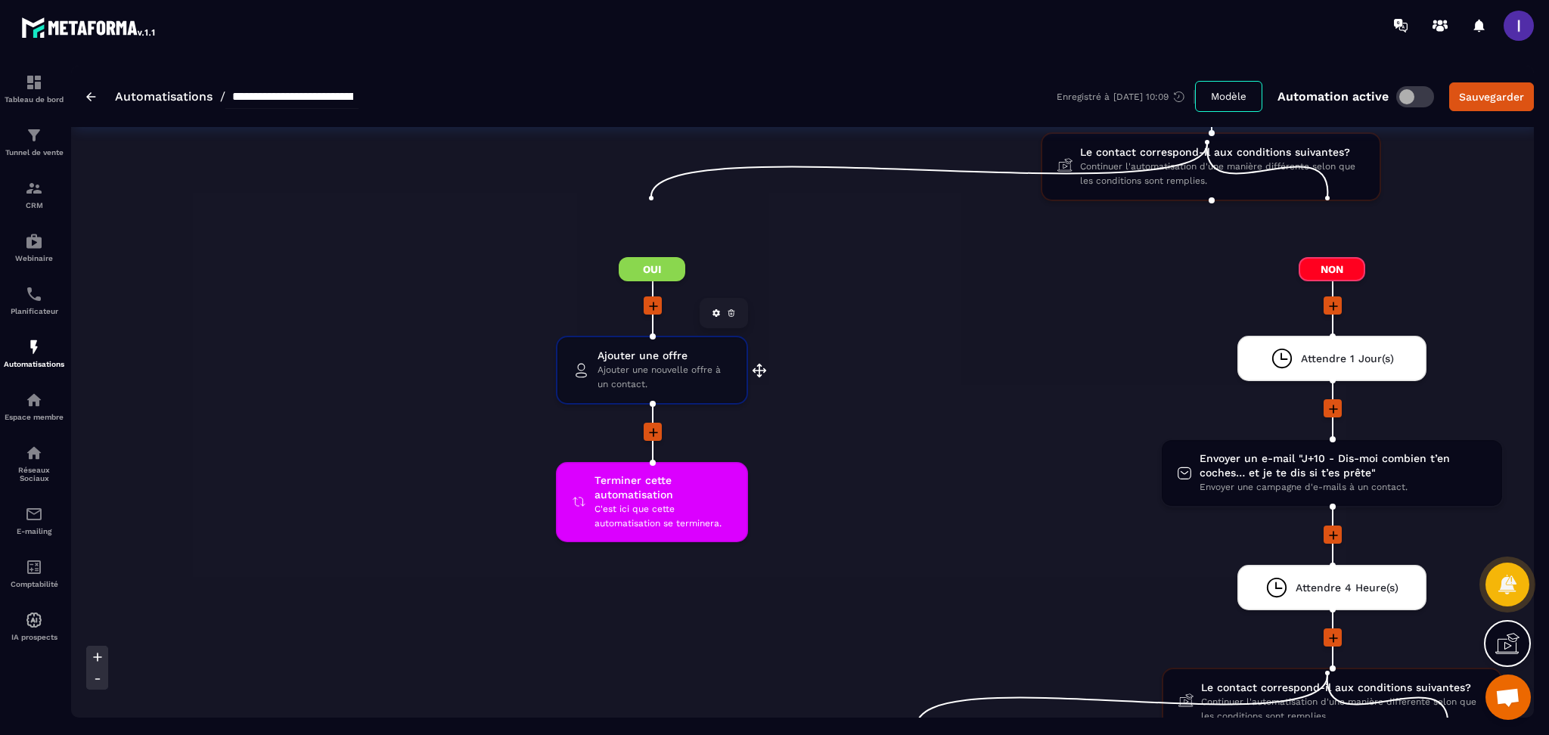
click at [729, 309] on icon at bounding box center [731, 313] width 9 height 9
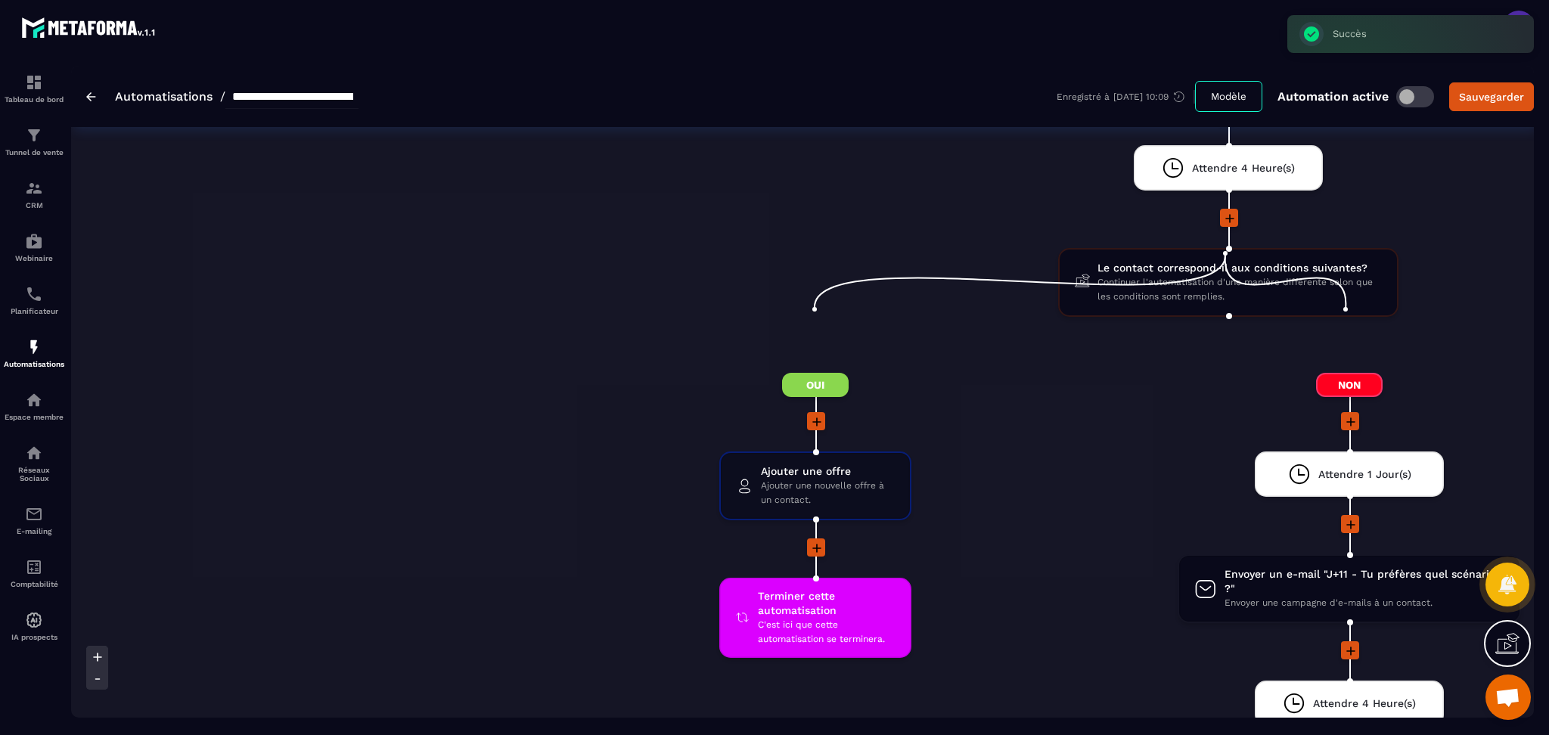
scroll to position [5750, 0]
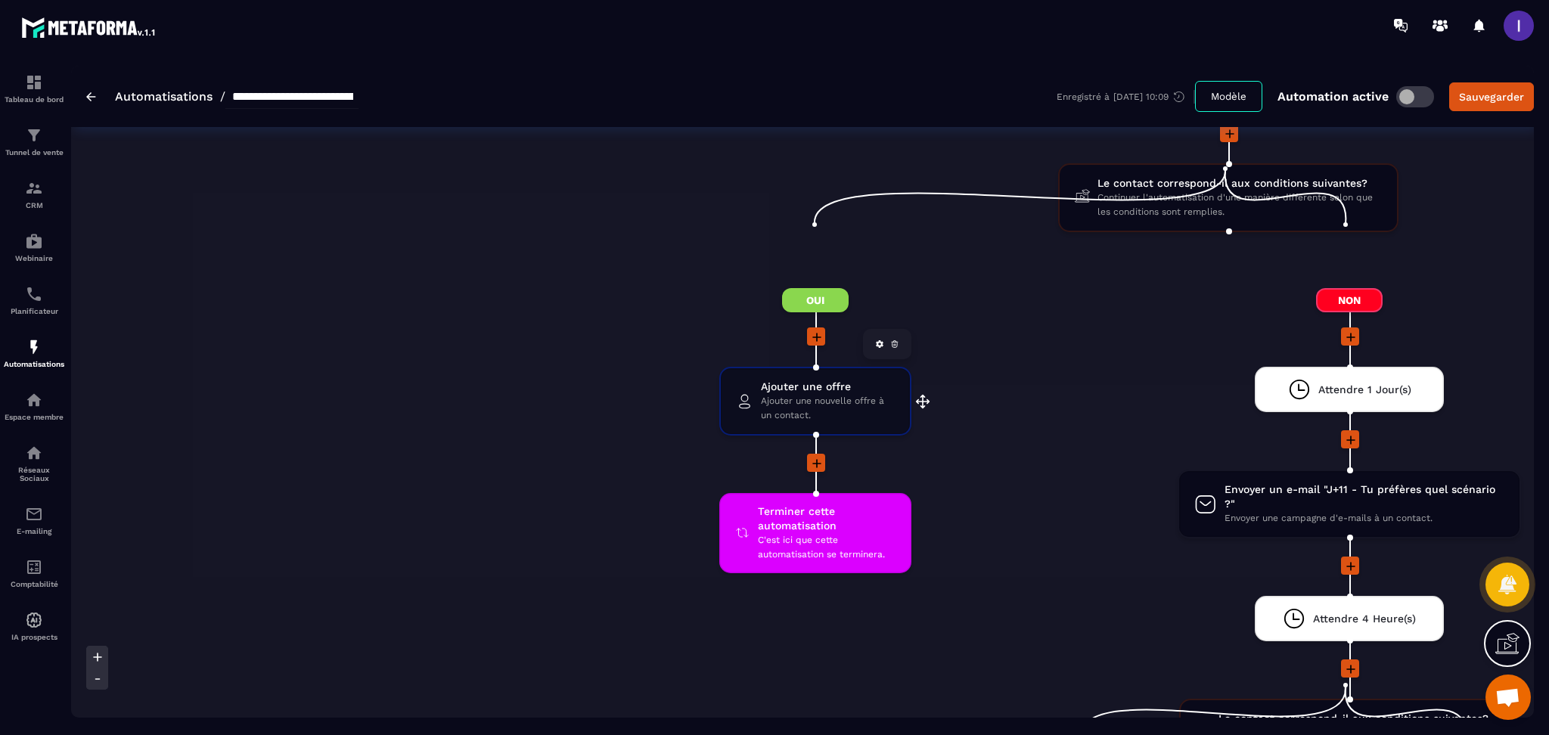
click at [894, 344] on icon at bounding box center [895, 345] width 2 height 2
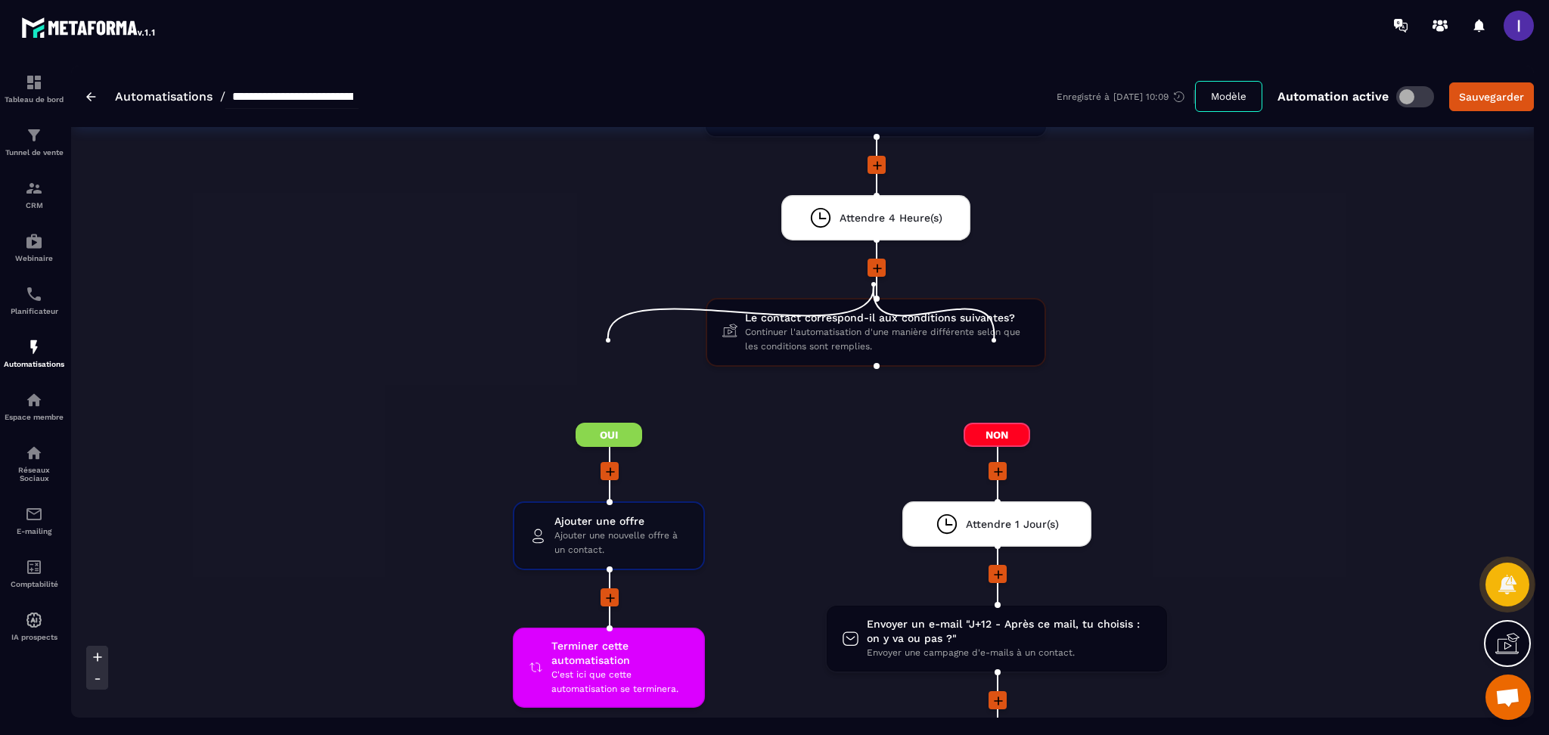
scroll to position [6153, 0]
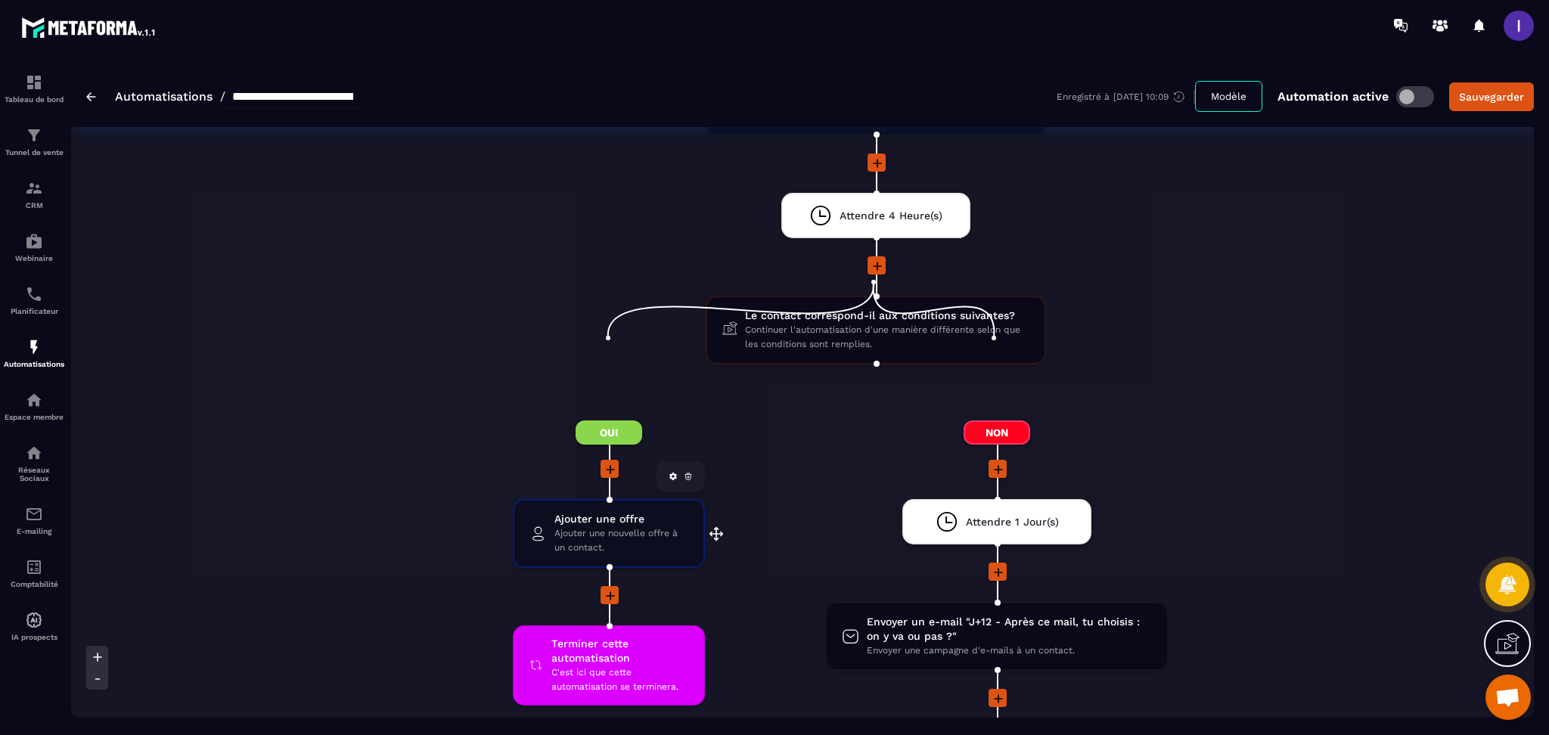
click at [688, 472] on icon at bounding box center [688, 476] width 9 height 9
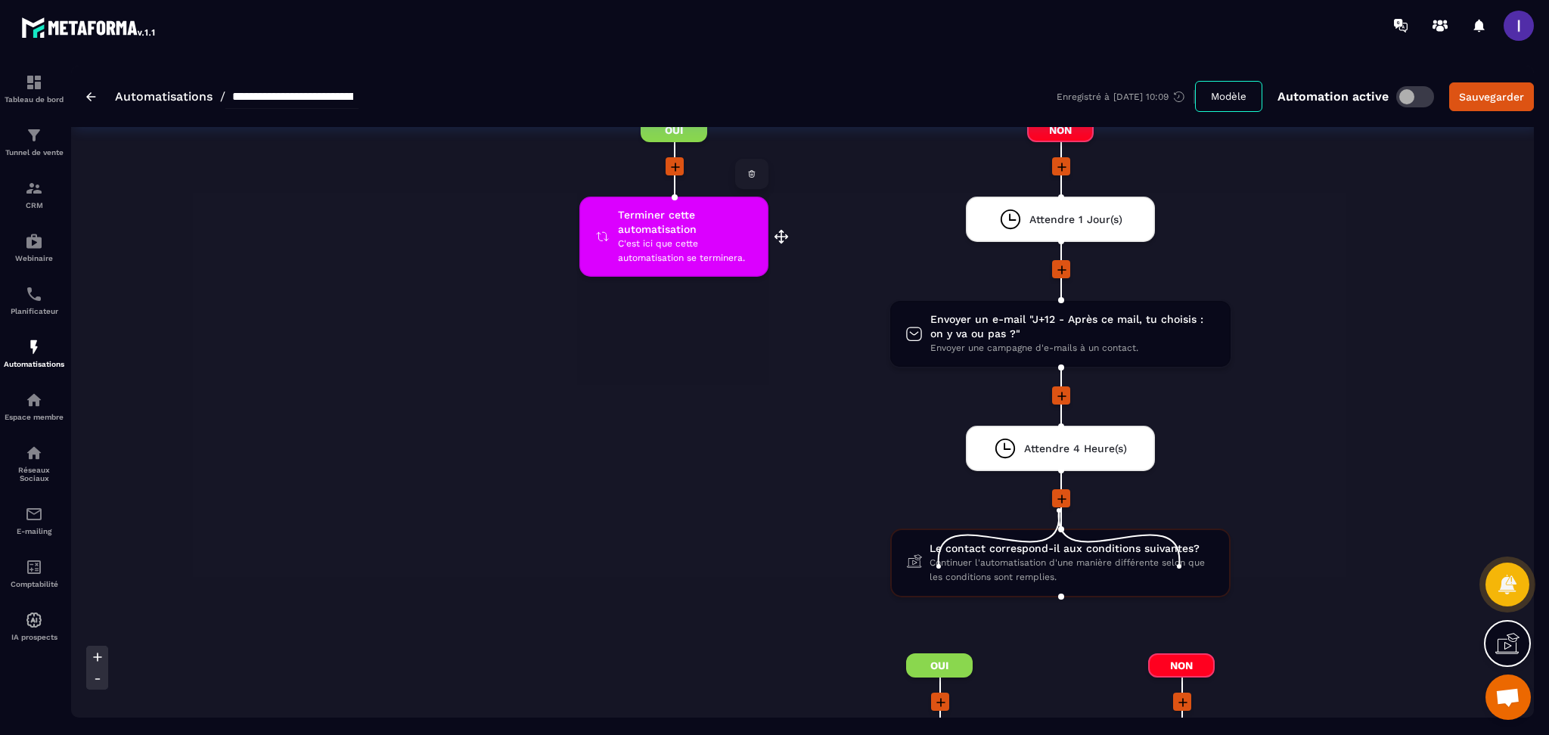
scroll to position [6758, 0]
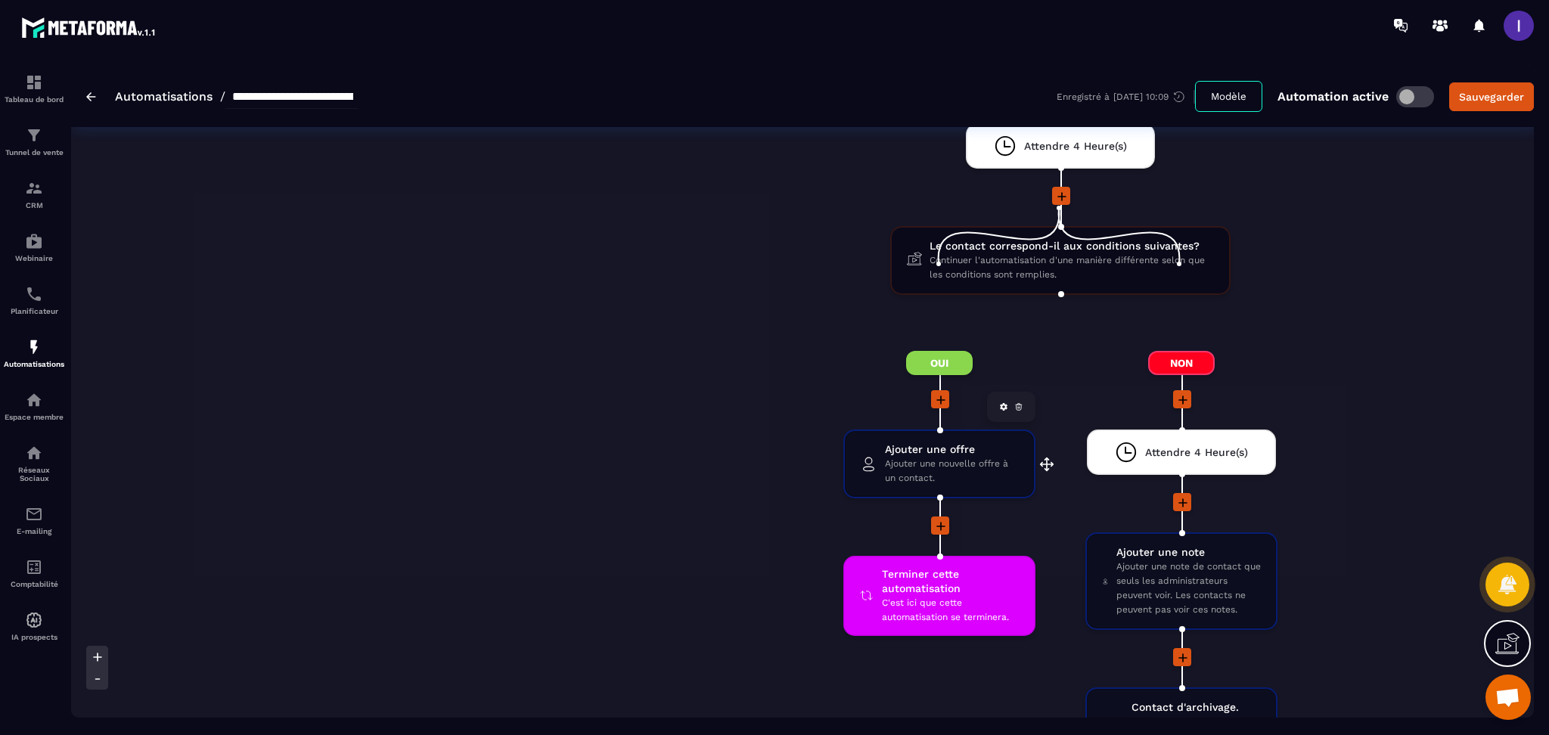
click at [1018, 402] on icon at bounding box center [1019, 406] width 9 height 9
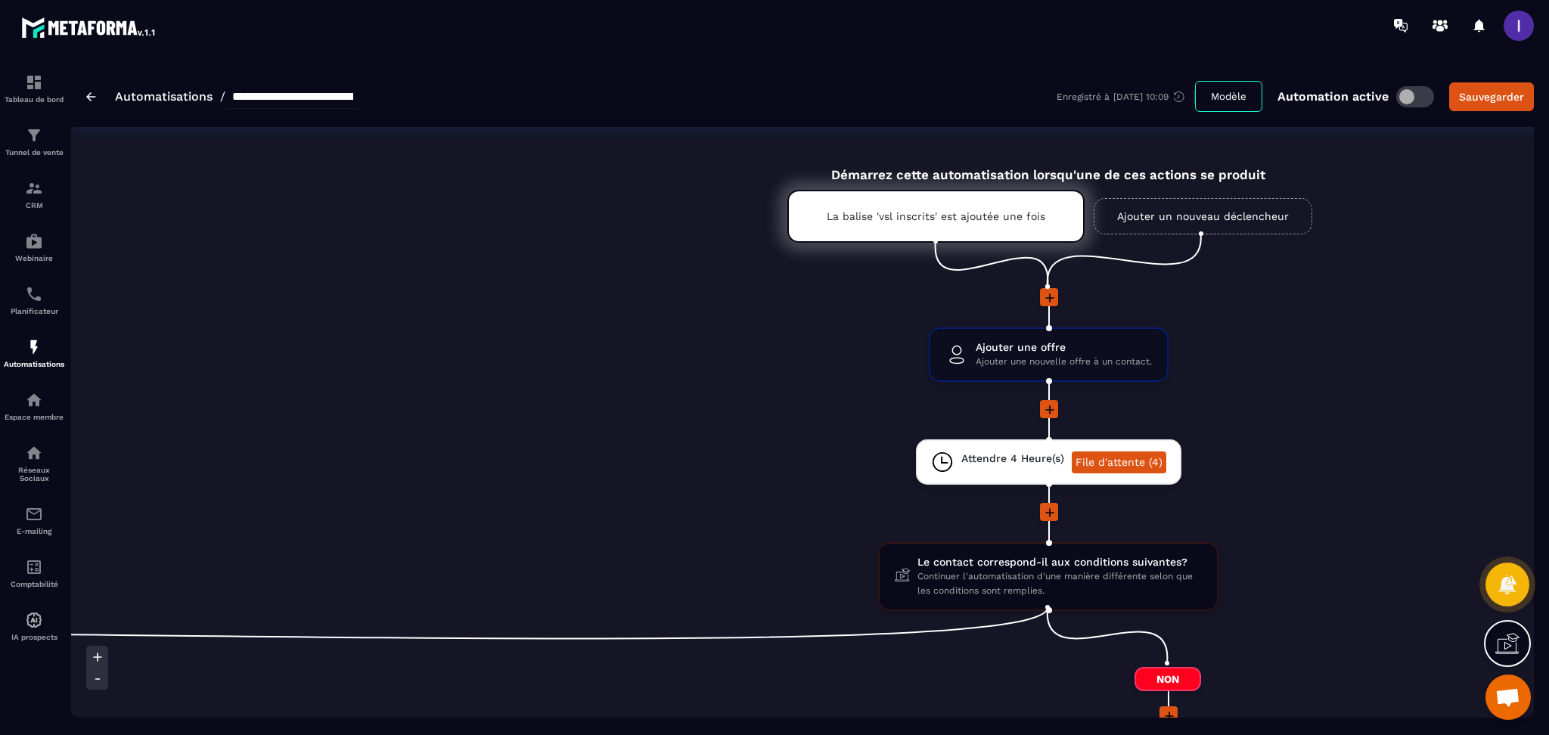
scroll to position [0, 1211]
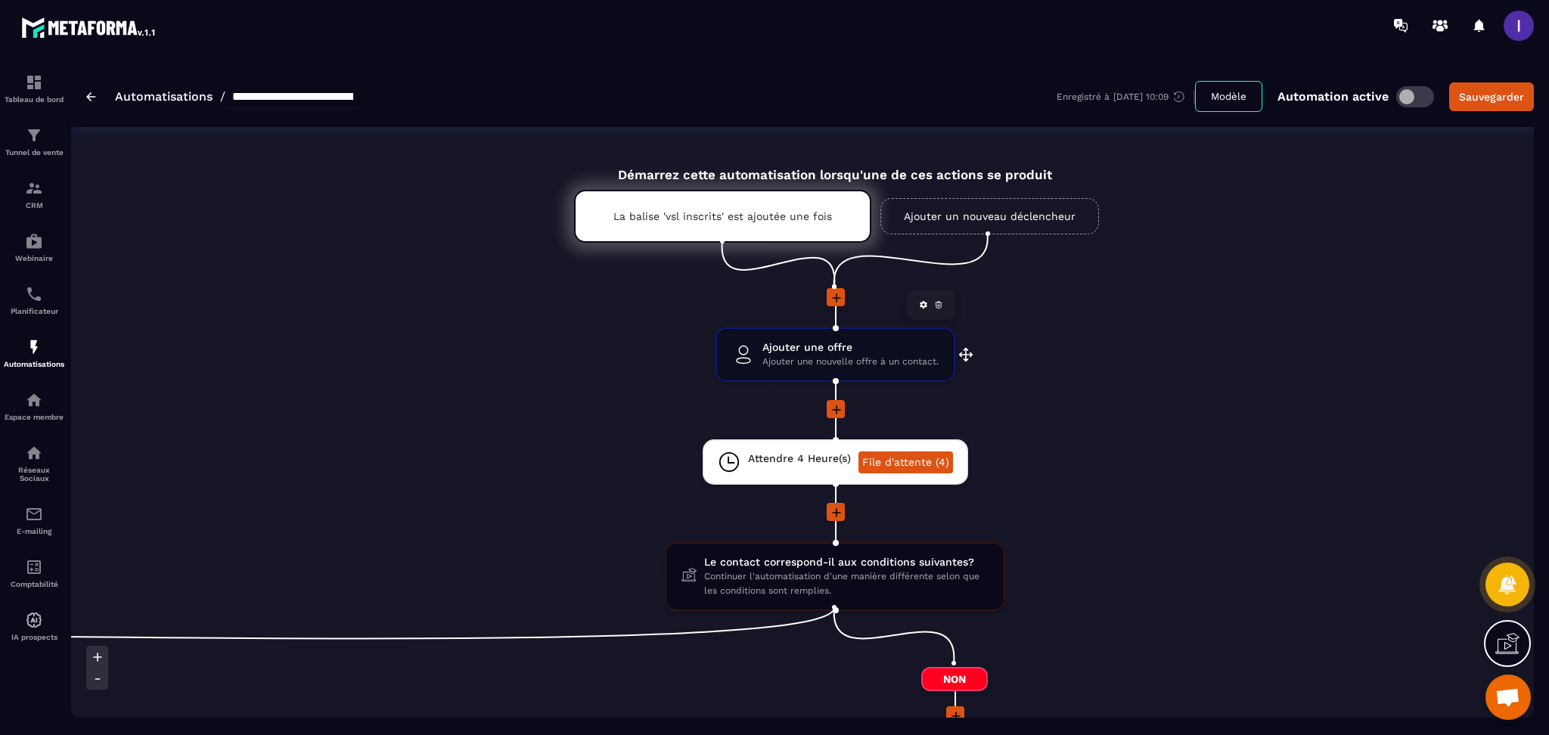
click at [887, 346] on span "Ajouter une offre" at bounding box center [851, 347] width 176 height 14
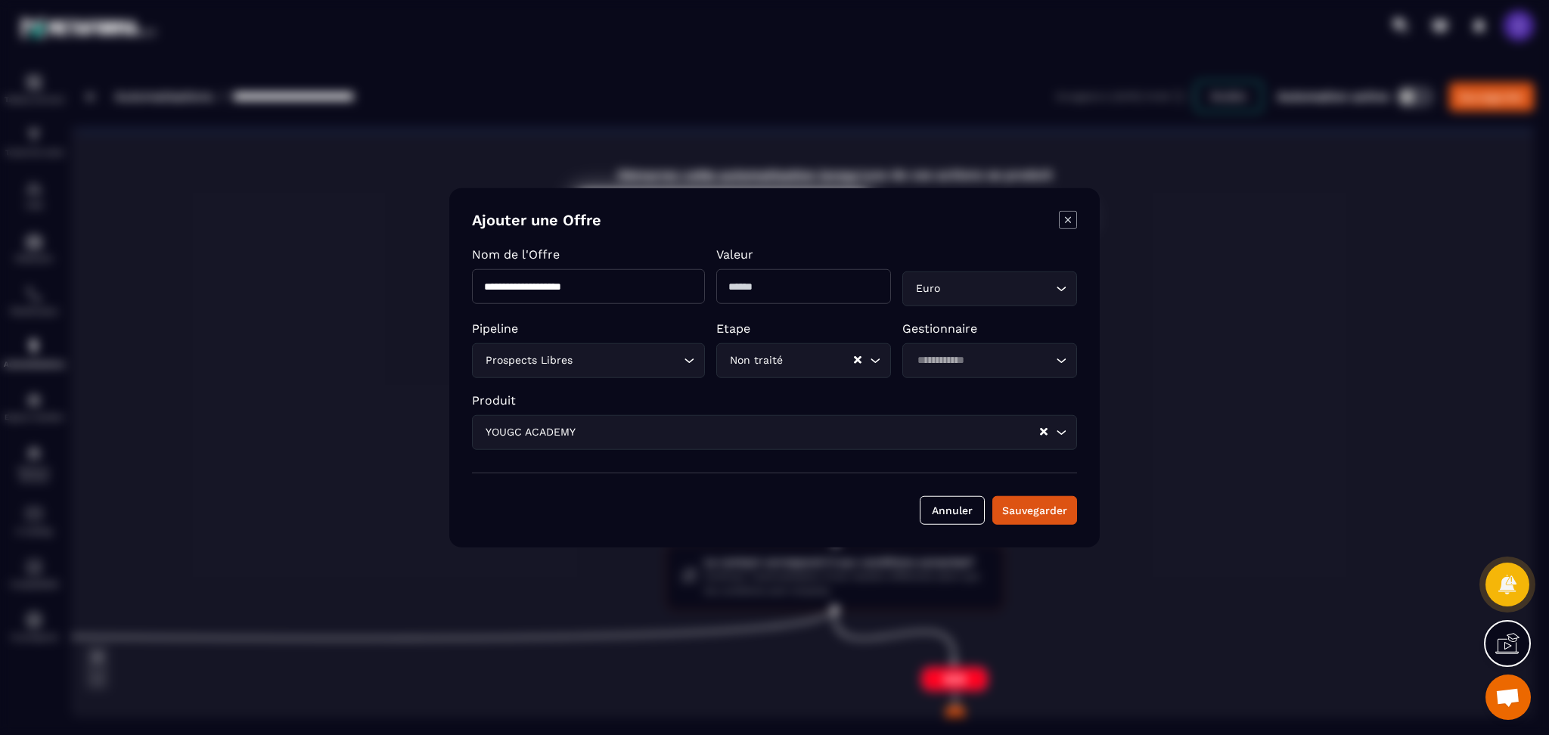
click at [1059, 527] on div "**********" at bounding box center [774, 367] width 651 height 359
click at [1064, 513] on button "Sauvegarder" at bounding box center [1035, 510] width 85 height 29
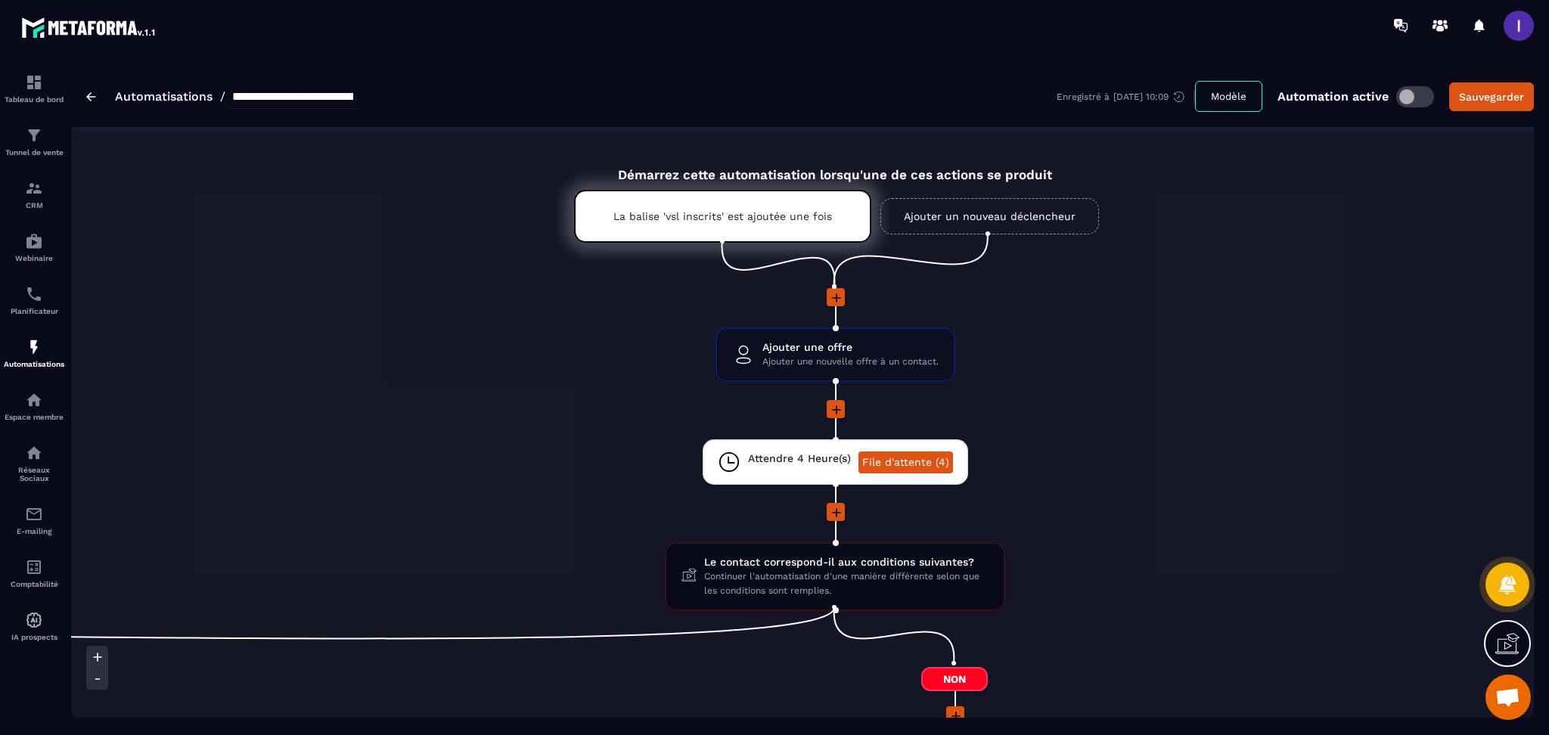
click at [838, 400] on span at bounding box center [836, 409] width 18 height 18
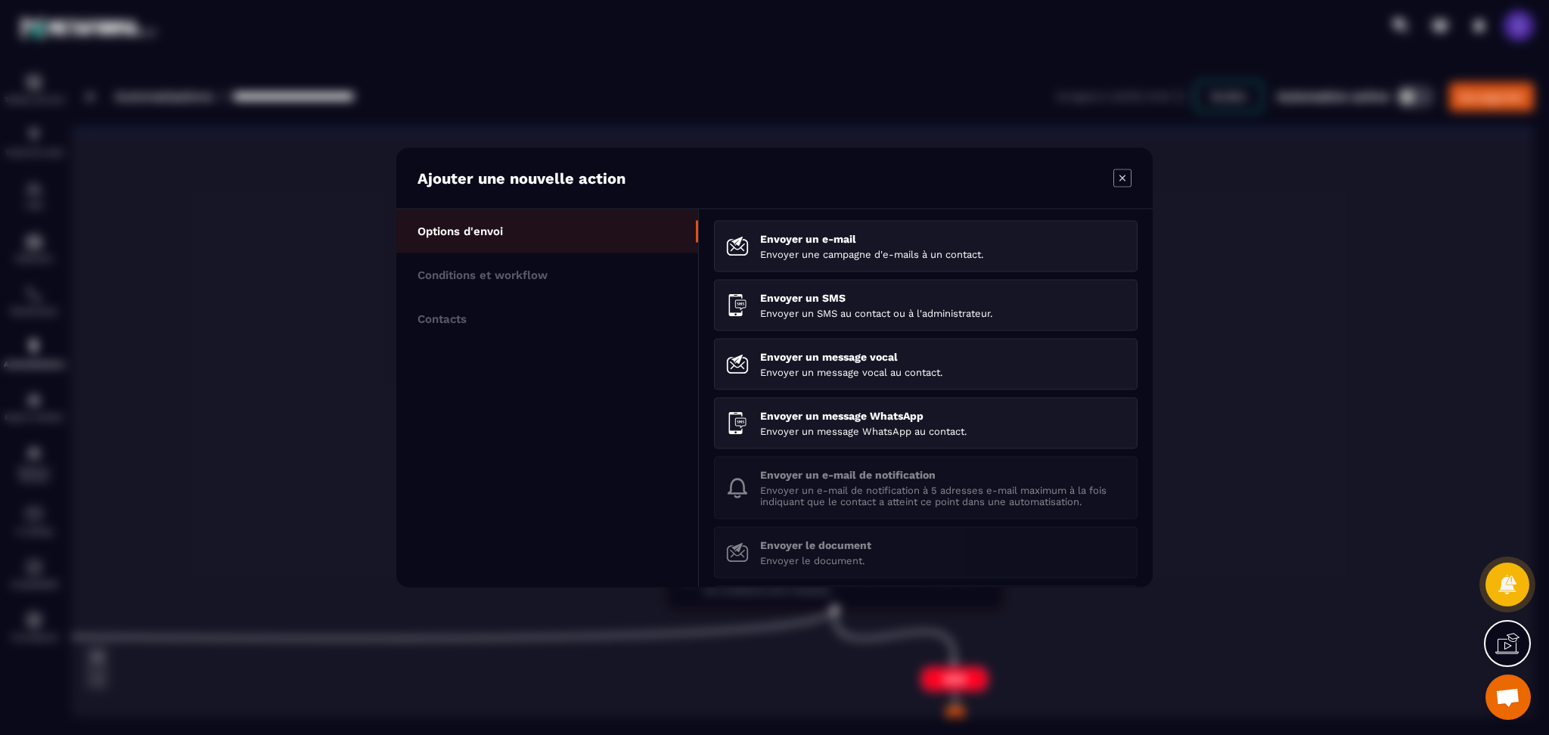
click at [1124, 176] on icon "Modal window" at bounding box center [1123, 178] width 6 height 6
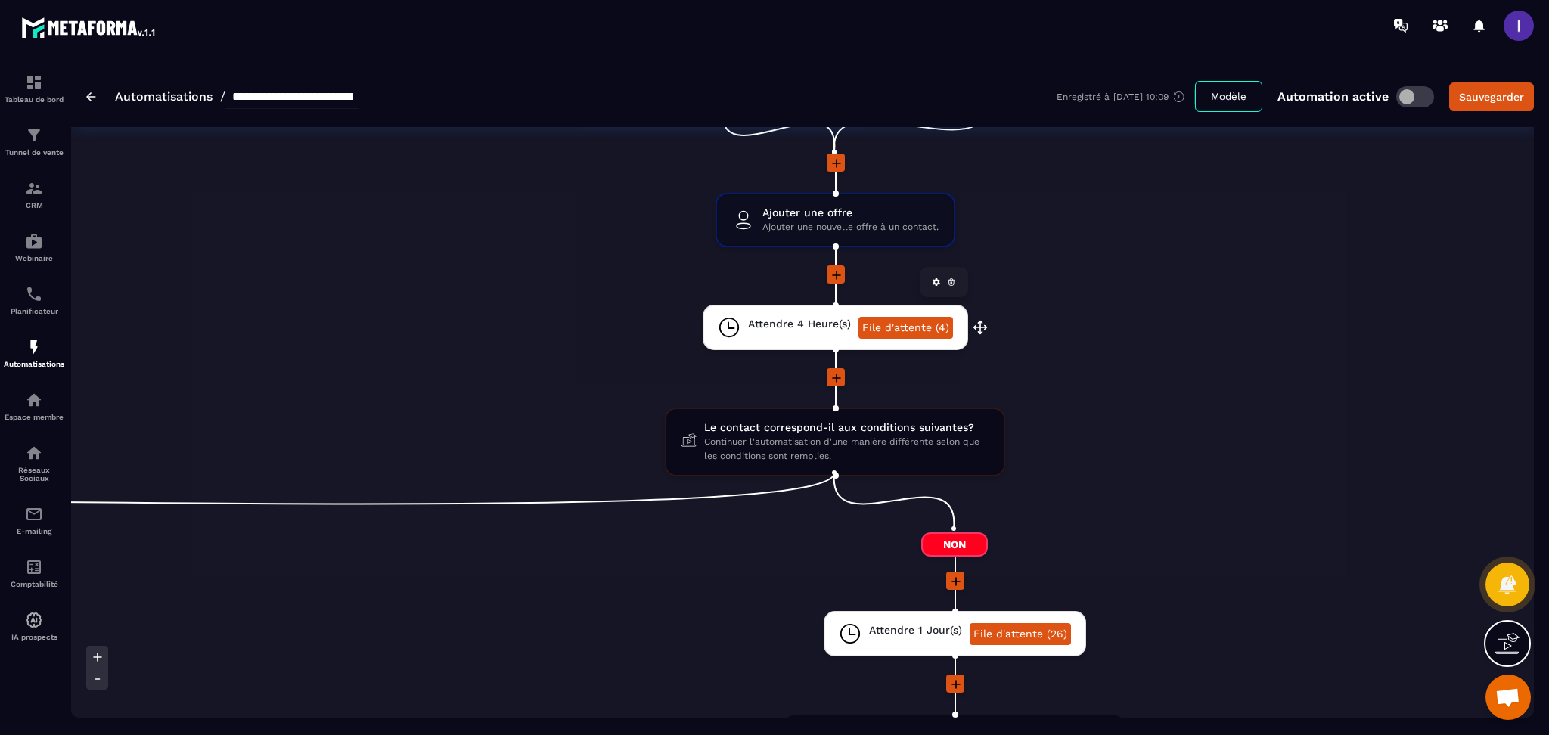
scroll to position [101, 0]
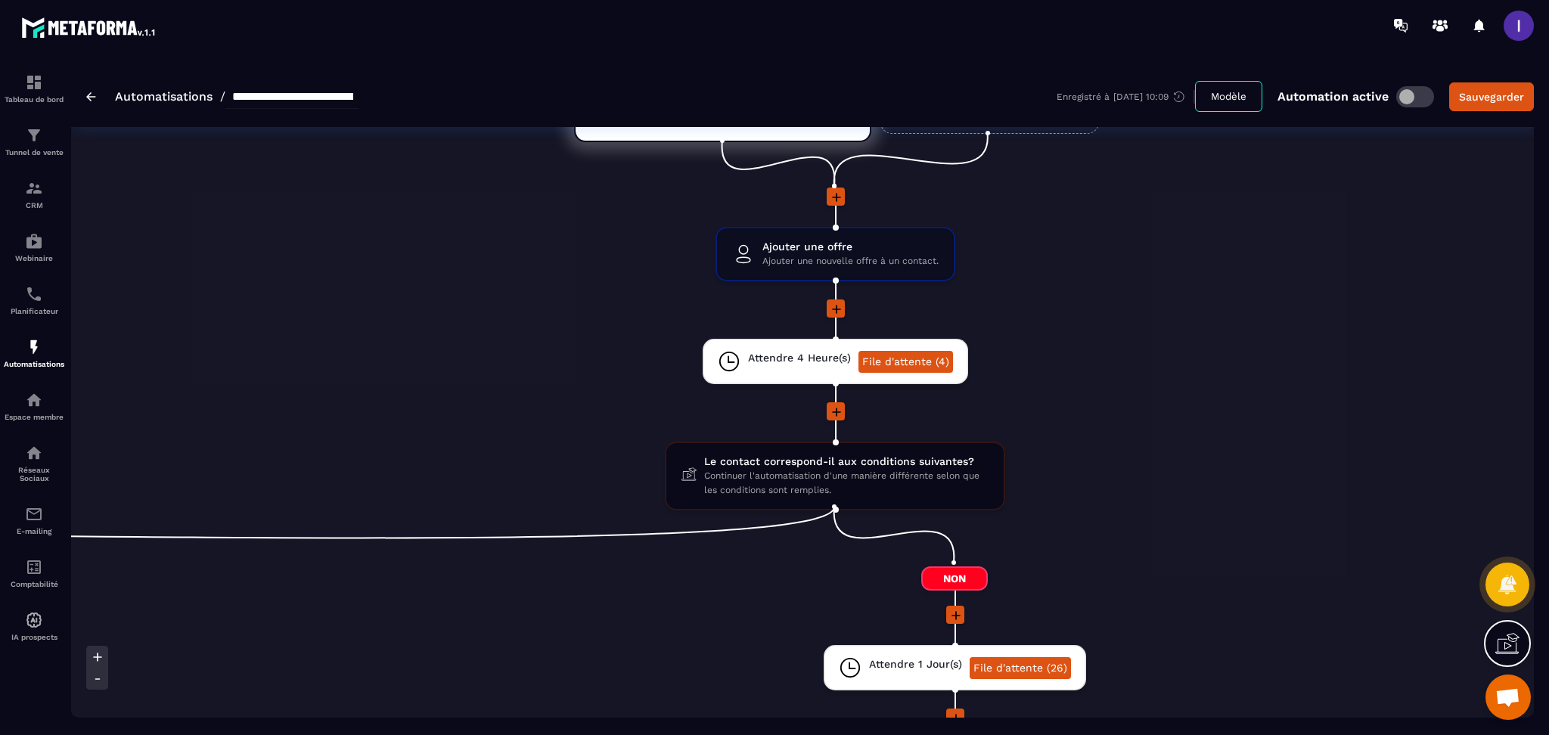
click at [839, 303] on icon at bounding box center [836, 309] width 15 height 15
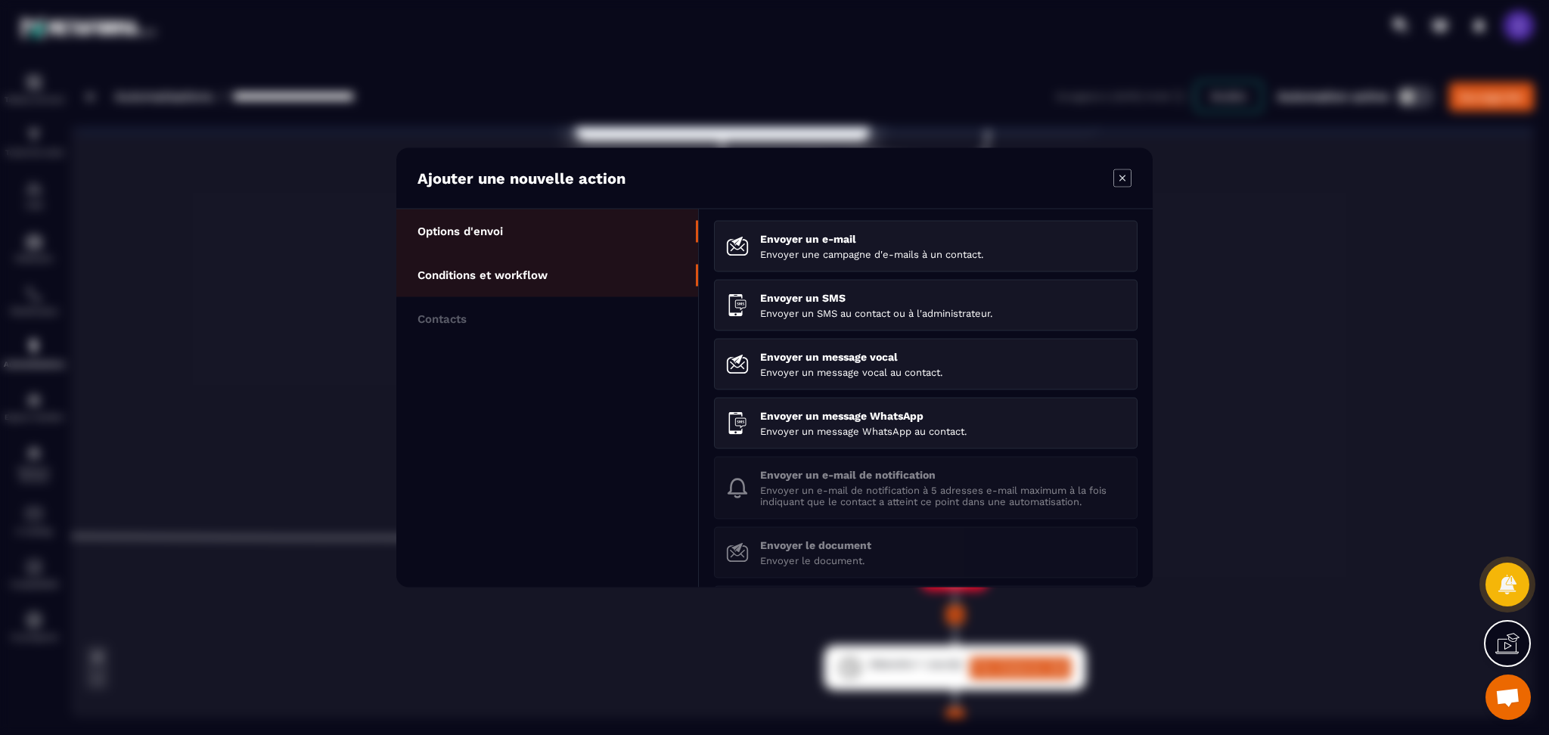
click at [493, 297] on li "Conditions et workflow" at bounding box center [547, 319] width 302 height 44
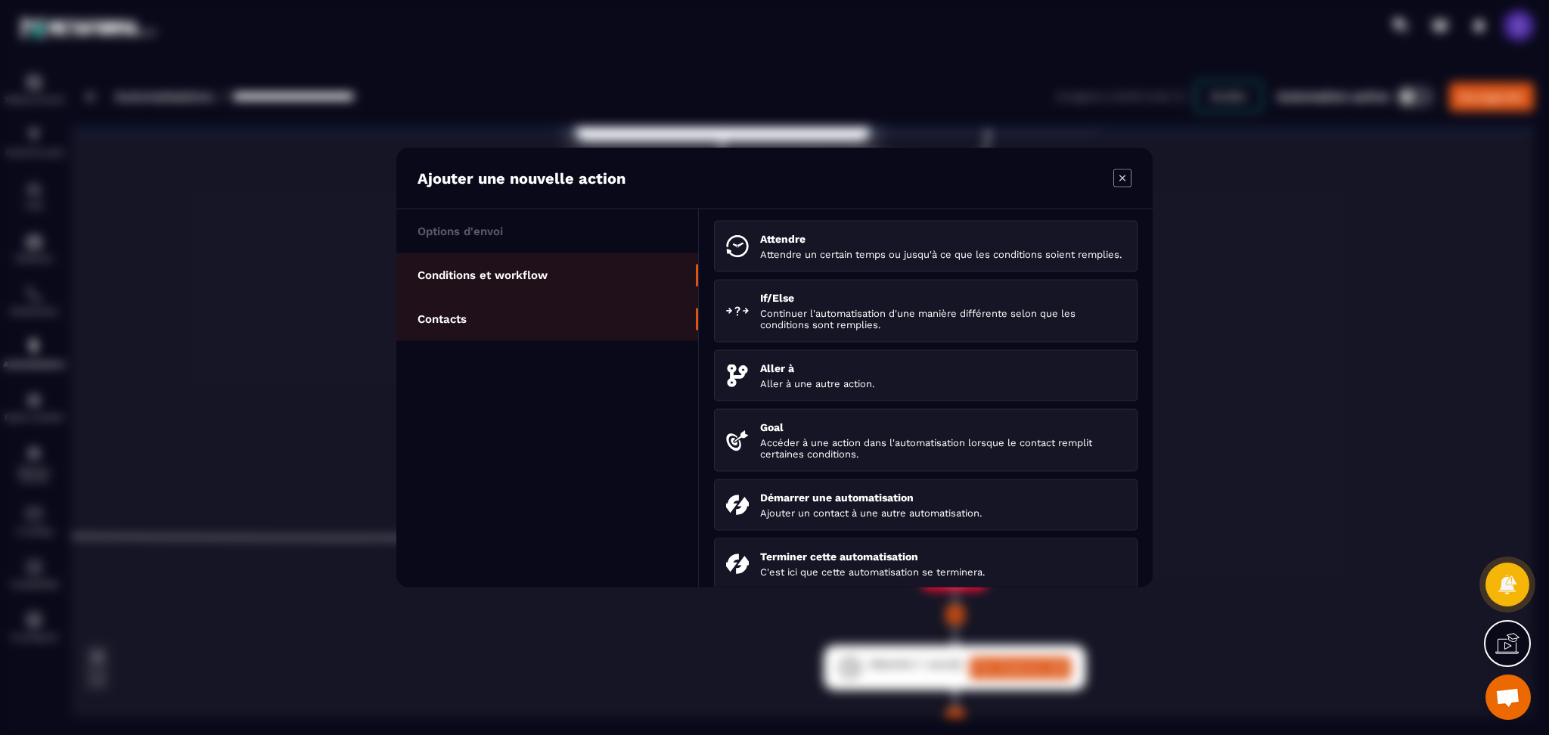
click at [466, 315] on p "Contacts" at bounding box center [442, 319] width 49 height 14
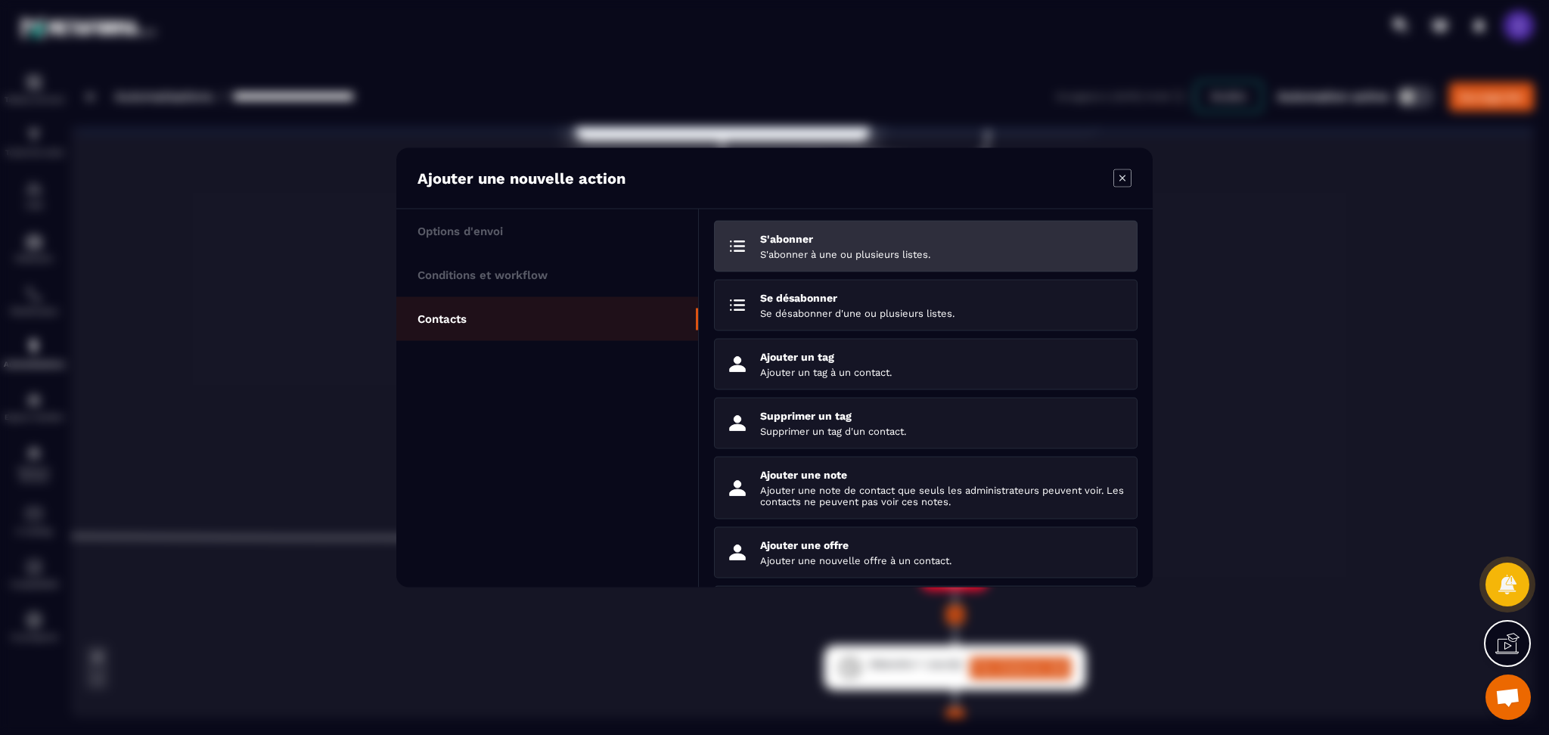
click at [938, 255] on p "S'abonner à une ou plusieurs listes." at bounding box center [942, 254] width 365 height 11
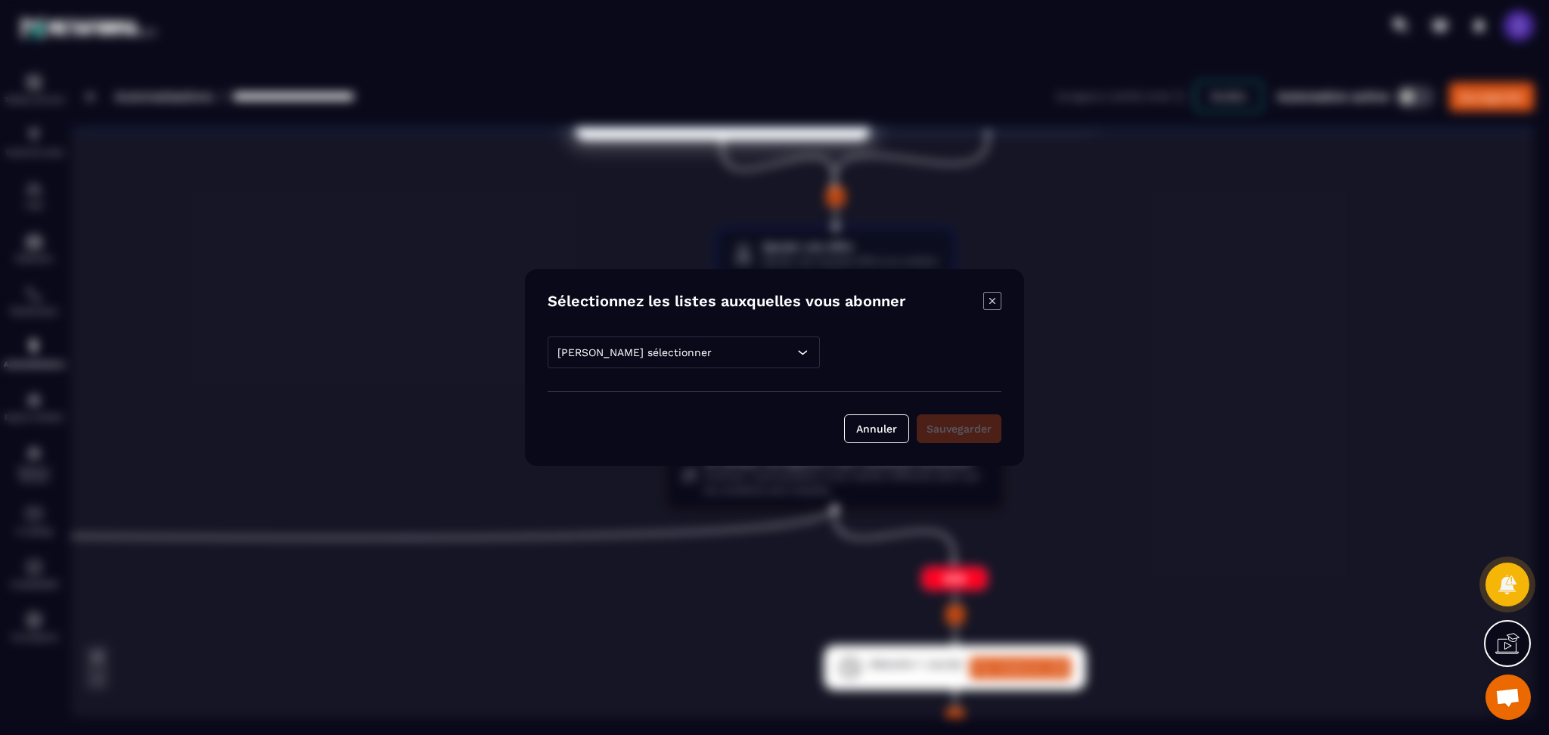
click at [709, 357] on div "[PERSON_NAME] sélectionner" at bounding box center [684, 353] width 272 height 32
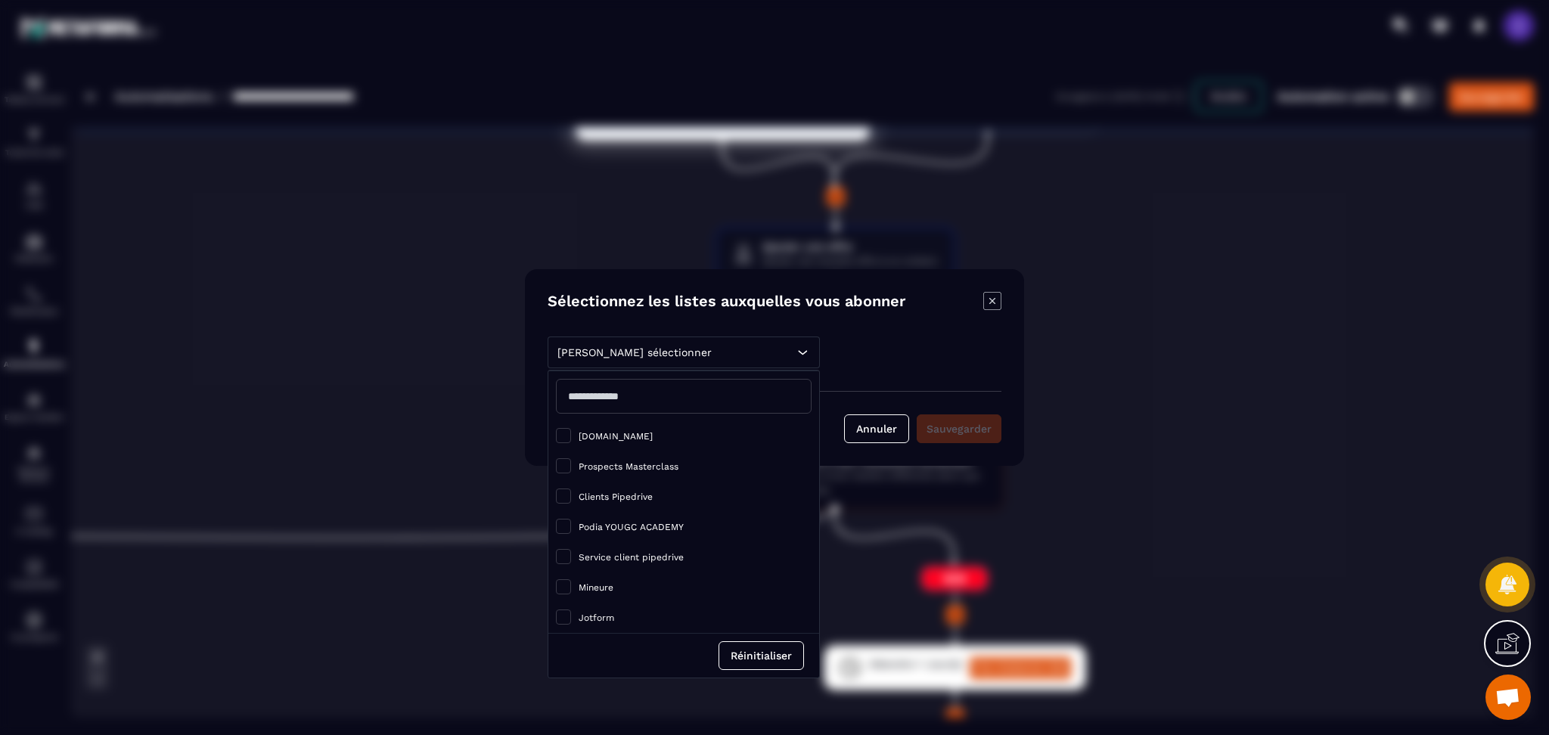
click at [632, 392] on input "Modal window" at bounding box center [684, 396] width 256 height 35
type input "*"
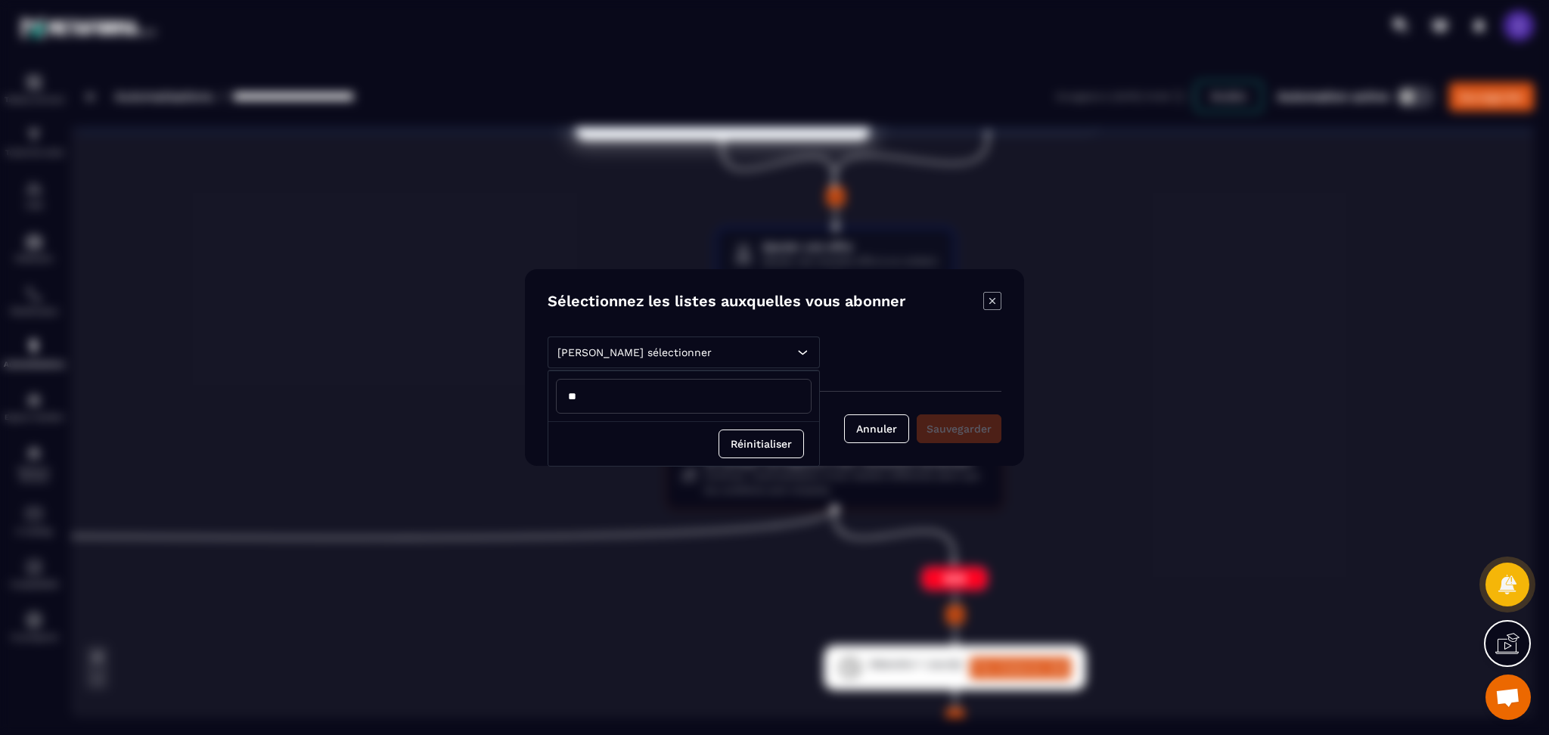
type input "**"
click at [905, 340] on div "[PERSON_NAME] sélectionner ** Réinitialiser Annuler Sauvegarder" at bounding box center [775, 390] width 454 height 107
click at [991, 304] on icon "Modal window" at bounding box center [993, 301] width 18 height 18
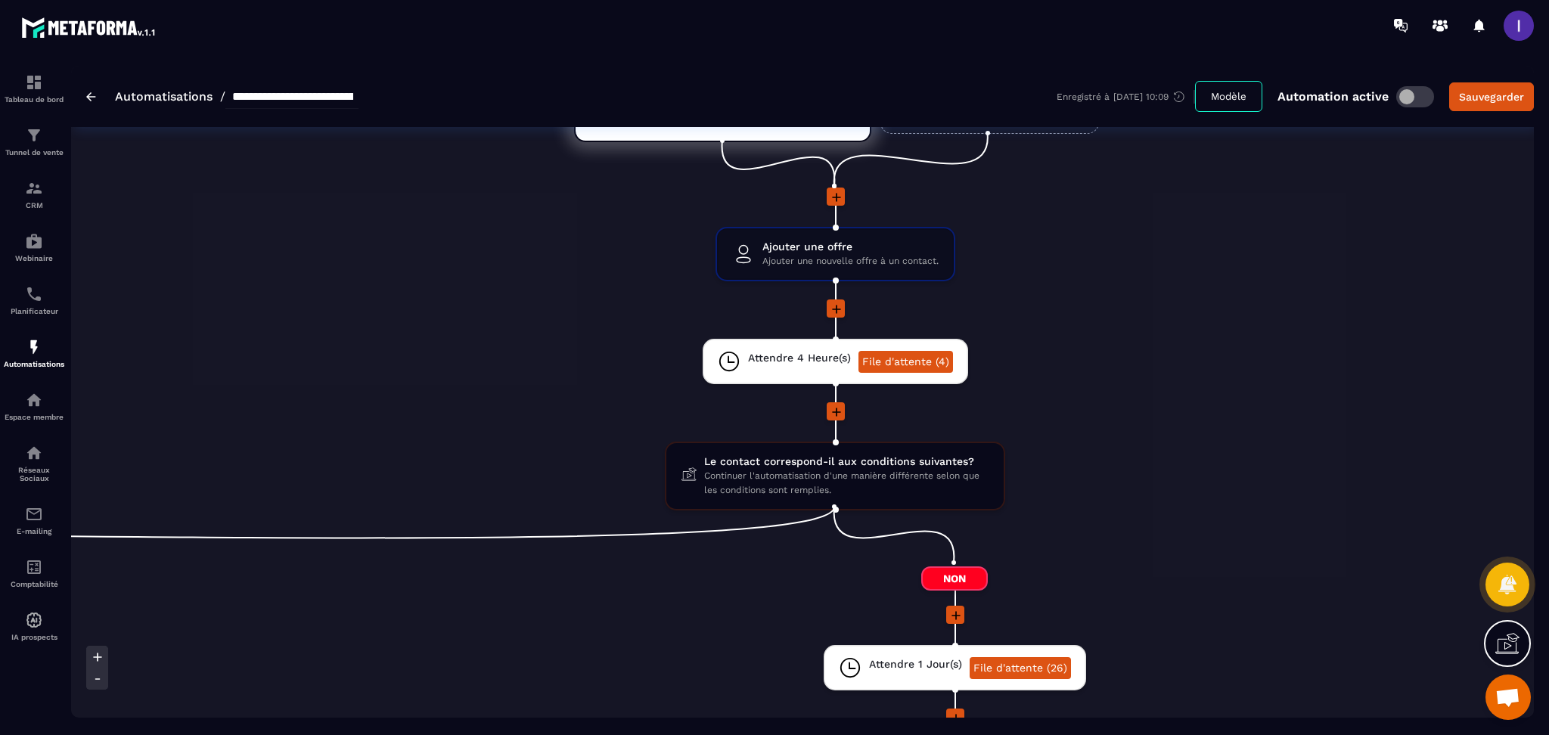
click at [841, 303] on icon at bounding box center [836, 309] width 15 height 15
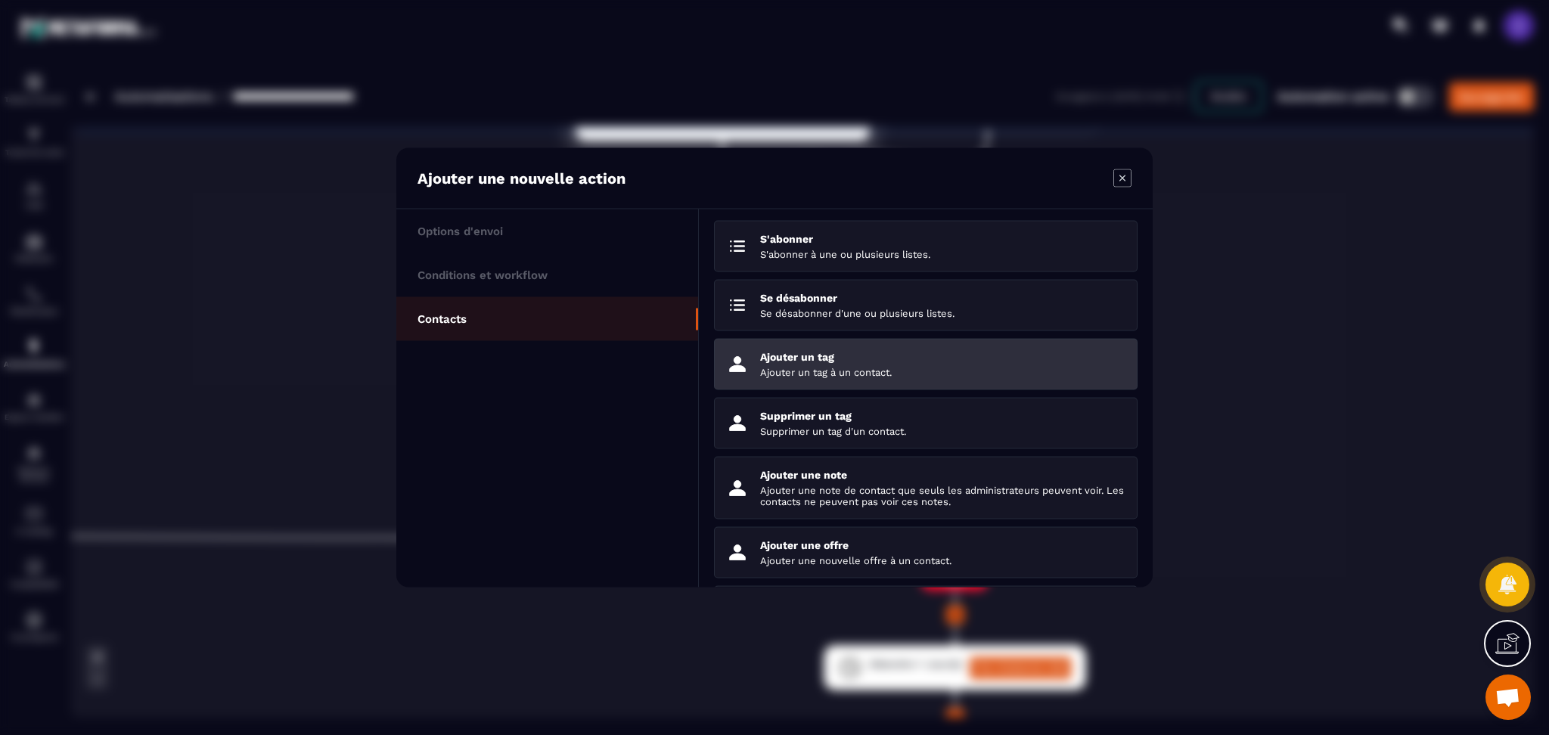
click at [839, 359] on p "Ajouter un tag" at bounding box center [942, 357] width 365 height 12
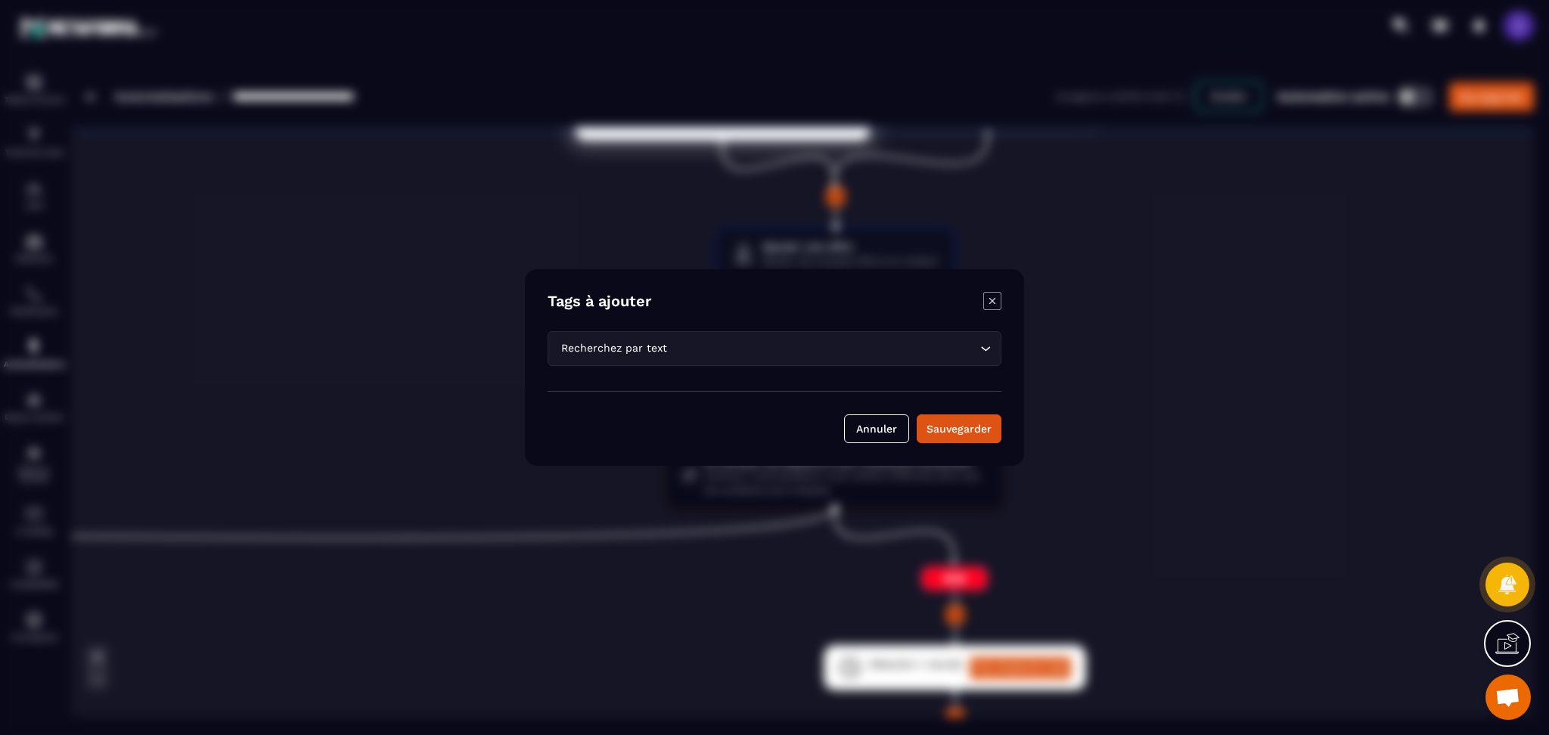
click at [651, 347] on div "Recherchez par text" at bounding box center [767, 348] width 422 height 17
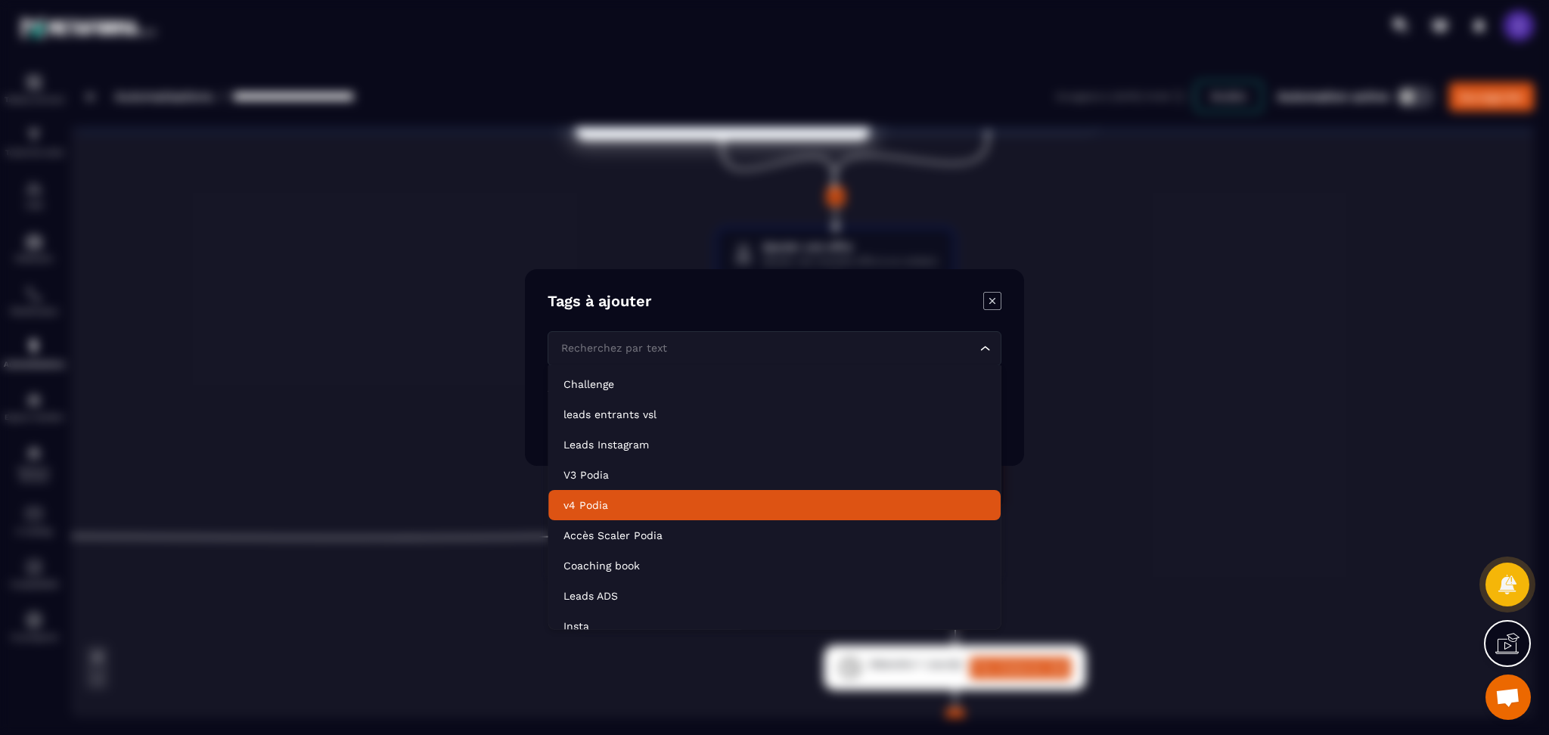
scroll to position [0, 0]
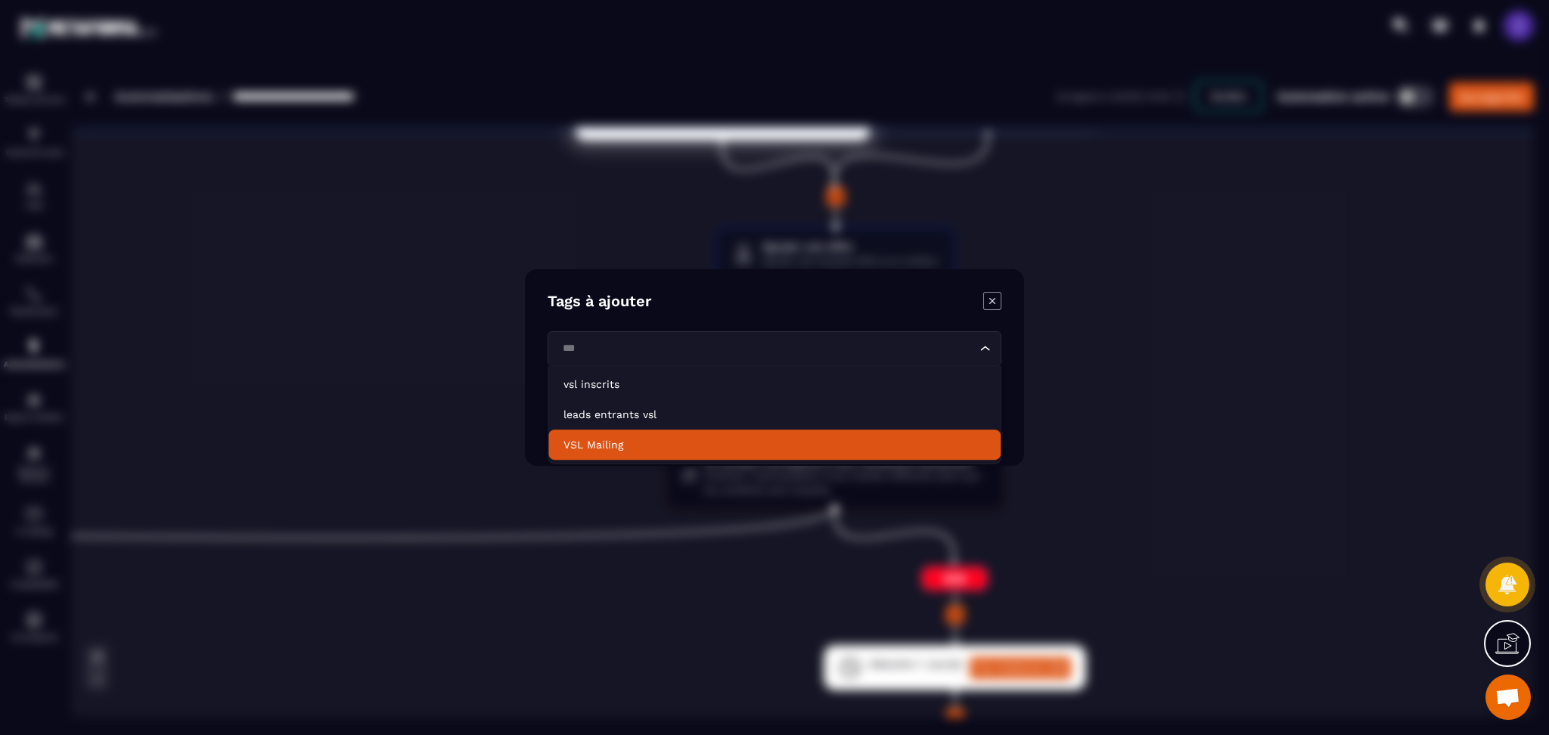
click at [631, 443] on p "VSL Mailing" at bounding box center [775, 444] width 422 height 15
type input "***"
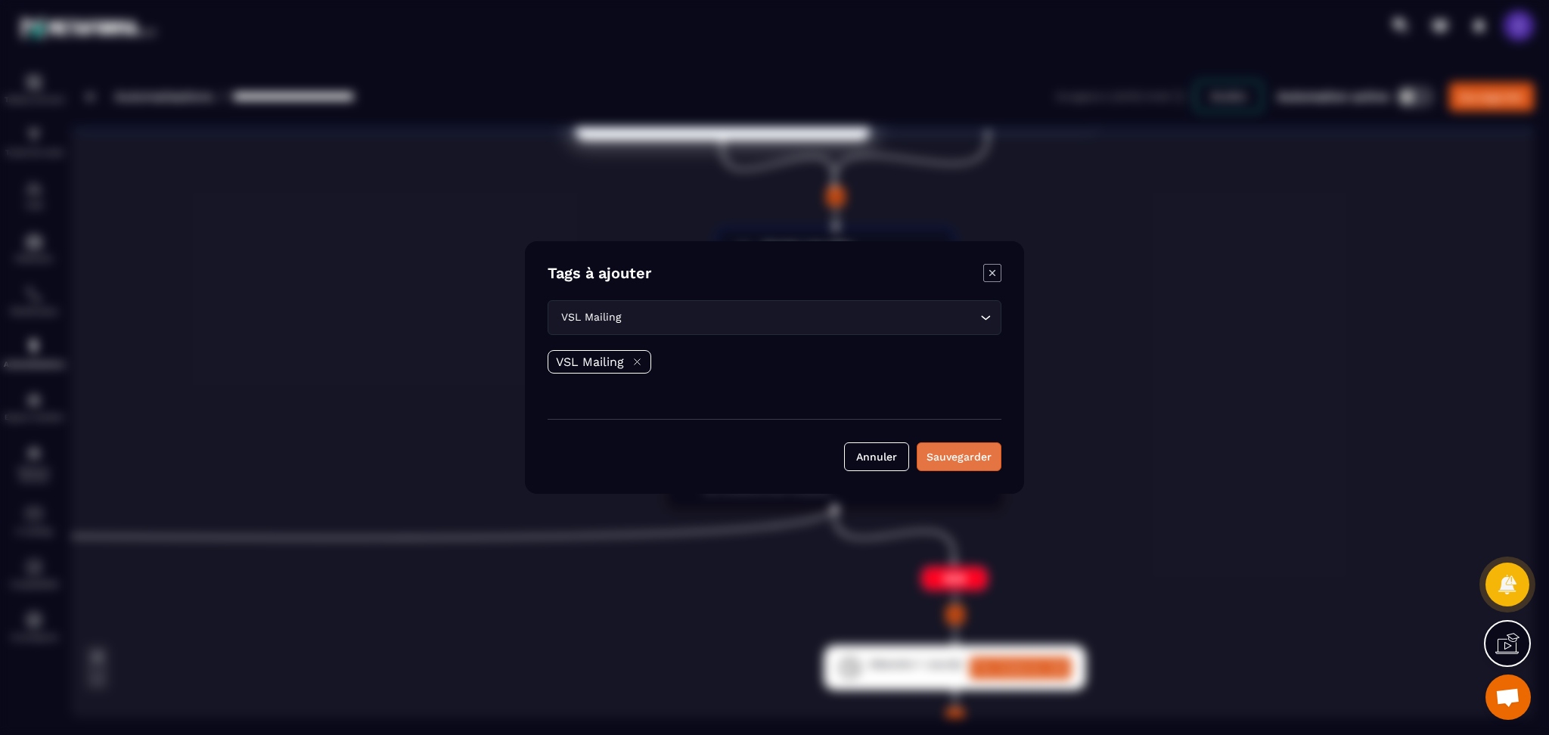
click at [961, 445] on button "Sauvegarder" at bounding box center [959, 457] width 85 height 29
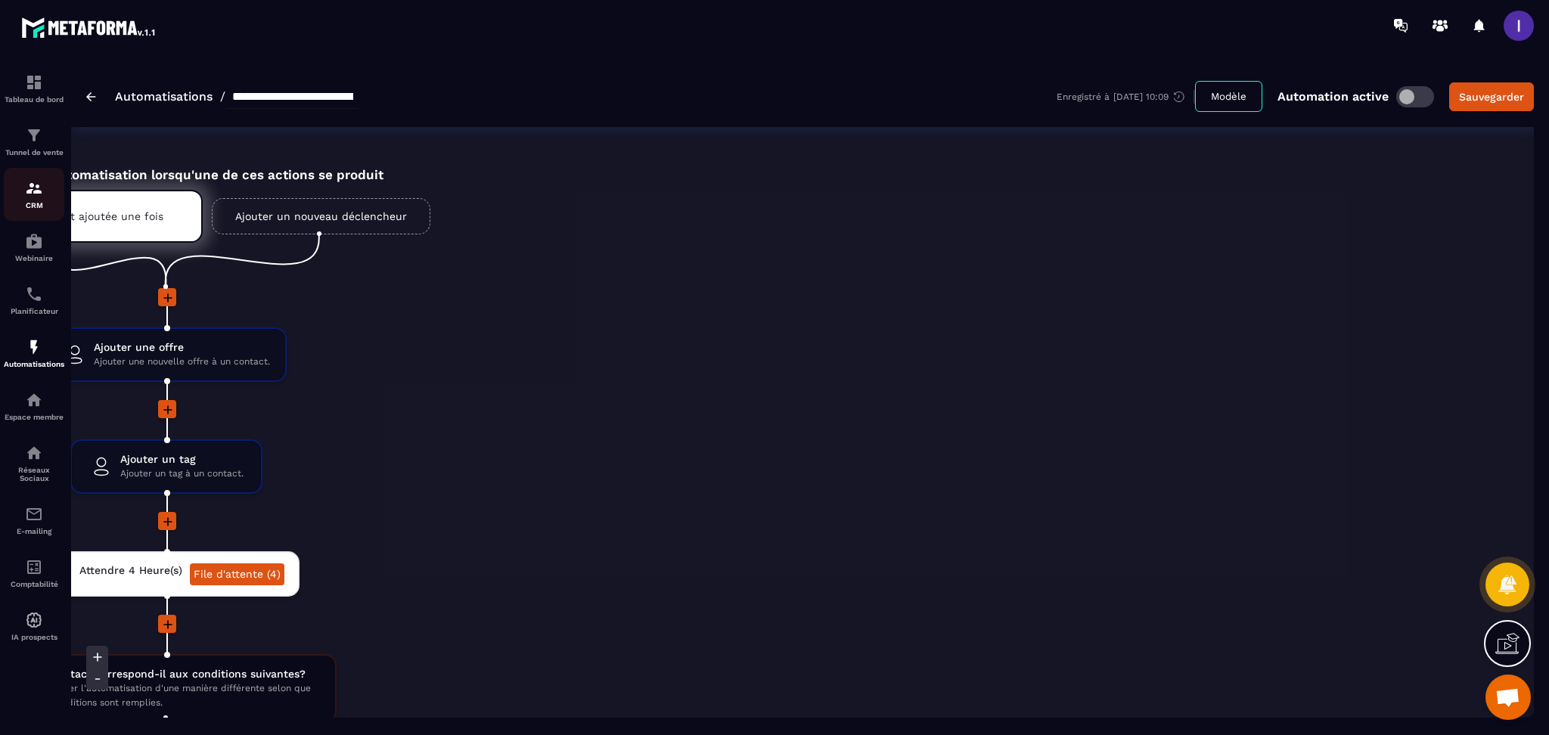
click at [37, 192] on img at bounding box center [34, 188] width 18 height 18
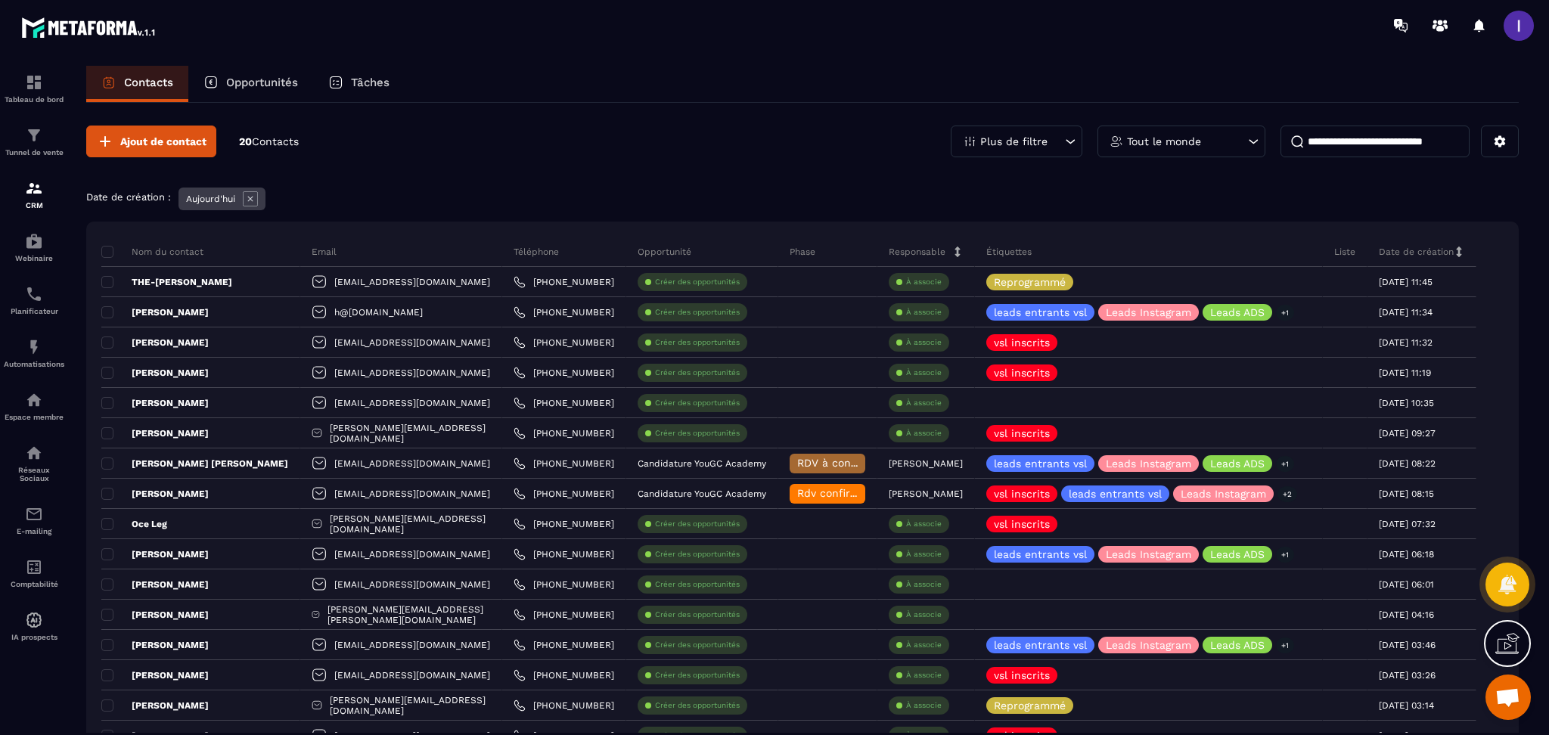
click at [258, 201] on icon at bounding box center [250, 198] width 15 height 15
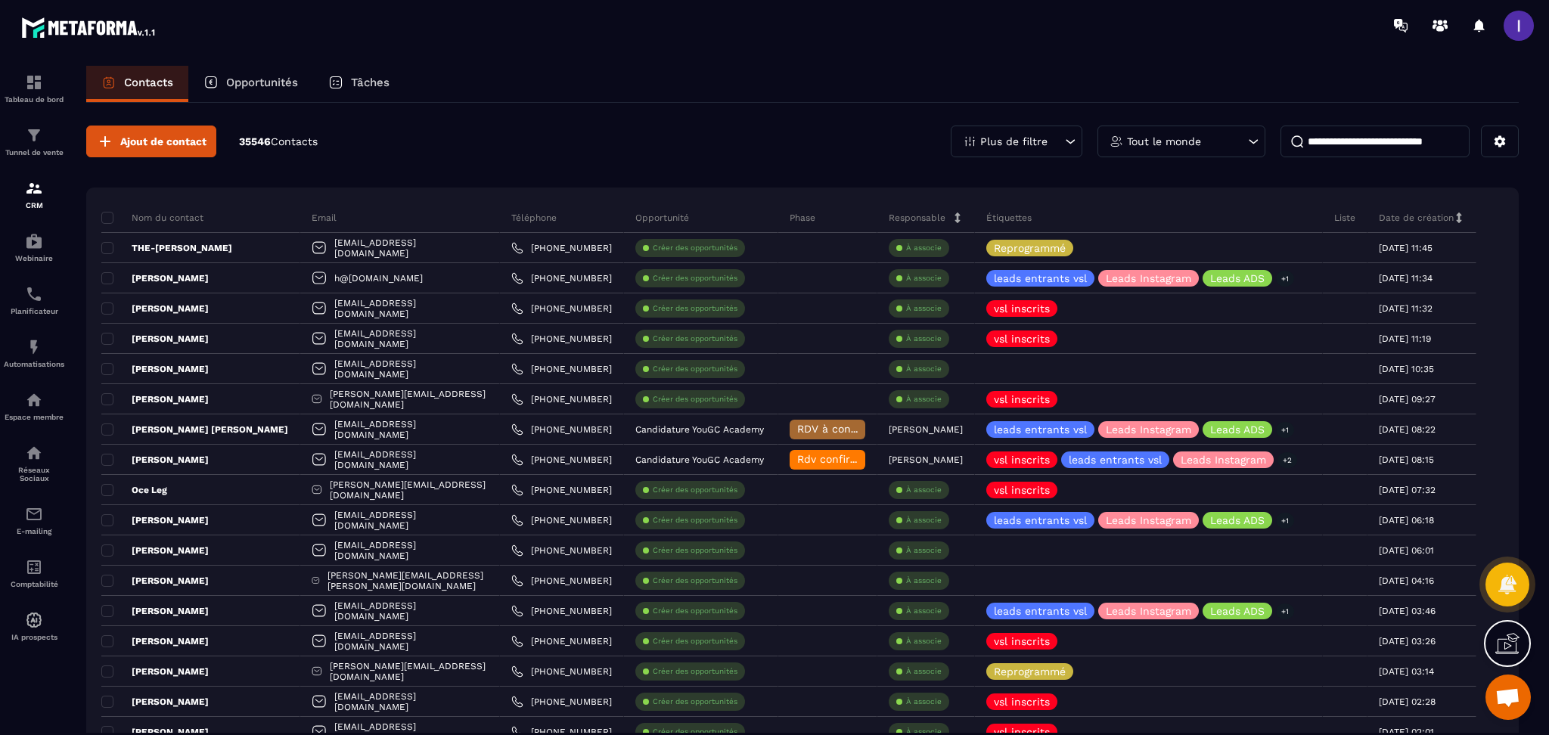
click at [267, 79] on p "Opportunités" at bounding box center [262, 83] width 72 height 14
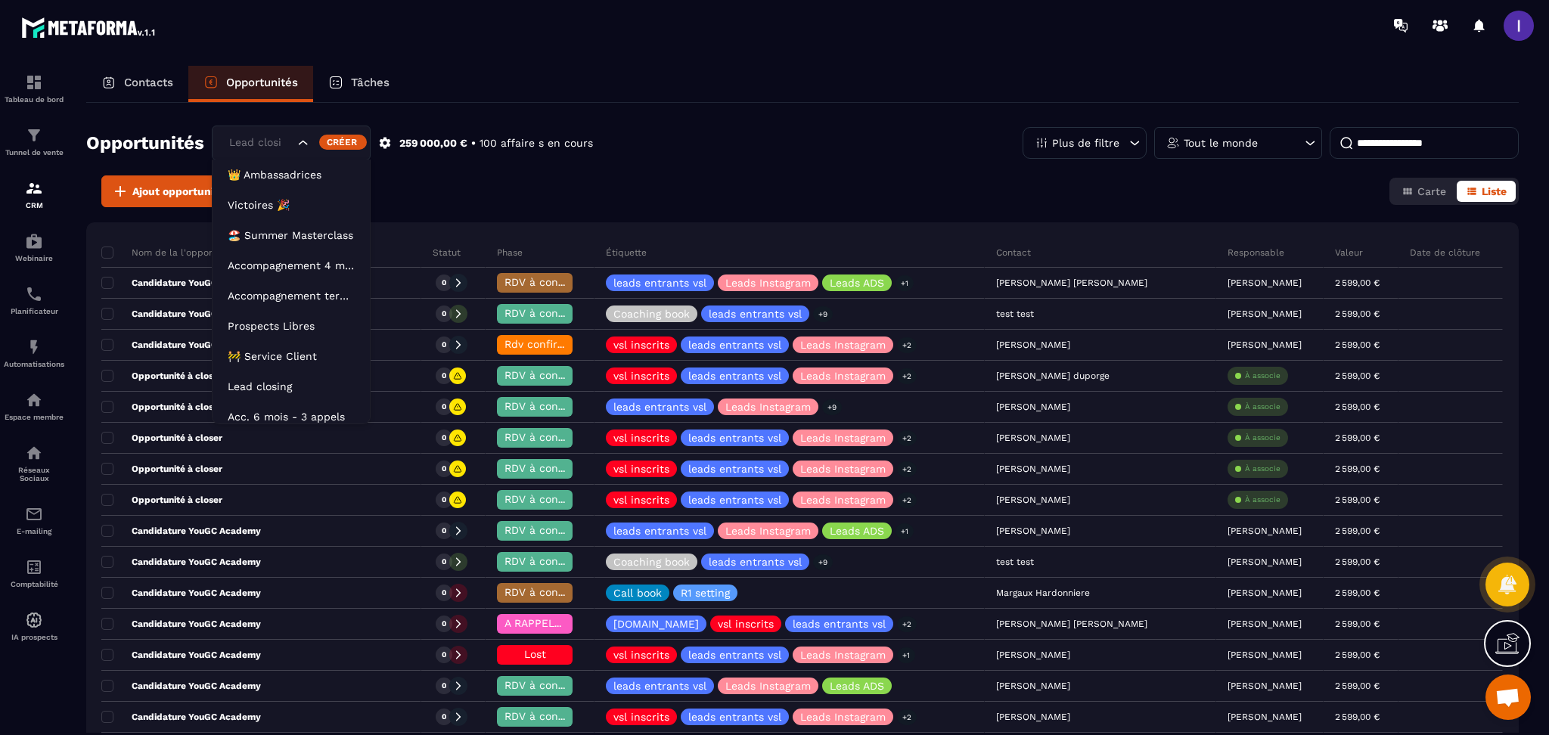
click at [271, 149] on div "Lead closing" at bounding box center [260, 143] width 72 height 17
click at [284, 325] on p "Prospects Libres" at bounding box center [291, 326] width 127 height 15
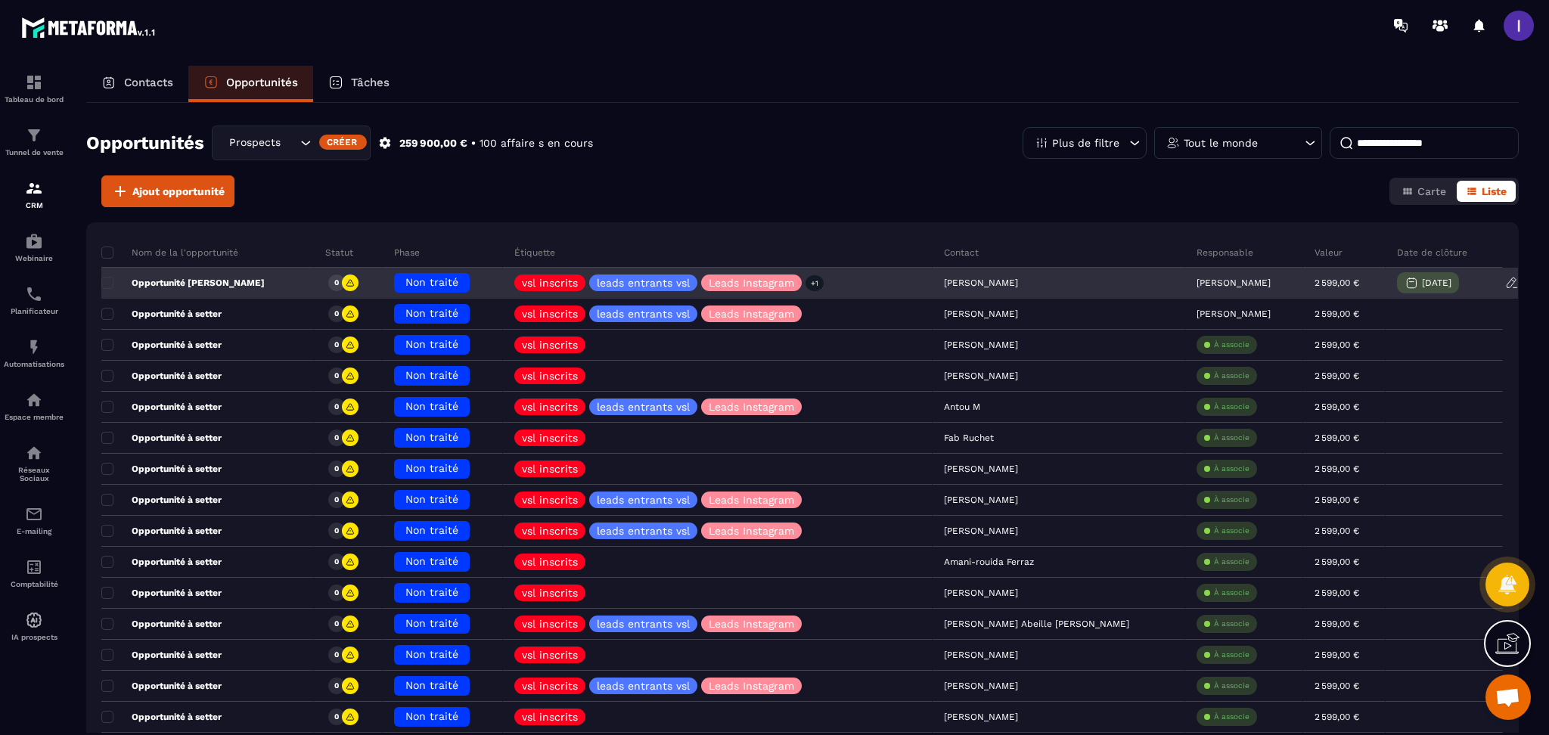
click at [1197, 281] on p "[PERSON_NAME]" at bounding box center [1234, 283] width 74 height 11
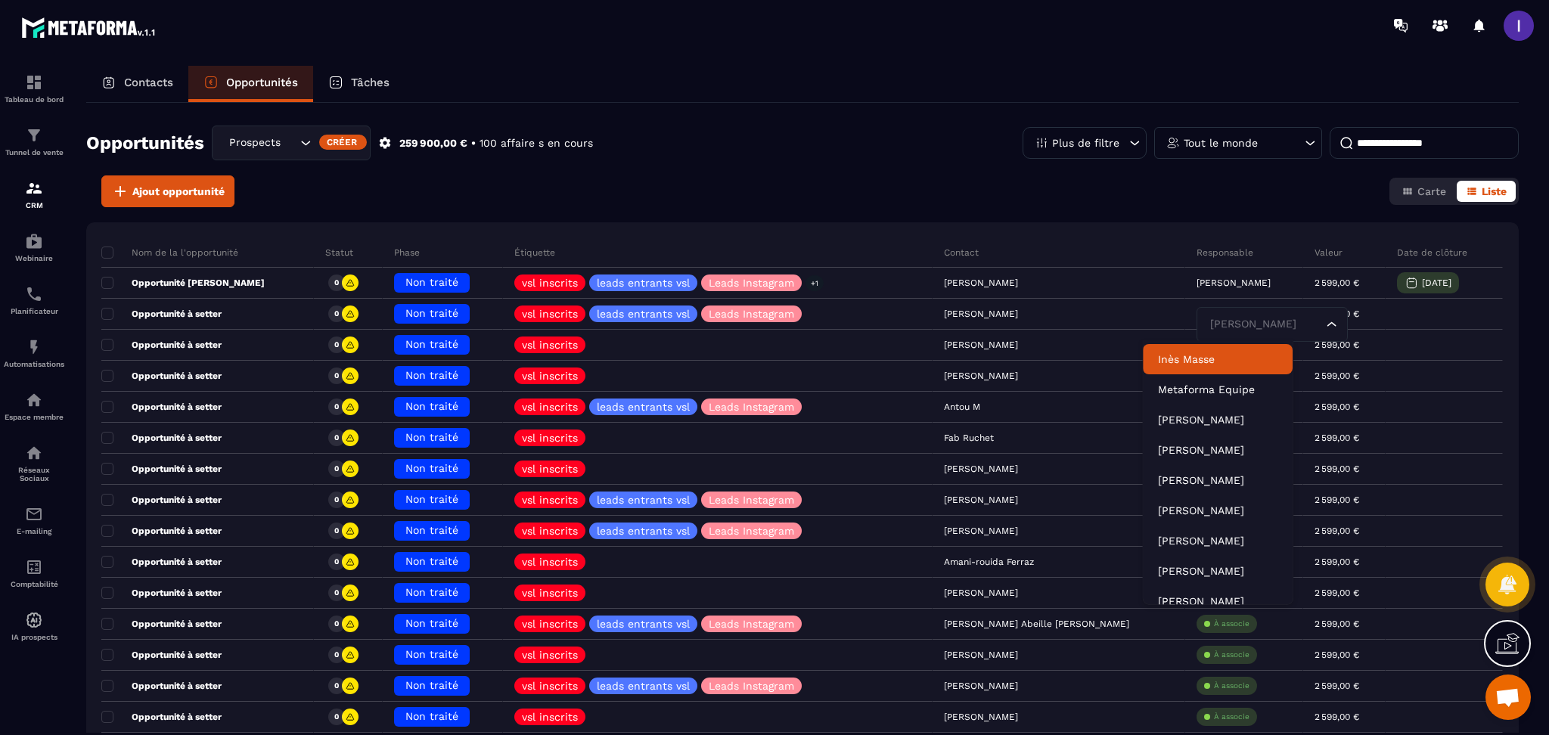
click at [1207, 359] on p "Inès Masse" at bounding box center [1218, 359] width 120 height 15
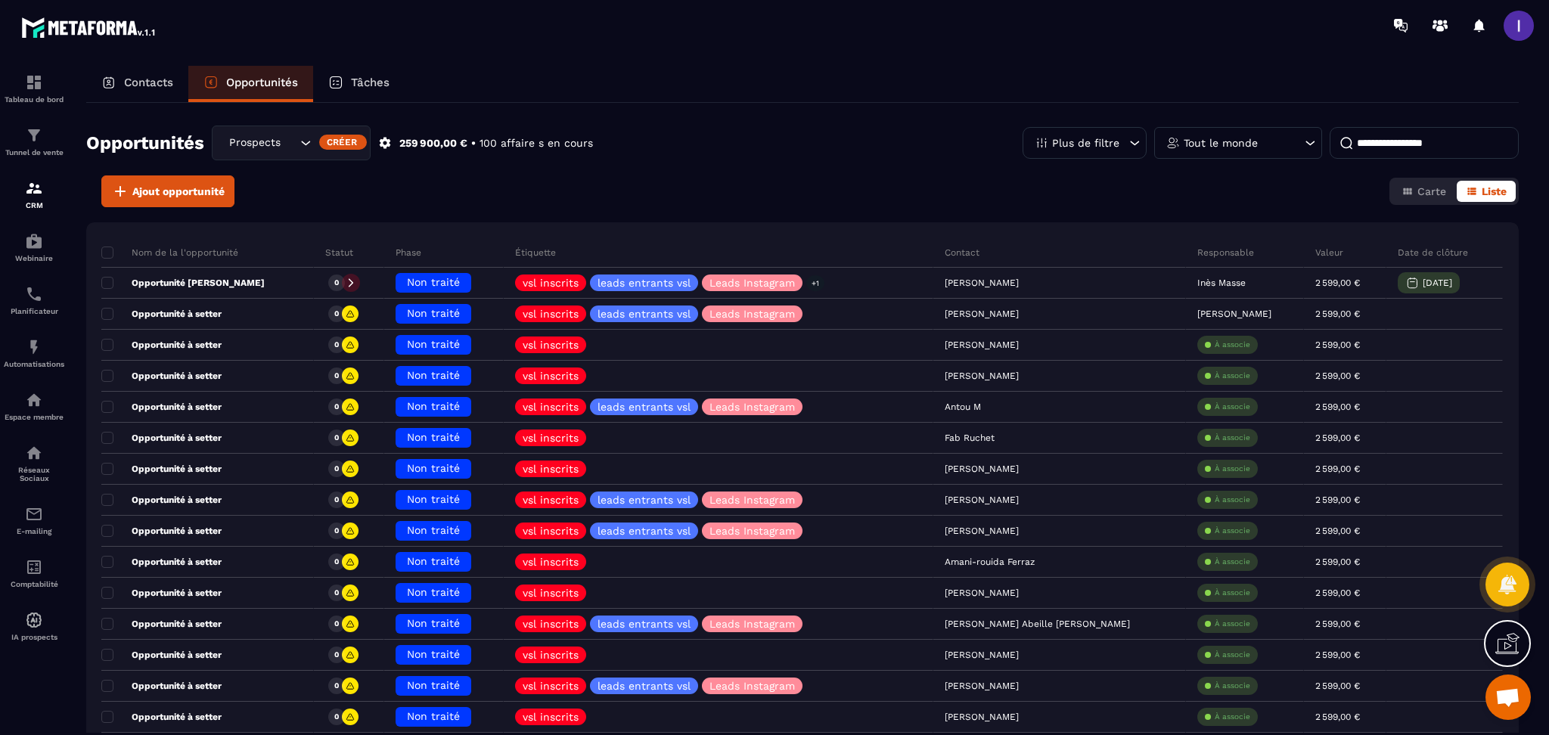
click at [925, 90] on div "Contacts Opportunités Tâches" at bounding box center [802, 84] width 1433 height 36
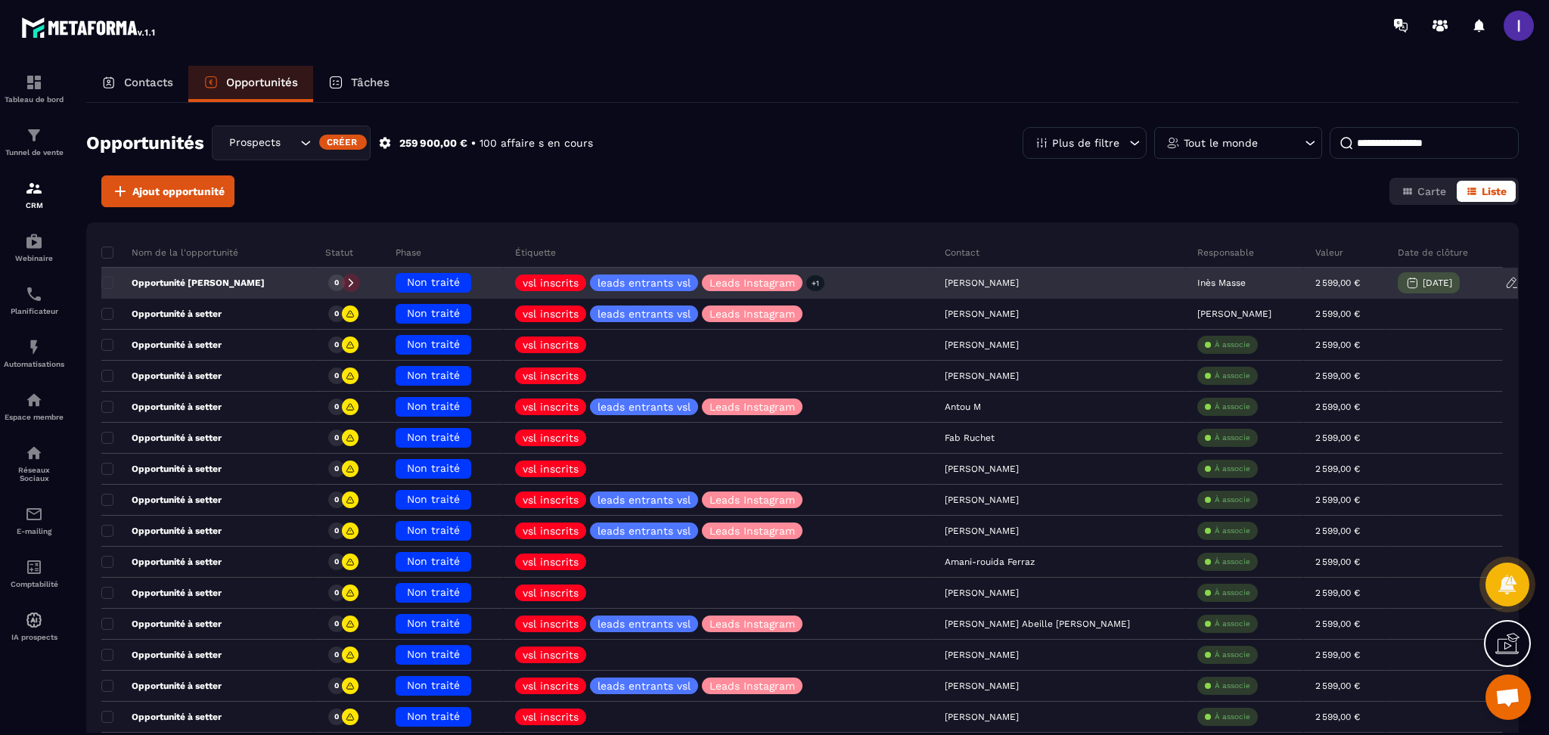
click at [218, 277] on p "Opportunité [PERSON_NAME]" at bounding box center [182, 283] width 163 height 12
